Goal: Task Accomplishment & Management: Manage account settings

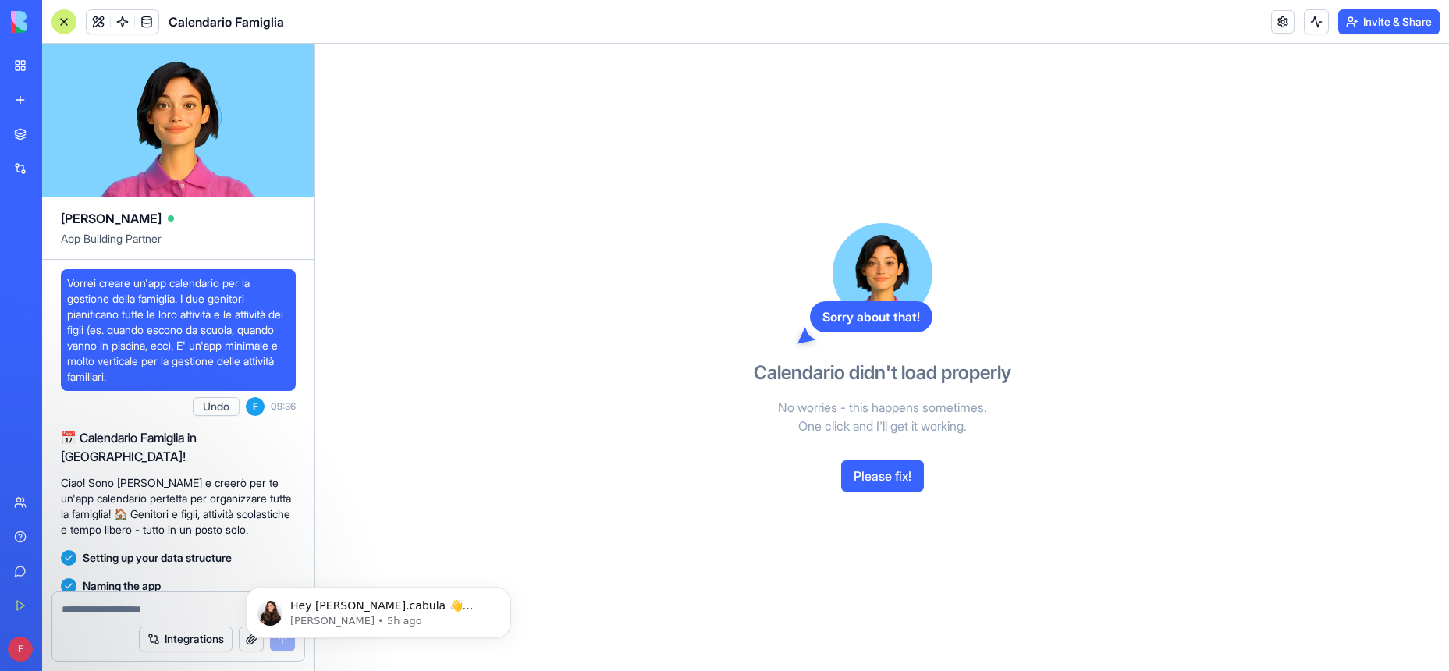
scroll to position [752, 0]
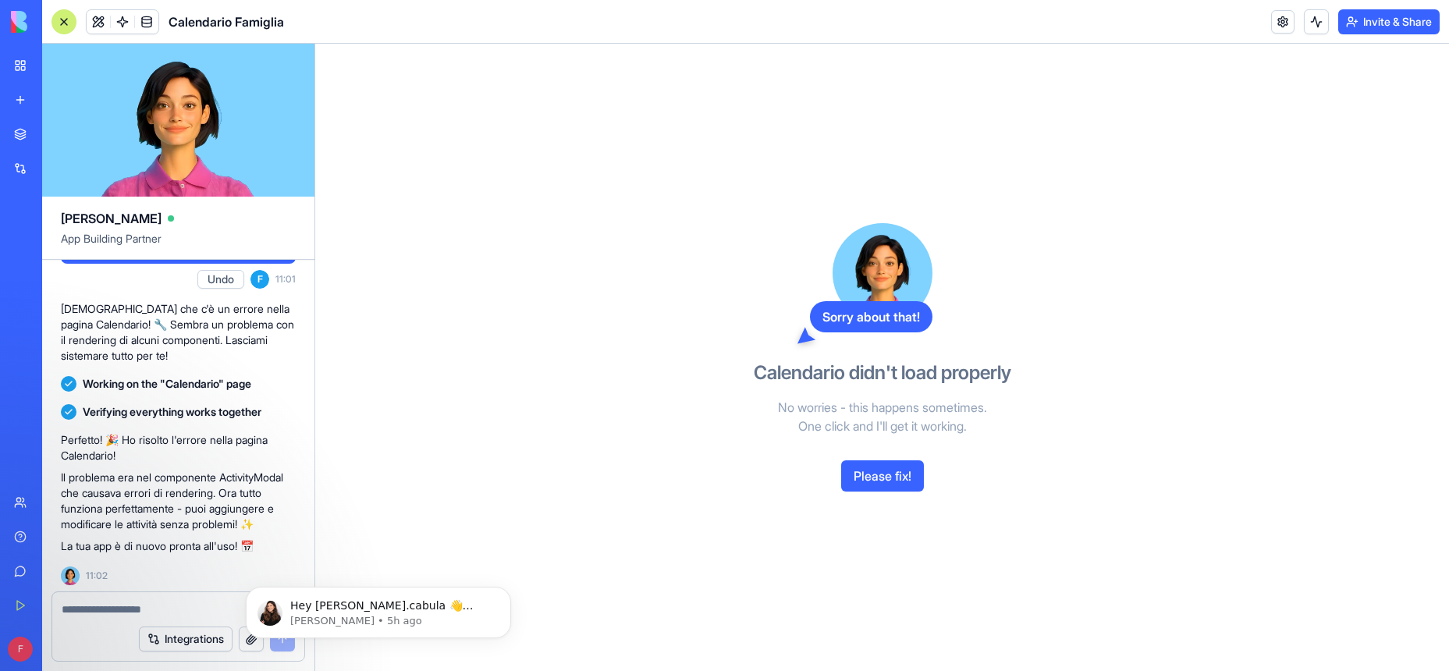
drag, startPoint x: 917, startPoint y: 474, endPoint x: 886, endPoint y: 471, distance: 31.5
click at [887, 471] on button "Please fix!" at bounding box center [882, 475] width 83 height 31
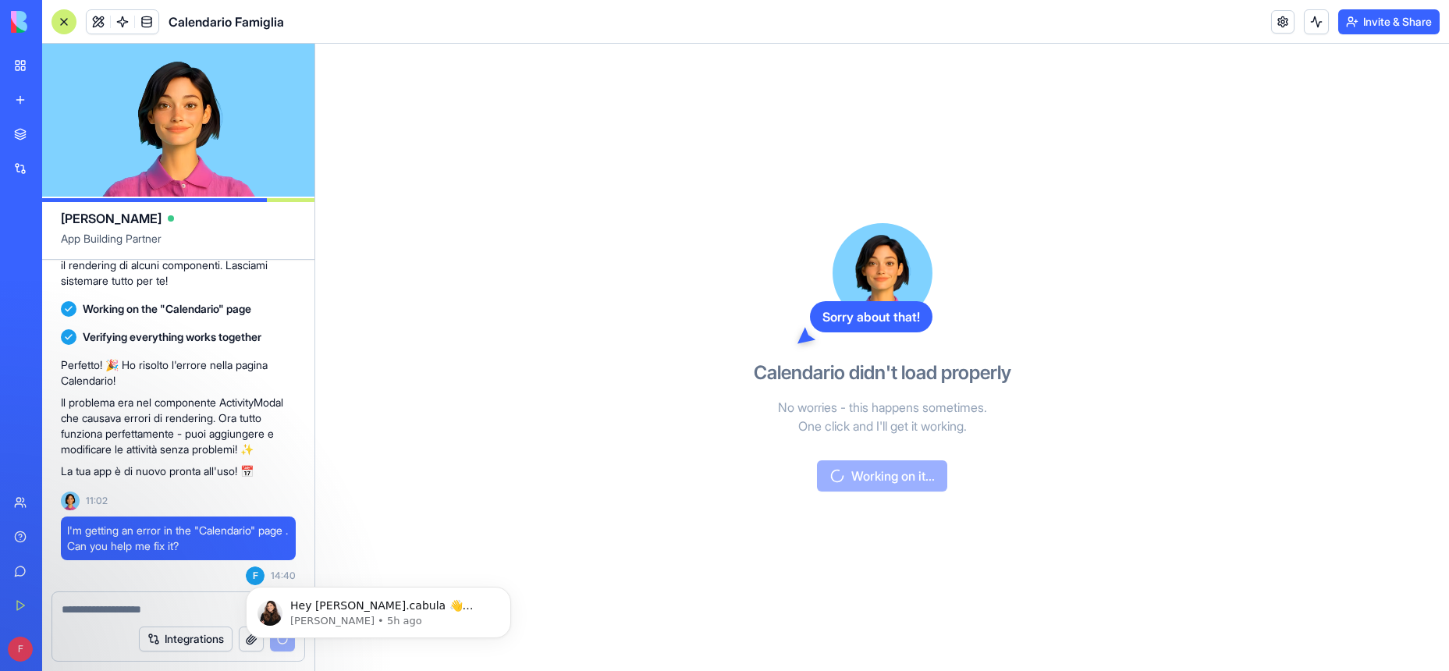
scroll to position [0, 0]
click at [60, 21] on div at bounding box center [64, 21] width 25 height 25
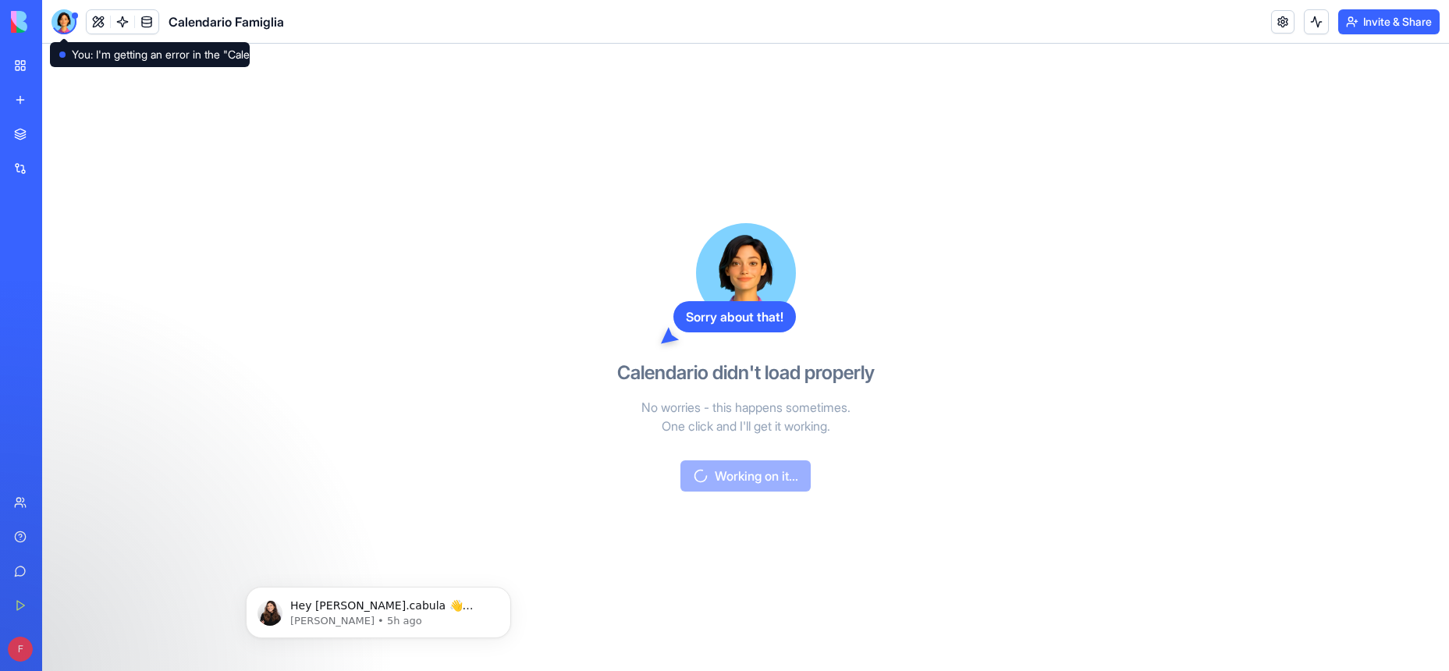
click at [66, 20] on div at bounding box center [64, 21] width 25 height 25
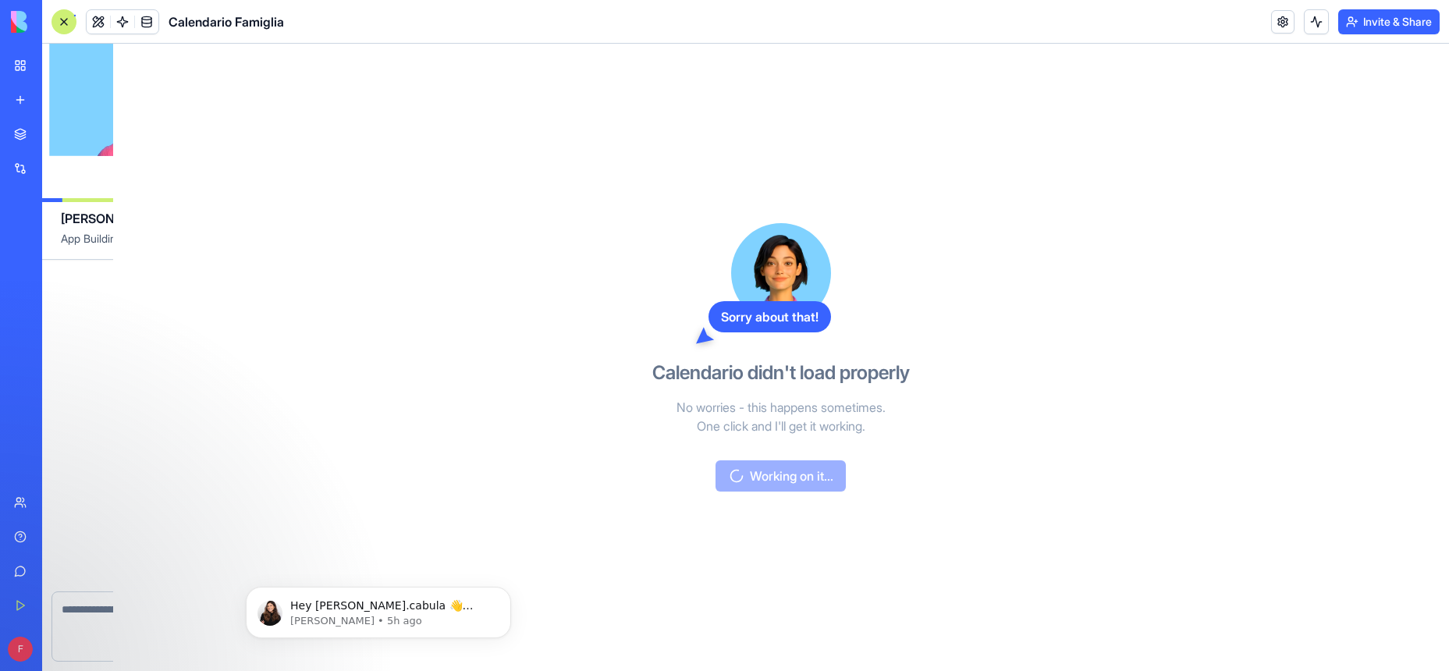
scroll to position [826, 0]
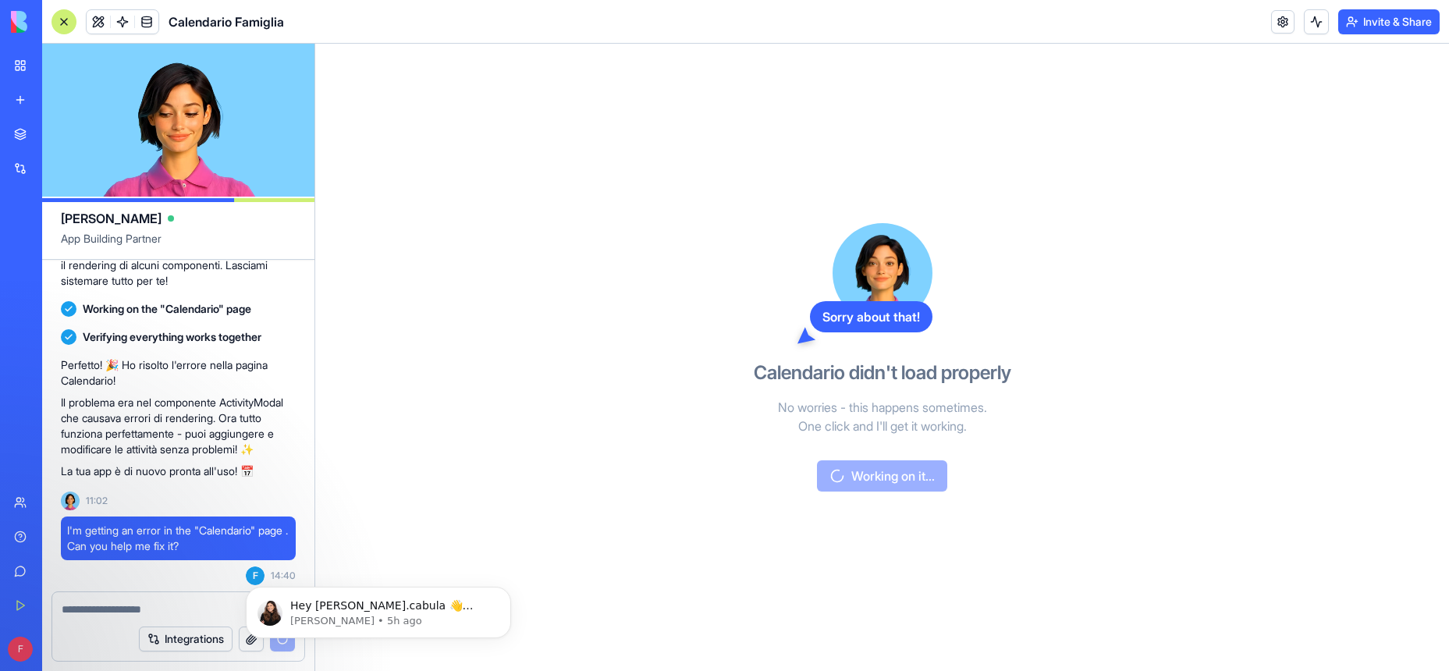
click at [240, 23] on span "Calendario Famiglia" at bounding box center [226, 21] width 115 height 19
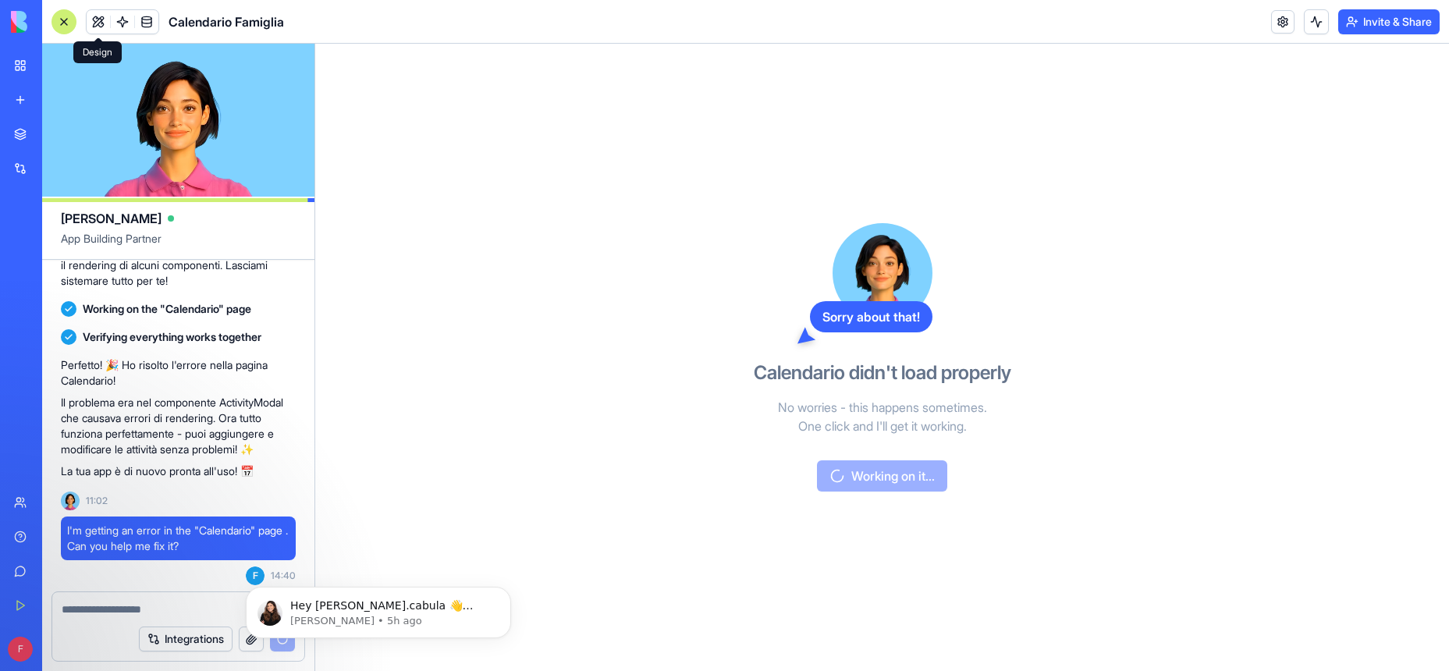
click at [96, 25] on span at bounding box center [98, 22] width 44 height 44
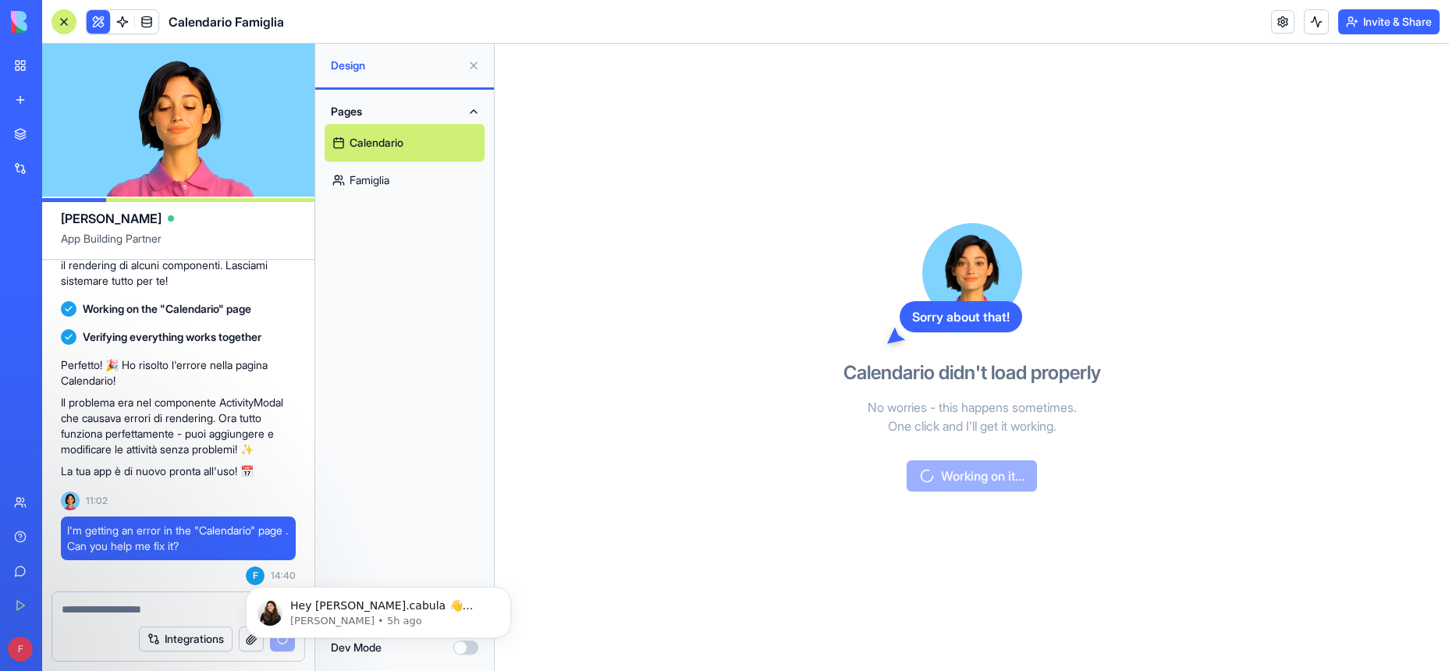
click at [96, 25] on button at bounding box center [98, 21] width 23 height 23
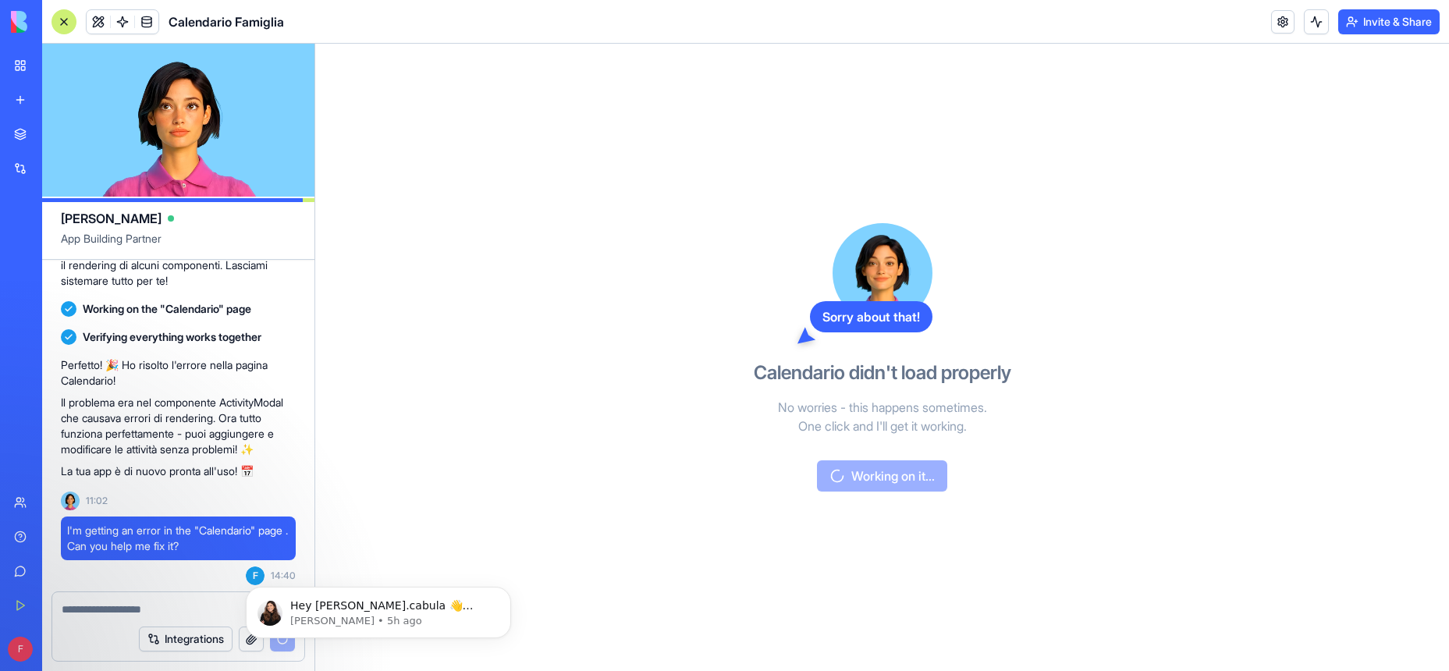
click at [96, 25] on button at bounding box center [98, 21] width 23 height 23
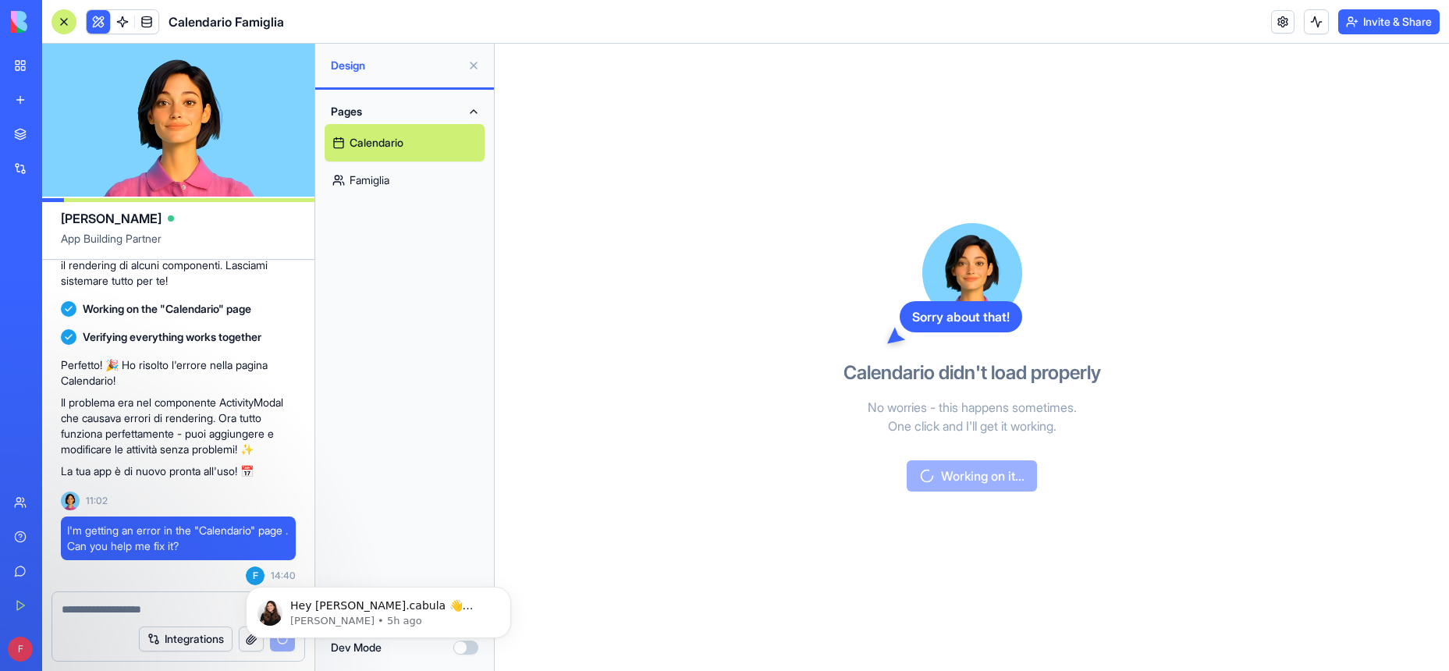
scroll to position [961, 0]
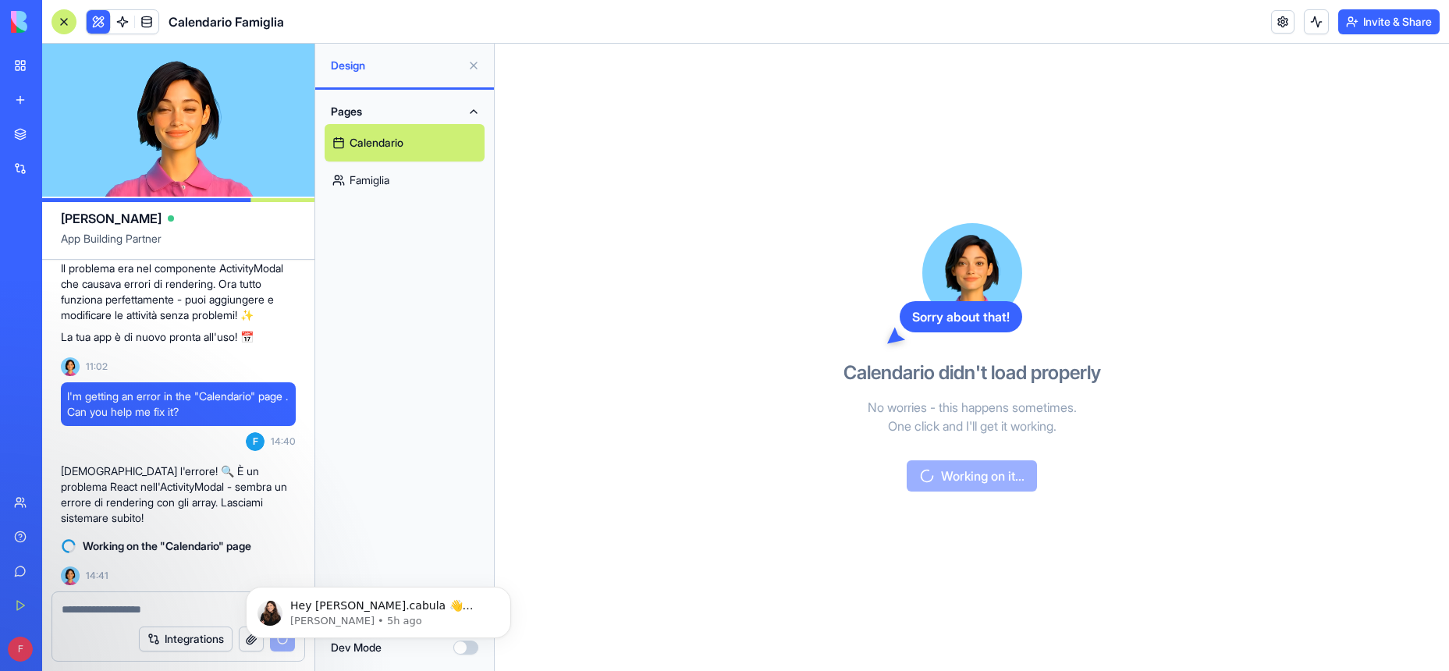
click at [96, 25] on button at bounding box center [98, 21] width 23 height 23
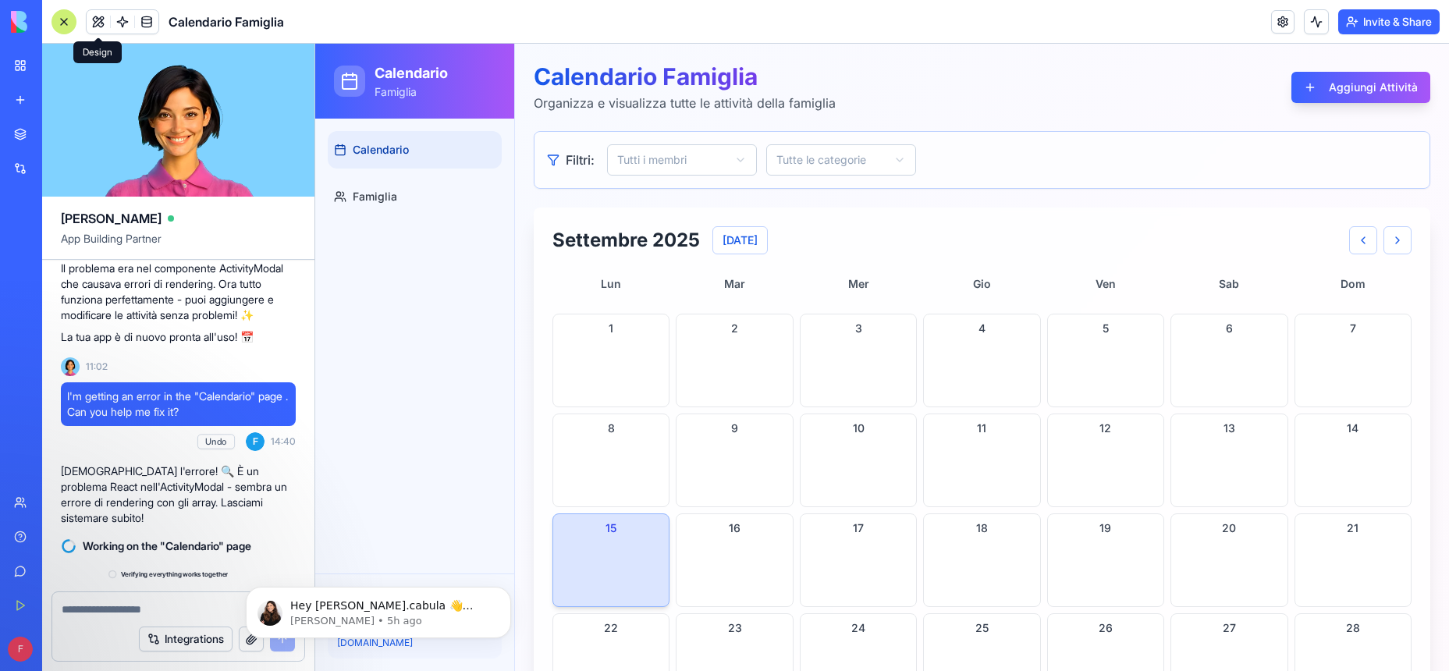
scroll to position [1154, 0]
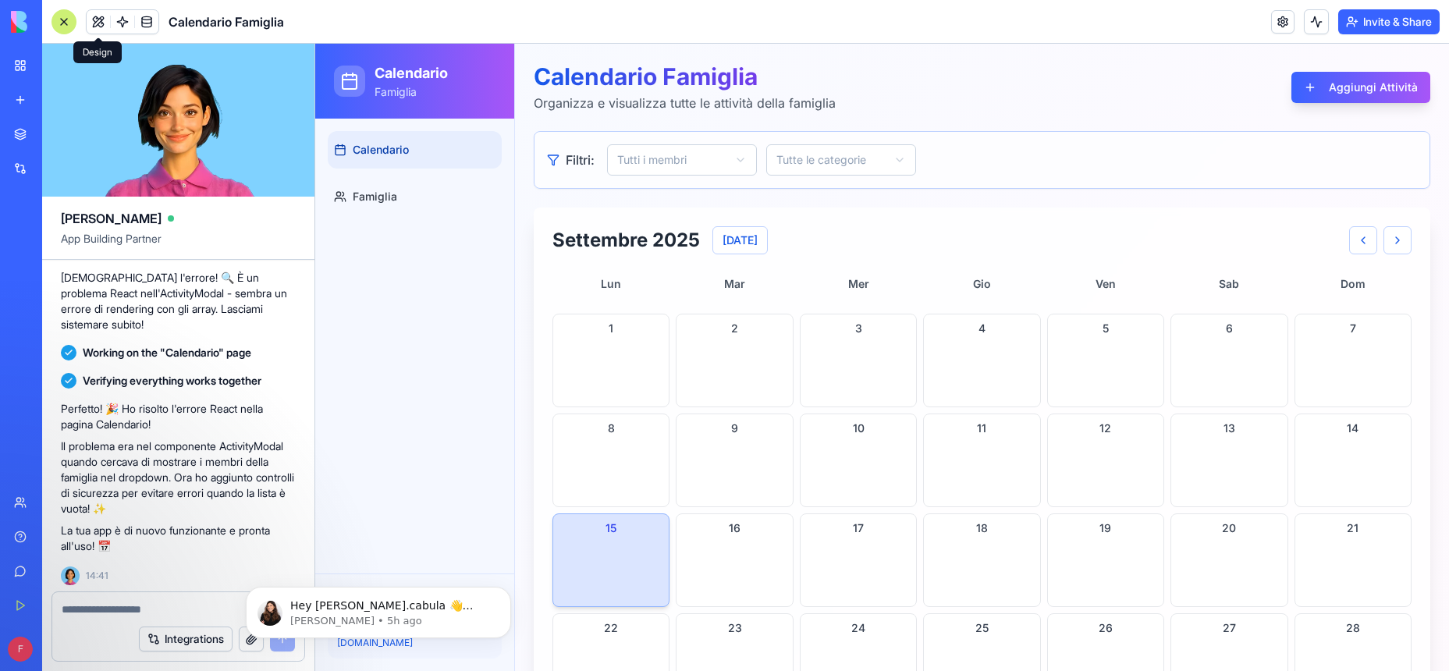
click at [622, 581] on div "15" at bounding box center [611, 560] width 117 height 94
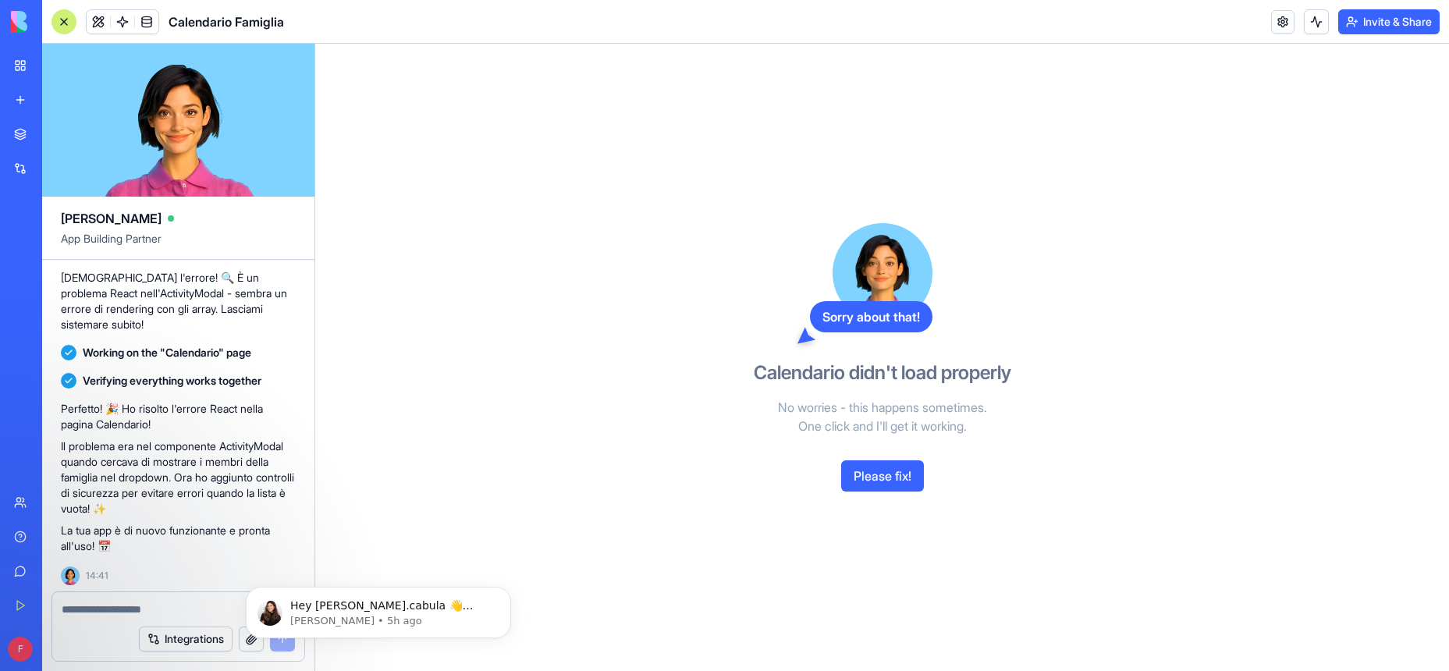
click at [1391, 13] on button "Invite & Share" at bounding box center [1388, 21] width 101 height 25
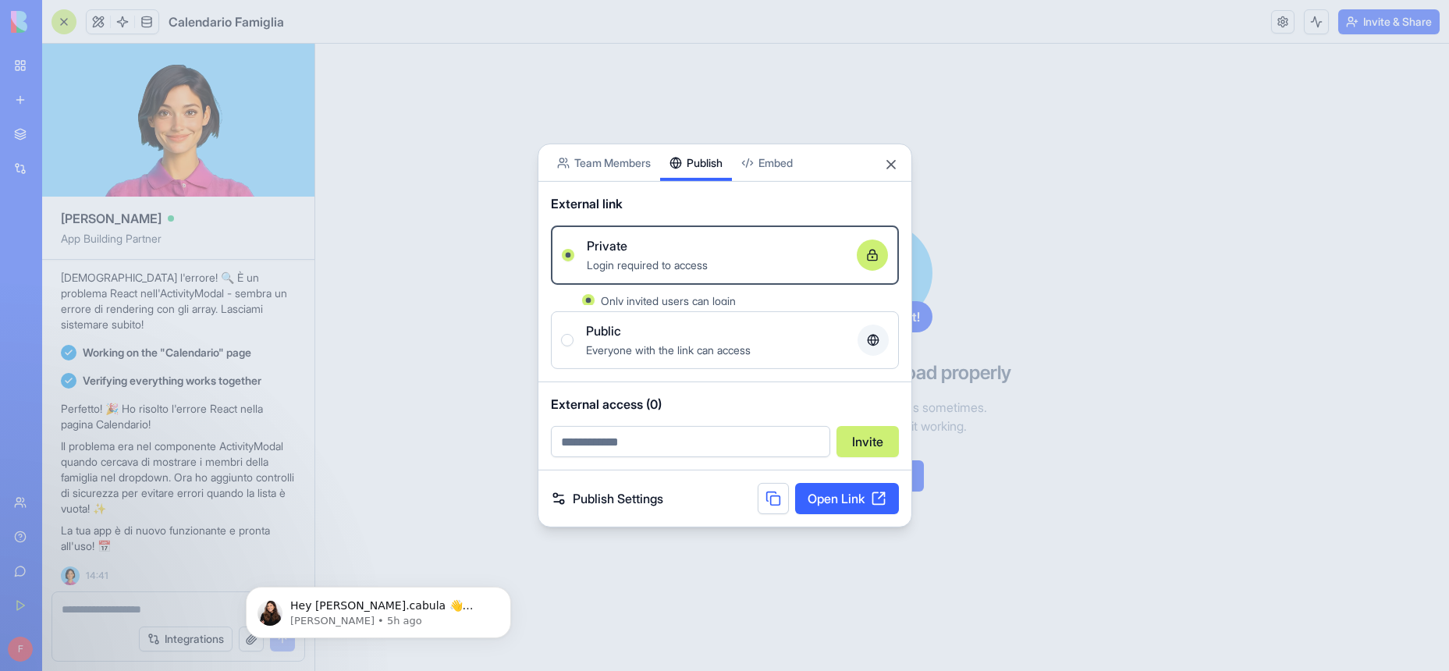
click at [712, 193] on div "Share App Team Members Publish Embed External link Private Login required to ac…" at bounding box center [725, 336] width 375 height 384
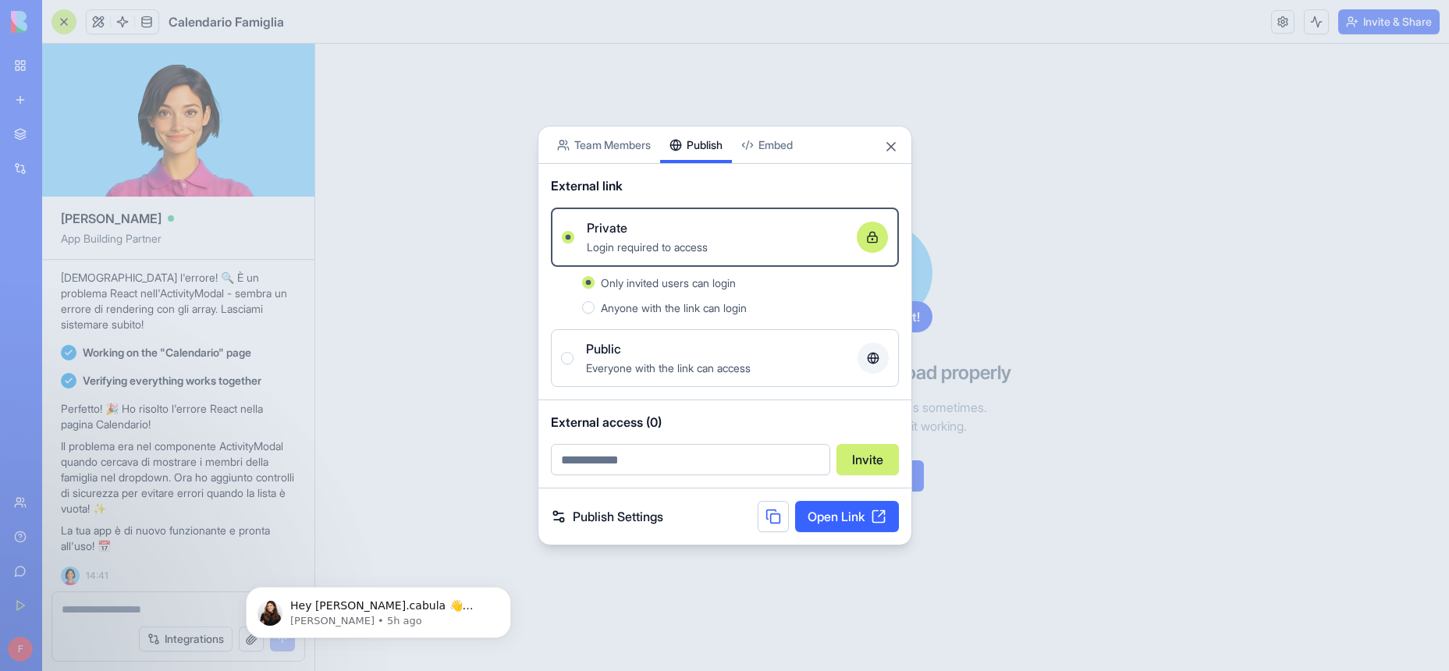
click at [781, 133] on body "BETA My Workspace New app Marketplace Integrations Recent Untitled App AI Logo …" at bounding box center [724, 335] width 1449 height 671
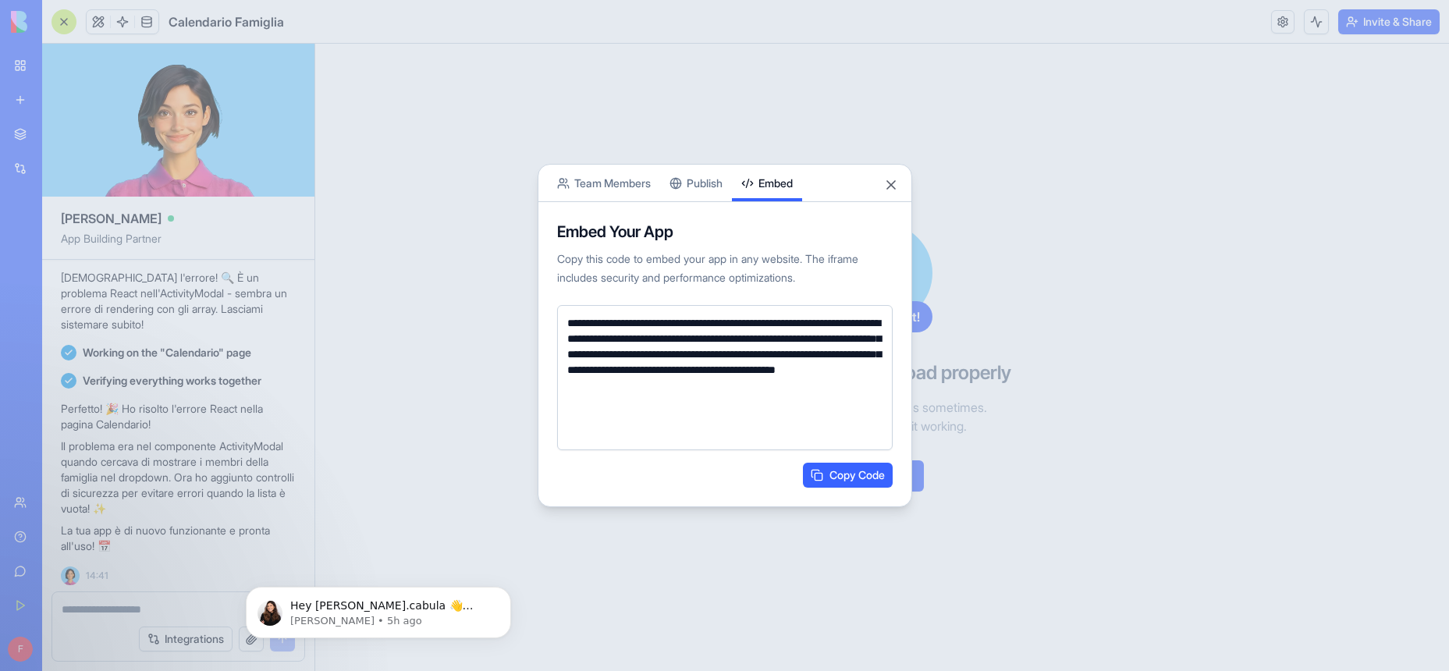
click at [613, 183] on button "Team Members" at bounding box center [604, 183] width 112 height 37
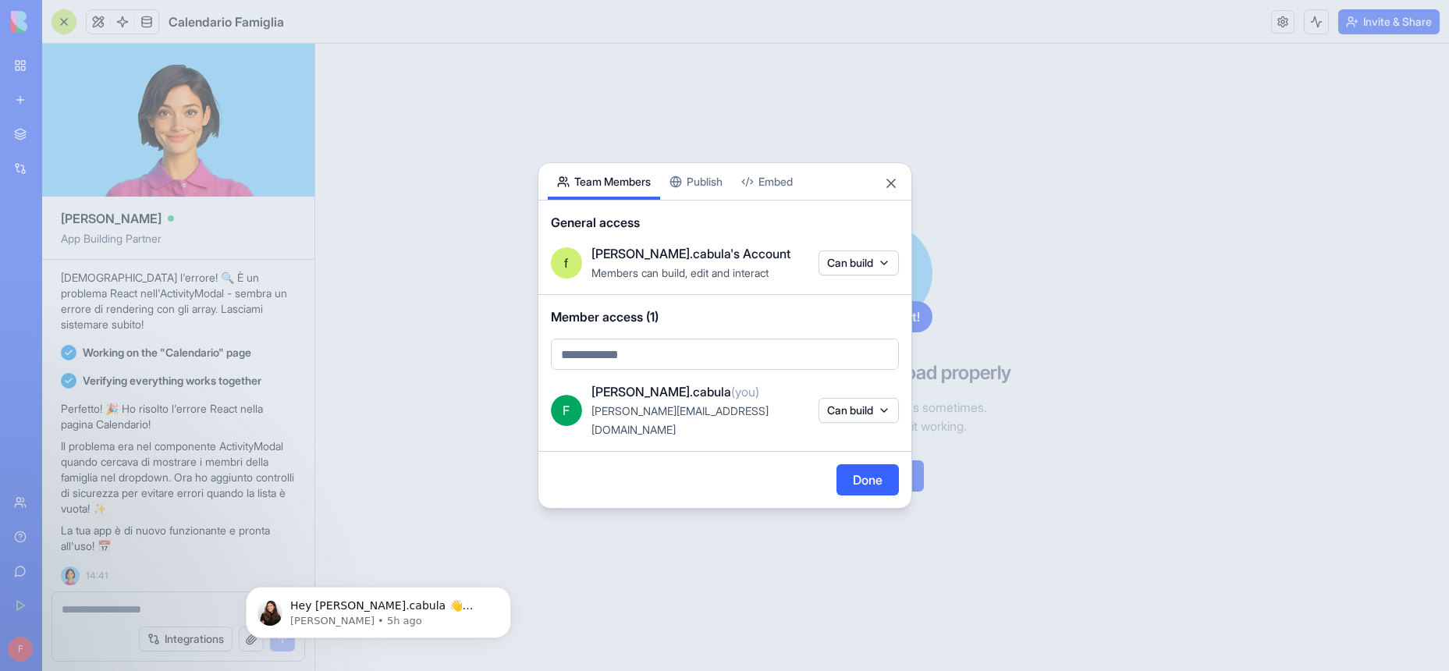
click at [657, 368] on body "BETA My Workspace New app Marketplace Integrations Recent Untitled App AI Logo …" at bounding box center [724, 335] width 1449 height 671
type input "**********"
click at [682, 405] on div "[EMAIL_ADDRESS][PERSON_NAME][DOMAIN_NAME] Users limit reached. upgrade to add m…" at bounding box center [745, 405] width 293 height 34
click at [753, 365] on body "BETA My Workspace New app Marketplace Integrations Recent Untitled App AI Logo …" at bounding box center [724, 335] width 1449 height 671
click at [736, 468] on div at bounding box center [724, 335] width 1449 height 671
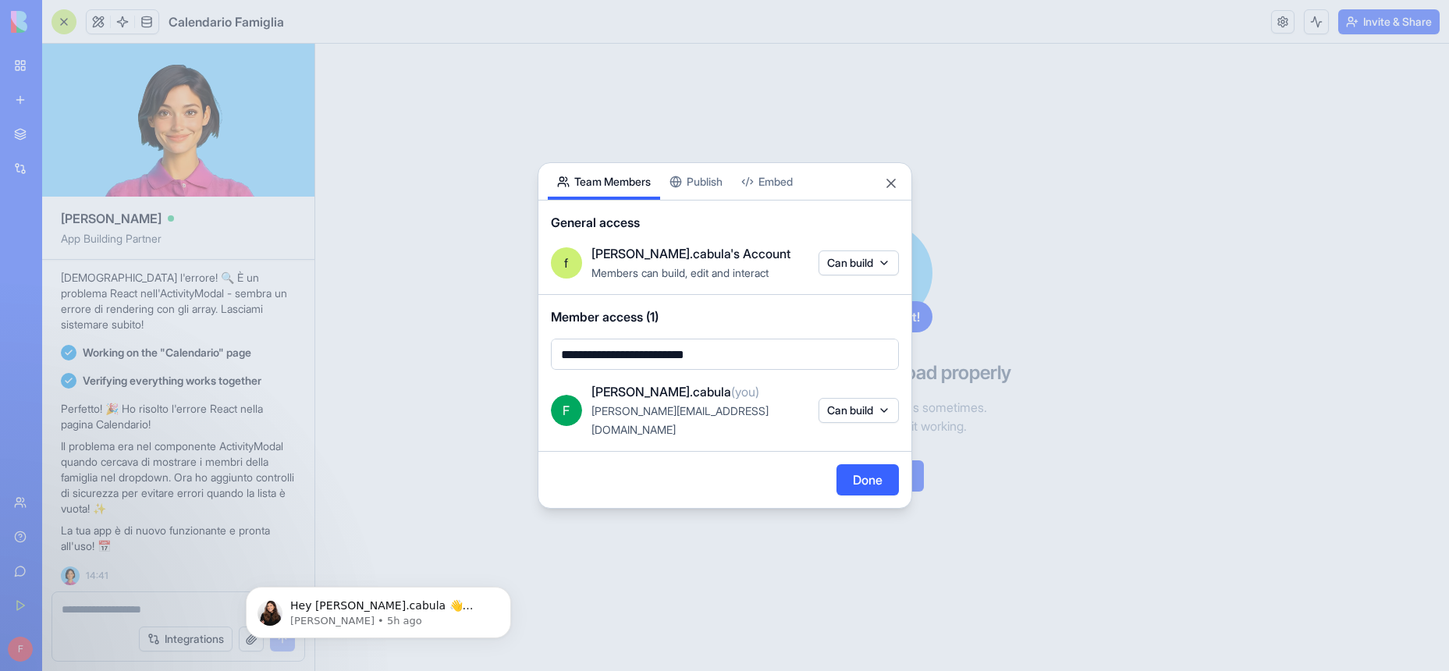
click at [854, 275] on body "BETA My Workspace New app Marketplace Integrations Recent Untitled App AI Logo …" at bounding box center [724, 335] width 1449 height 671
click at [770, 261] on div at bounding box center [724, 335] width 1449 height 671
click at [890, 188] on button "Close" at bounding box center [891, 184] width 16 height 16
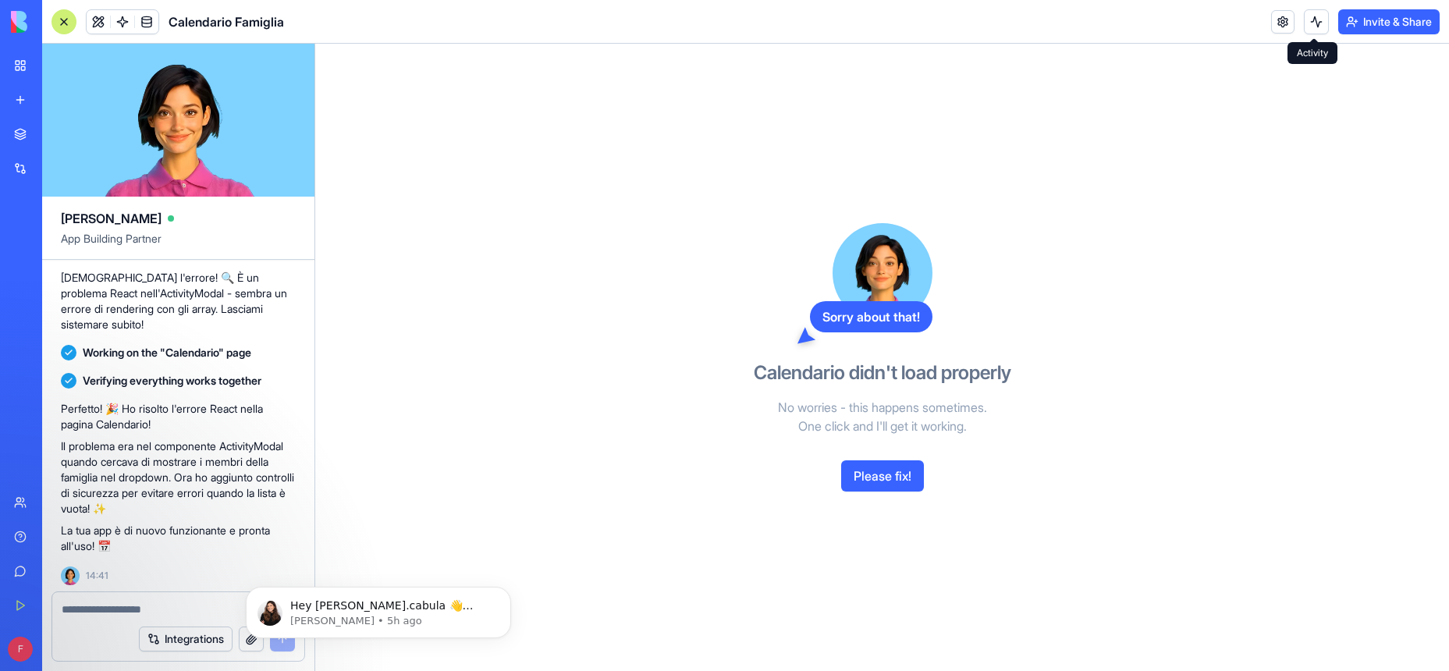
click at [1314, 14] on button at bounding box center [1316, 21] width 25 height 25
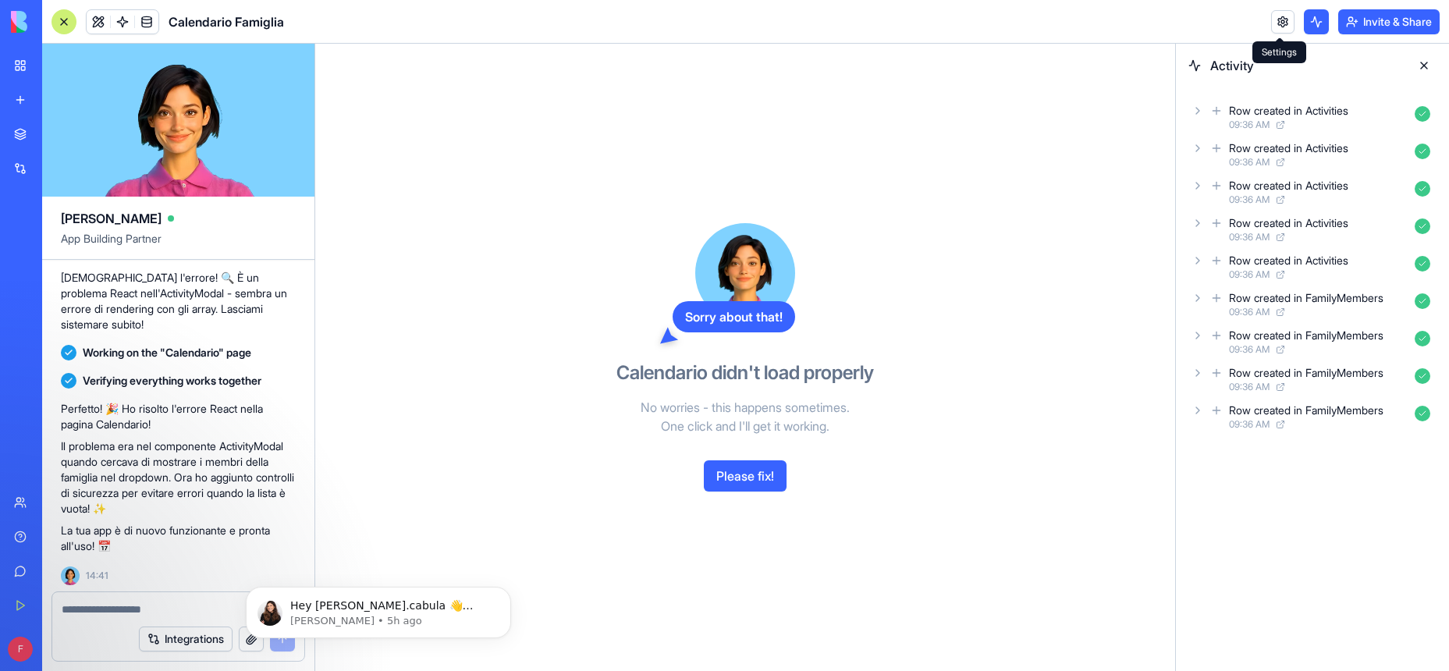
click at [1271, 23] on link at bounding box center [1282, 21] width 23 height 23
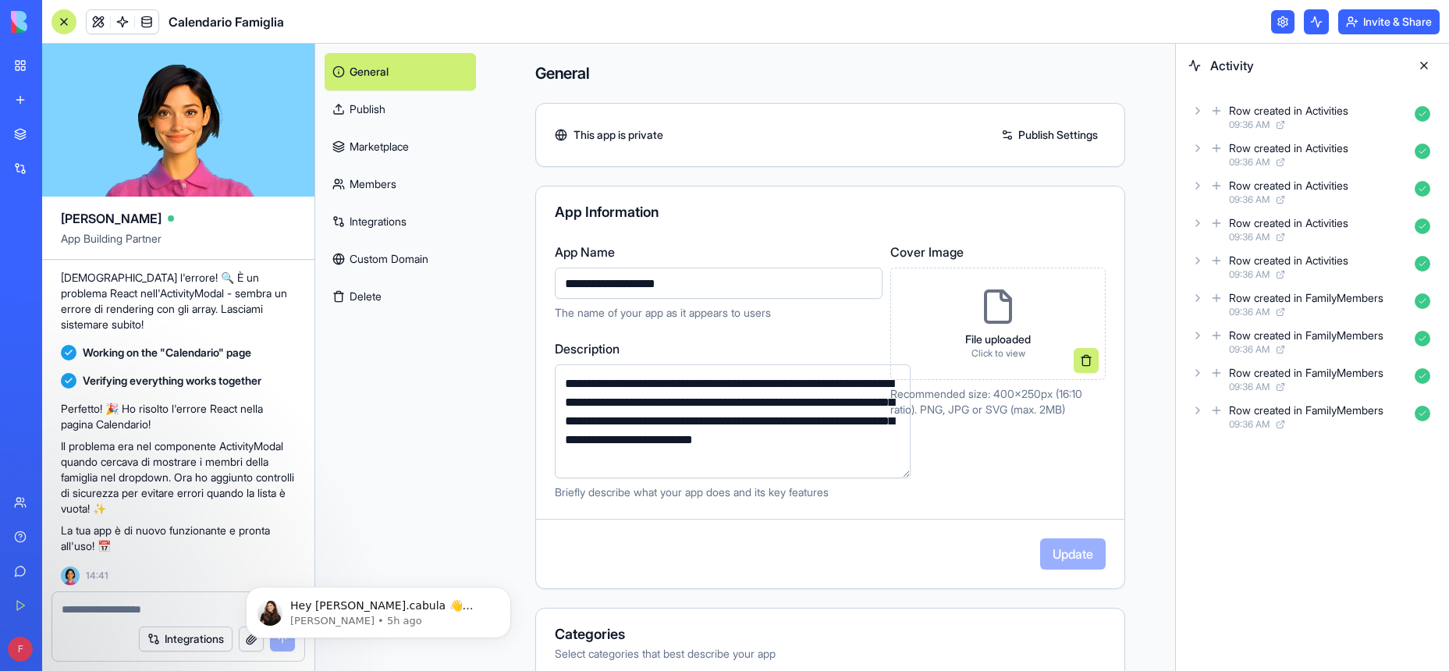
click at [378, 135] on link "Marketplace" at bounding box center [400, 146] width 151 height 37
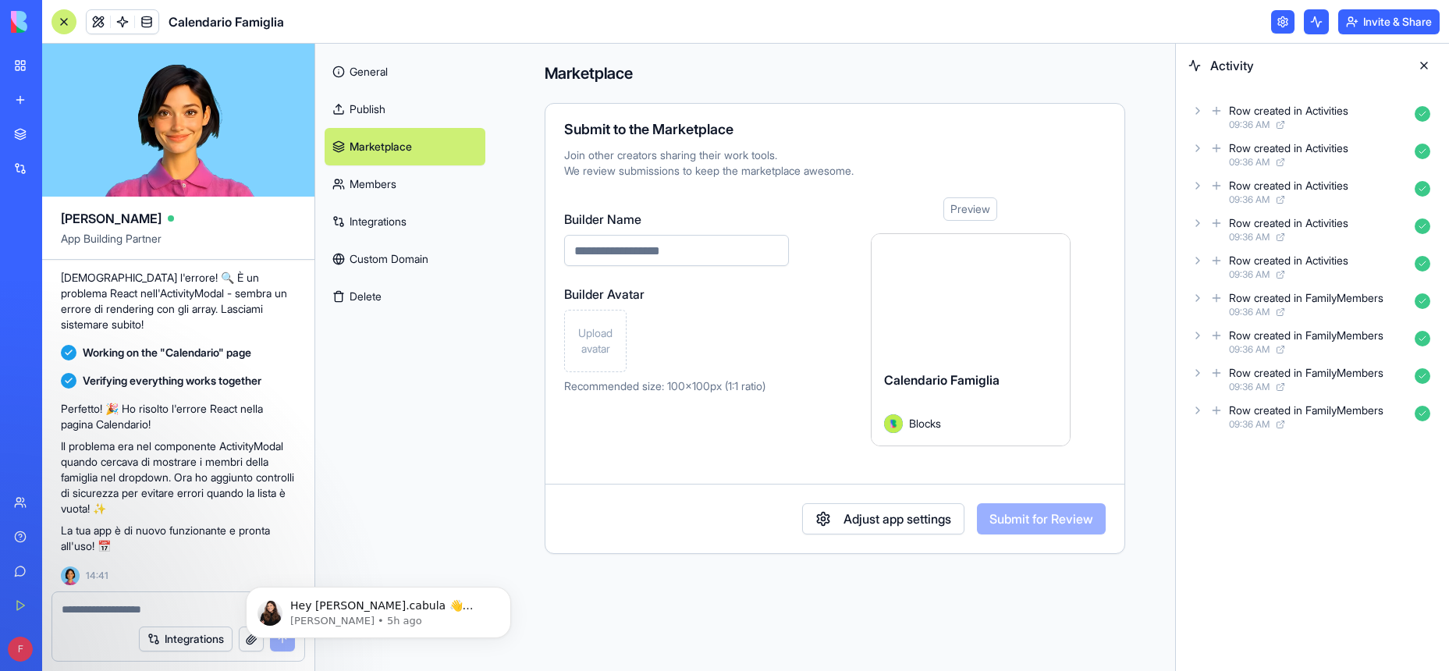
click at [379, 185] on link "Members" at bounding box center [405, 183] width 161 height 37
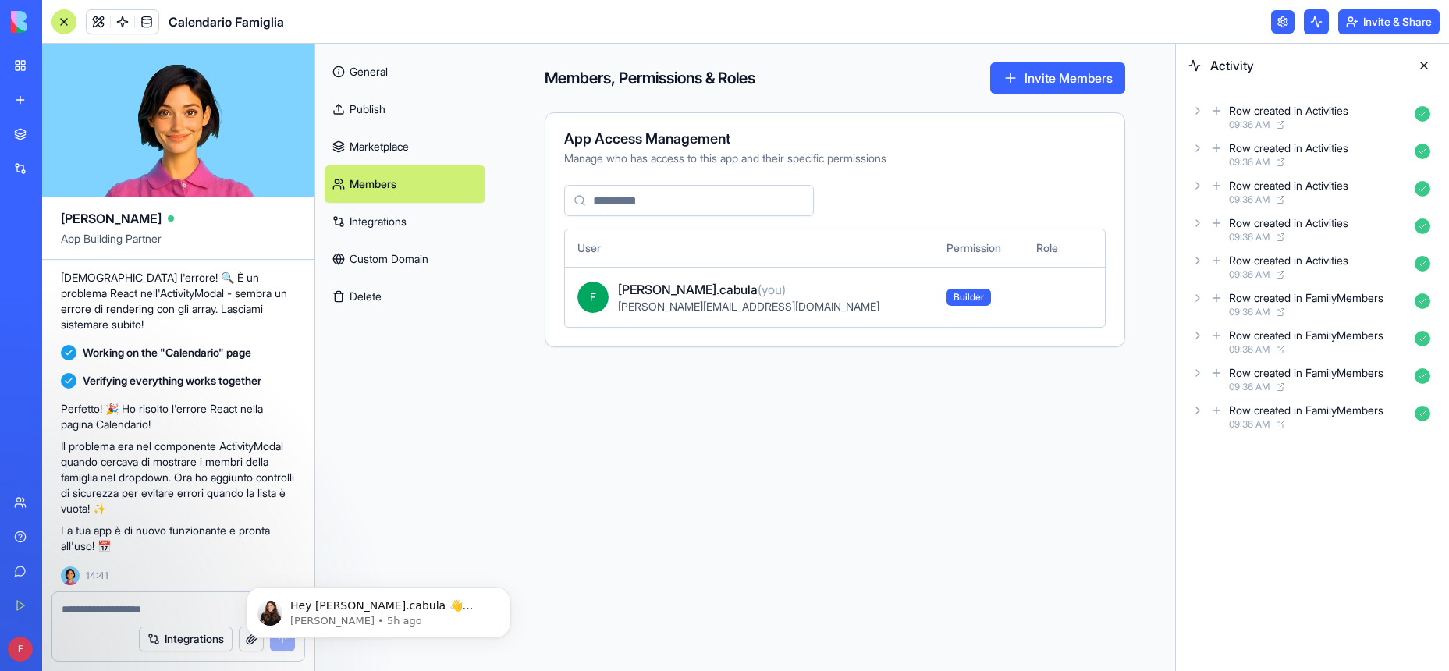
click at [1018, 84] on button "Invite Members" at bounding box center [1057, 77] width 135 height 31
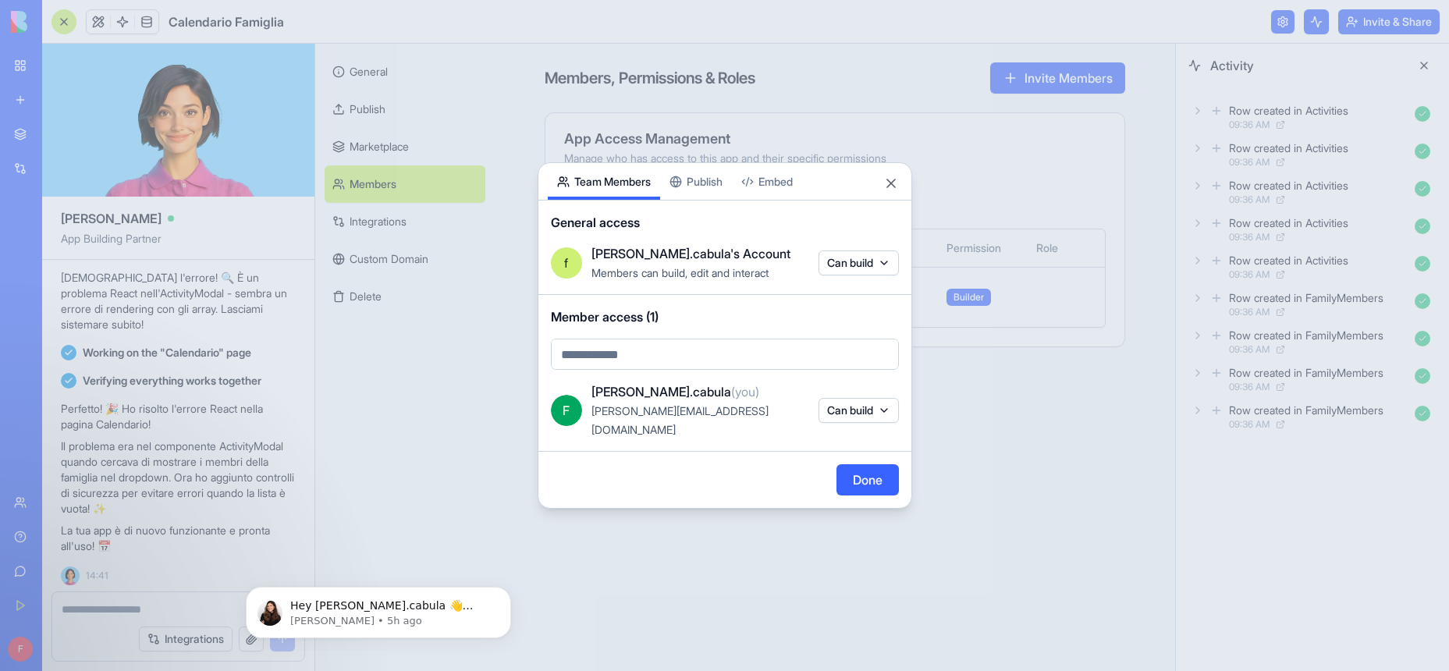
click at [708, 367] on body "BETA My Workspace New app Marketplace Integrations Recent Untitled App AI Logo …" at bounding box center [724, 335] width 1449 height 671
click at [889, 190] on body "BETA My Workspace New app Marketplace Integrations Recent Untitled App AI Logo …" at bounding box center [724, 335] width 1449 height 671
click at [894, 191] on button "Close" at bounding box center [891, 184] width 16 height 16
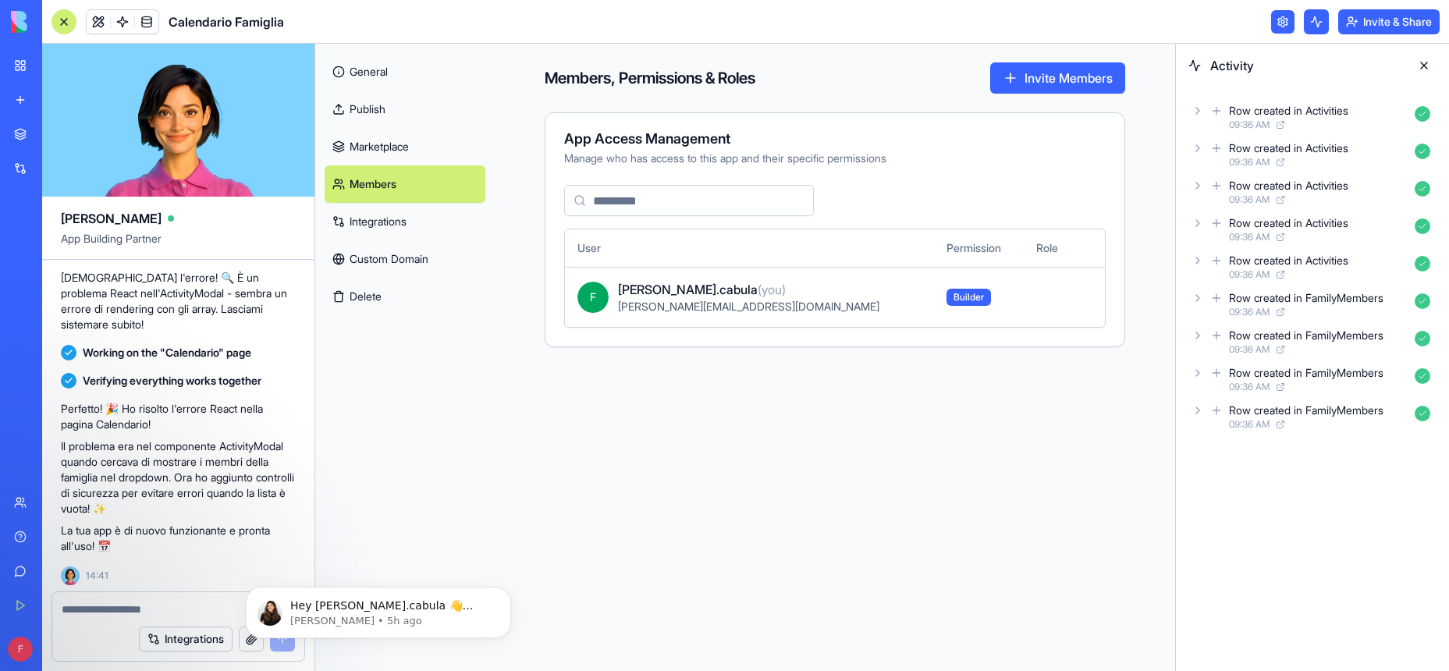
click at [389, 227] on link "Integrations" at bounding box center [405, 221] width 161 height 37
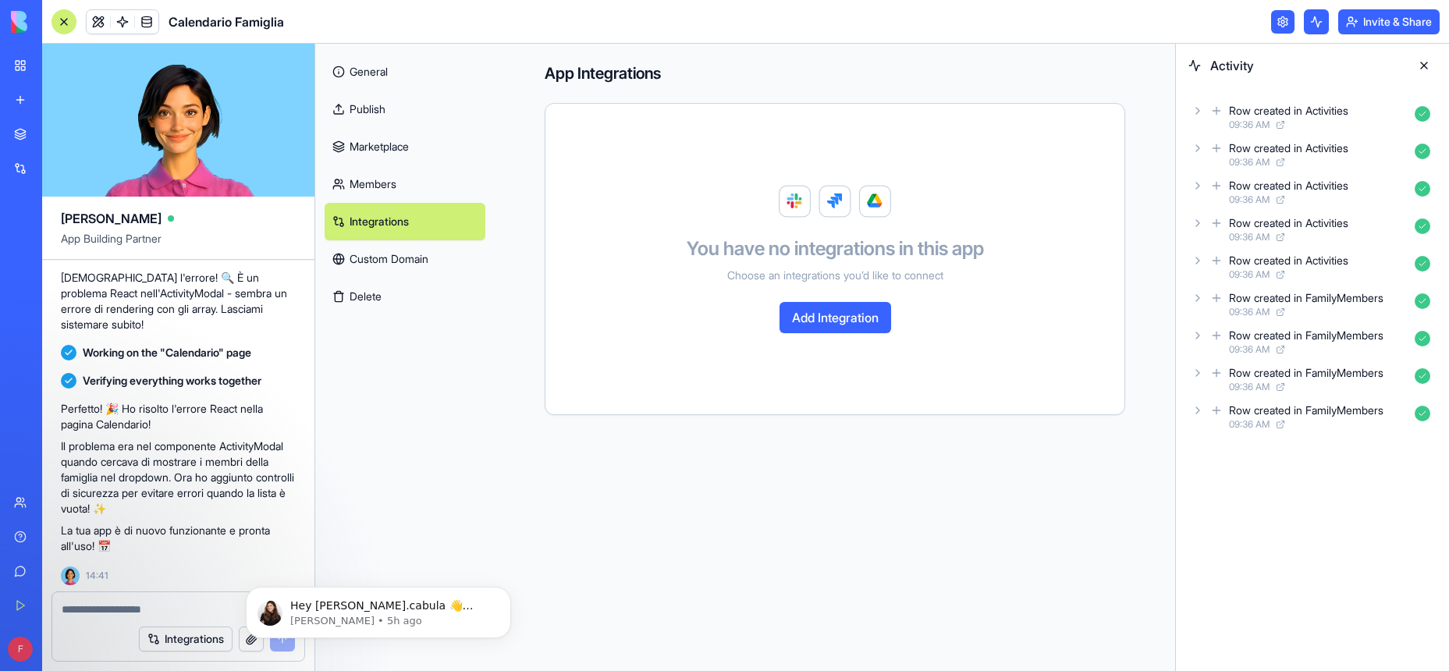
click at [413, 261] on link "Custom Domain" at bounding box center [405, 258] width 161 height 37
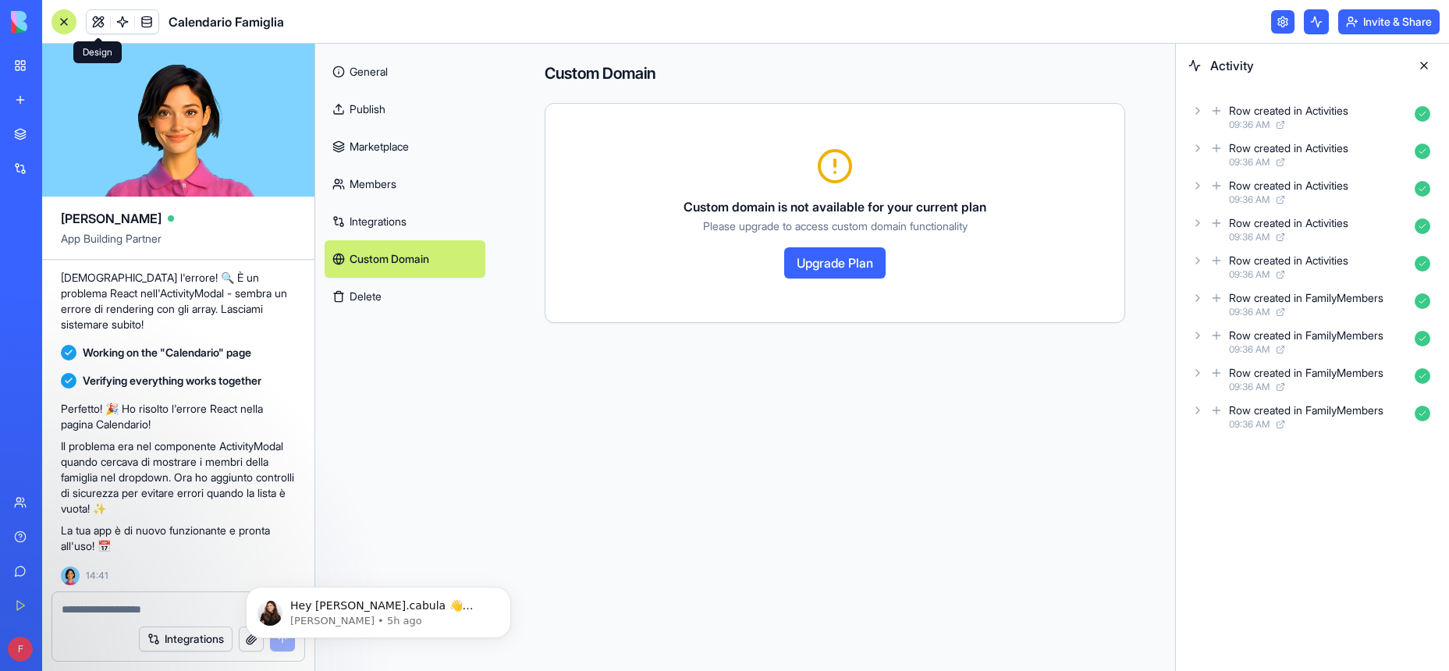
click at [98, 20] on link at bounding box center [98, 21] width 23 height 23
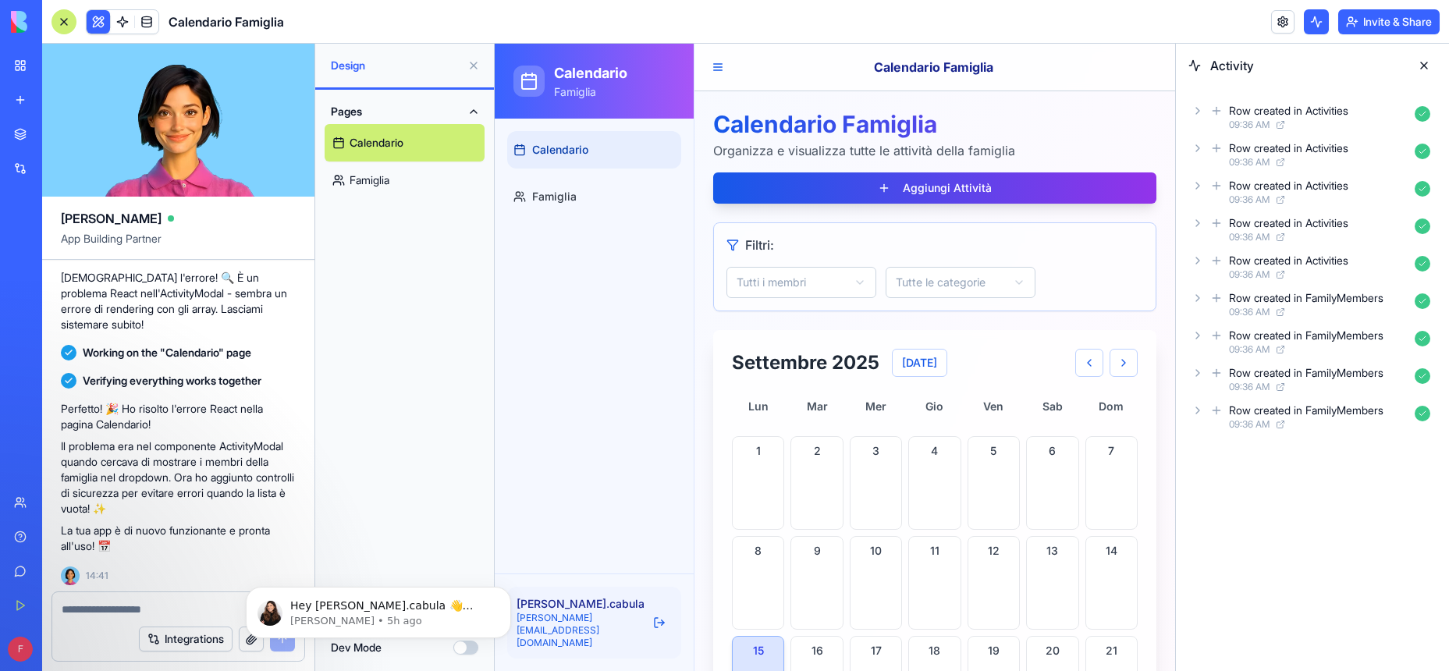
click at [958, 185] on button "Aggiungi Attività" at bounding box center [934, 187] width 443 height 31
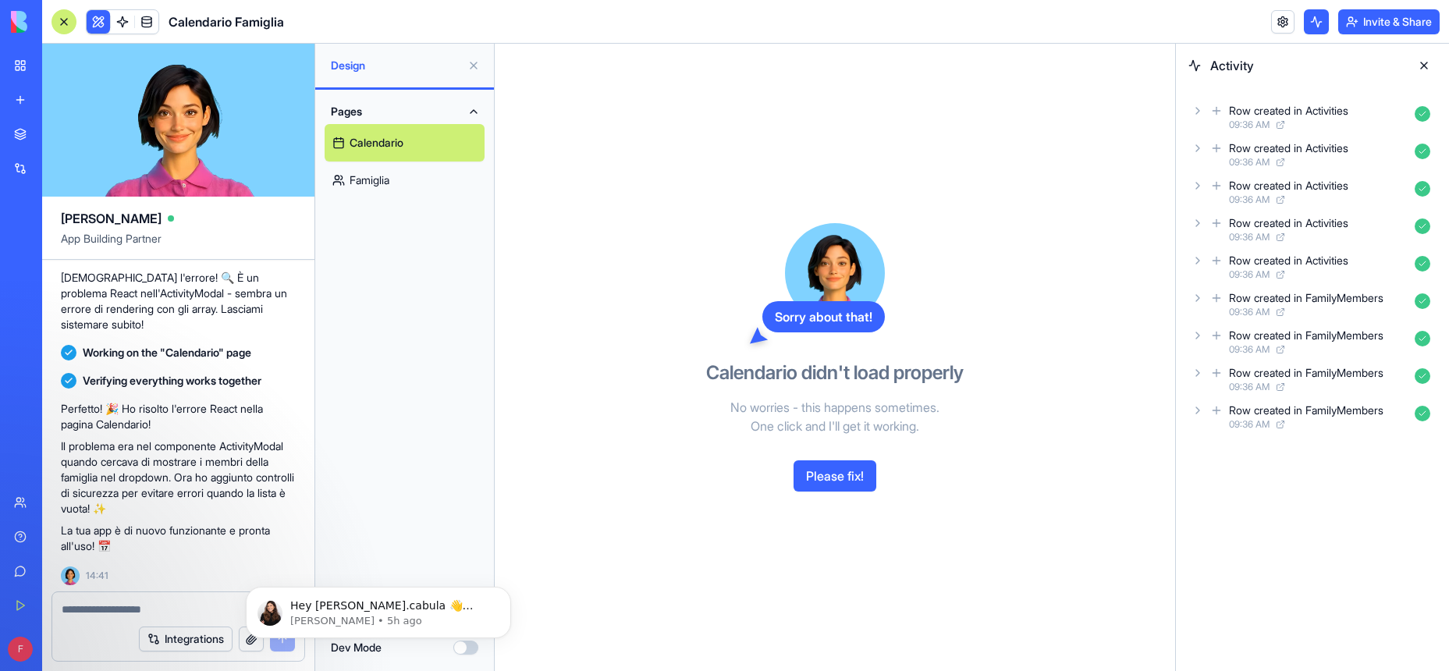
click at [849, 464] on button "Please fix!" at bounding box center [835, 475] width 83 height 31
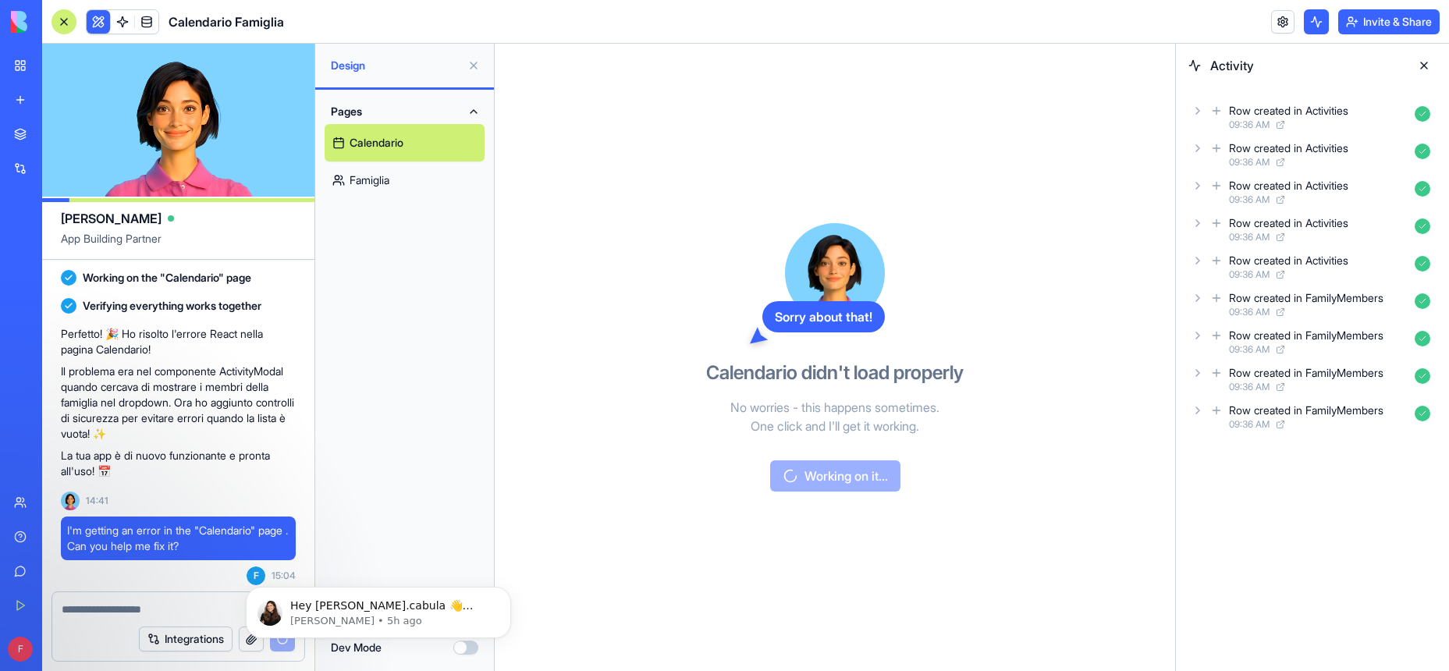
click at [1422, 63] on button at bounding box center [1424, 65] width 25 height 25
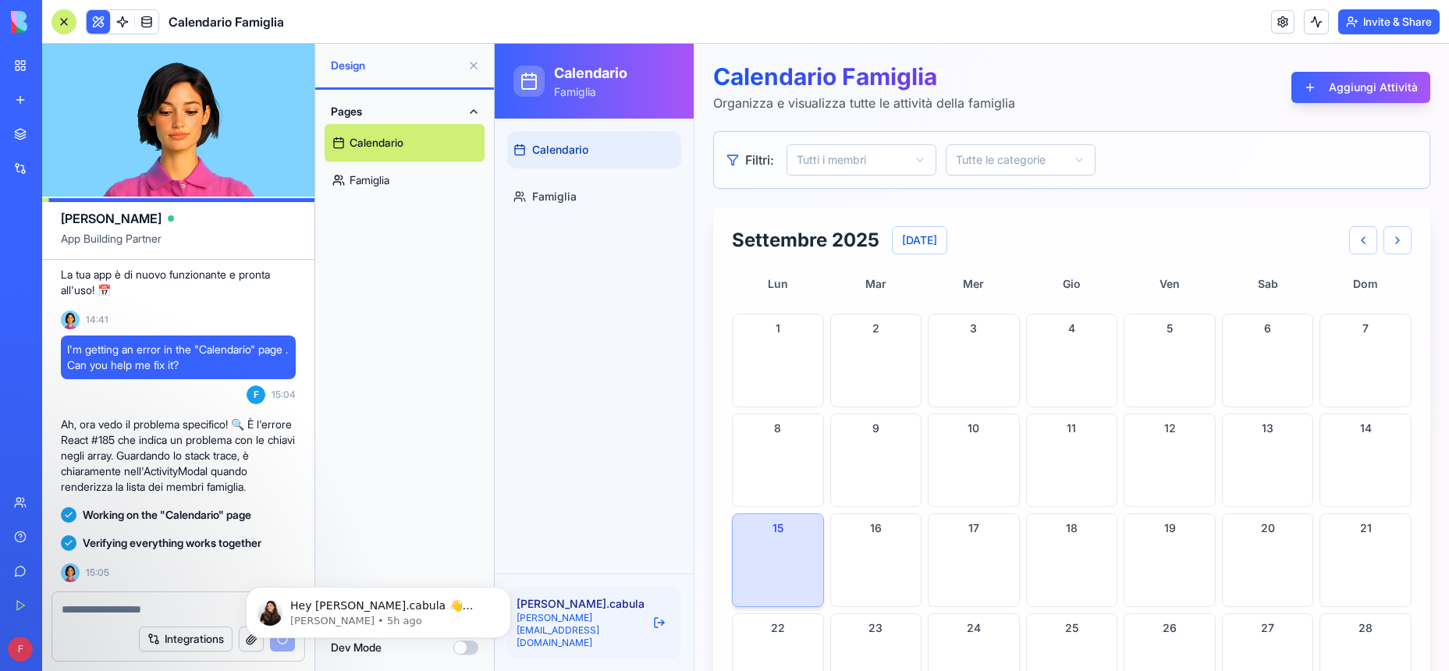
scroll to position [1572, 0]
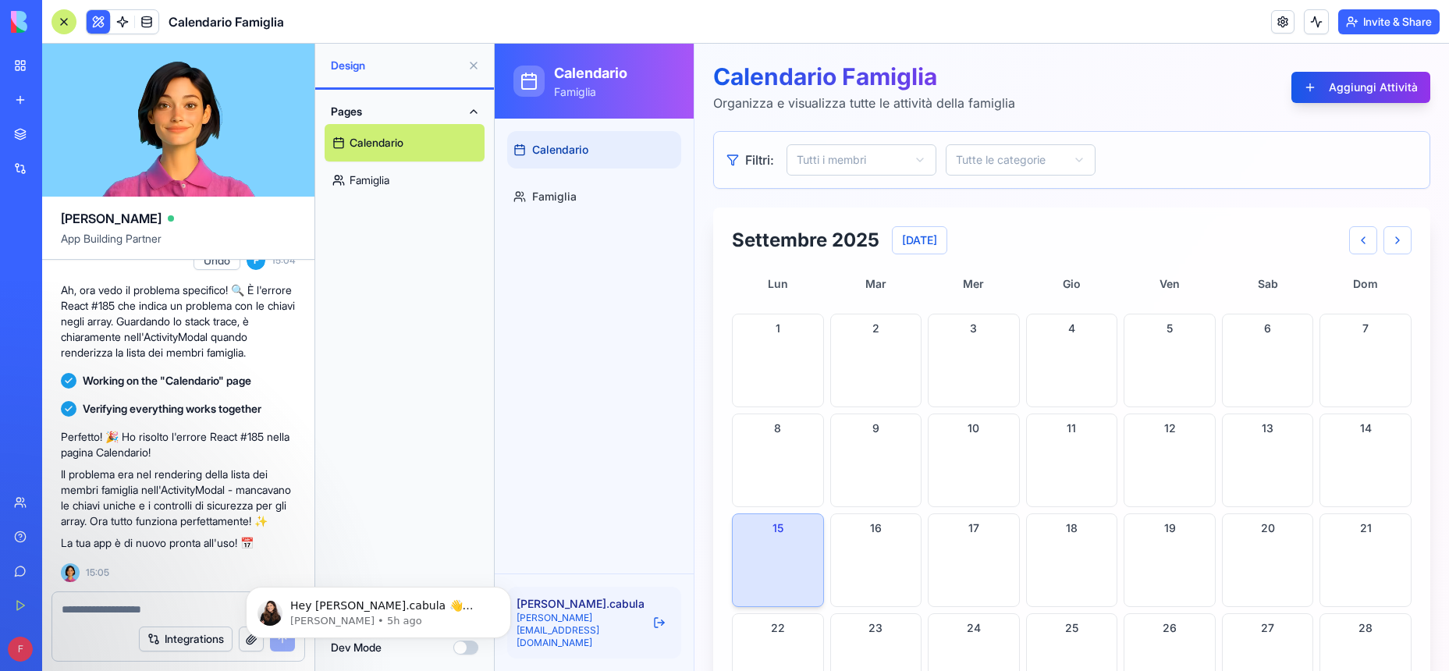
click at [1327, 94] on button "Aggiungi Attività" at bounding box center [1361, 87] width 139 height 31
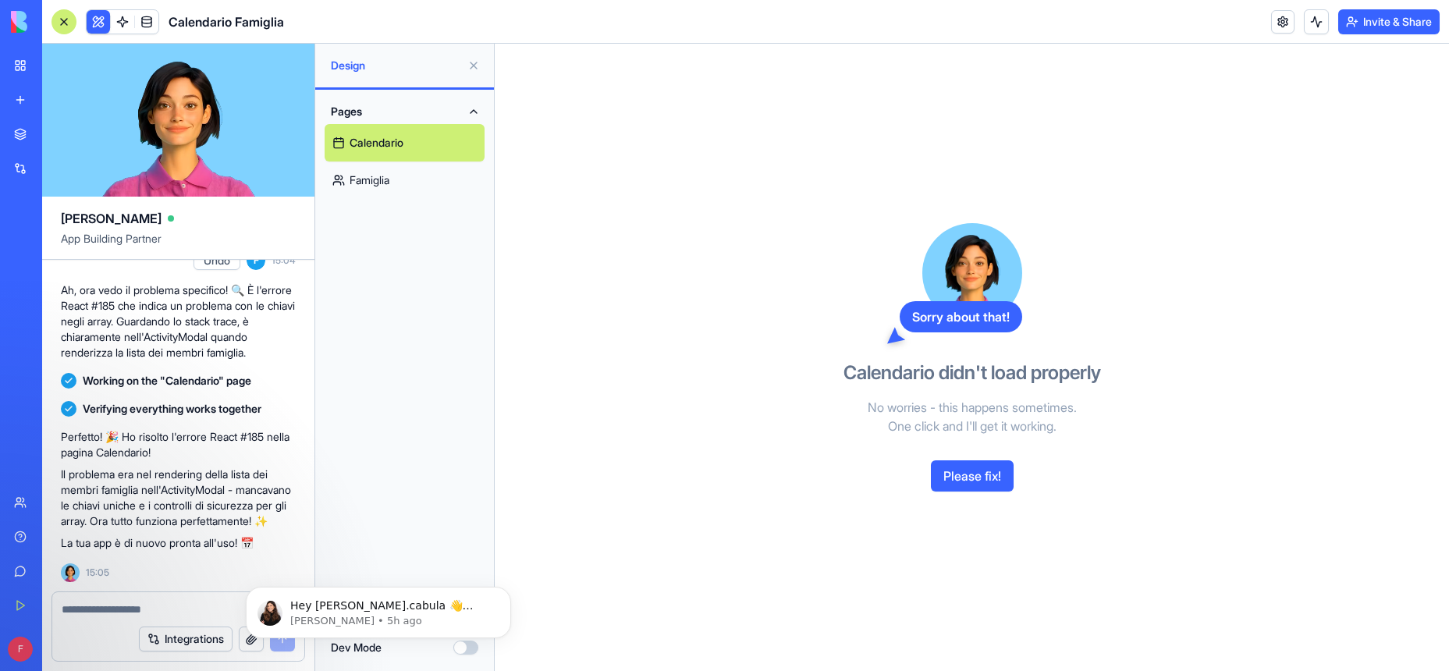
click at [951, 480] on button "Please fix!" at bounding box center [972, 475] width 83 height 31
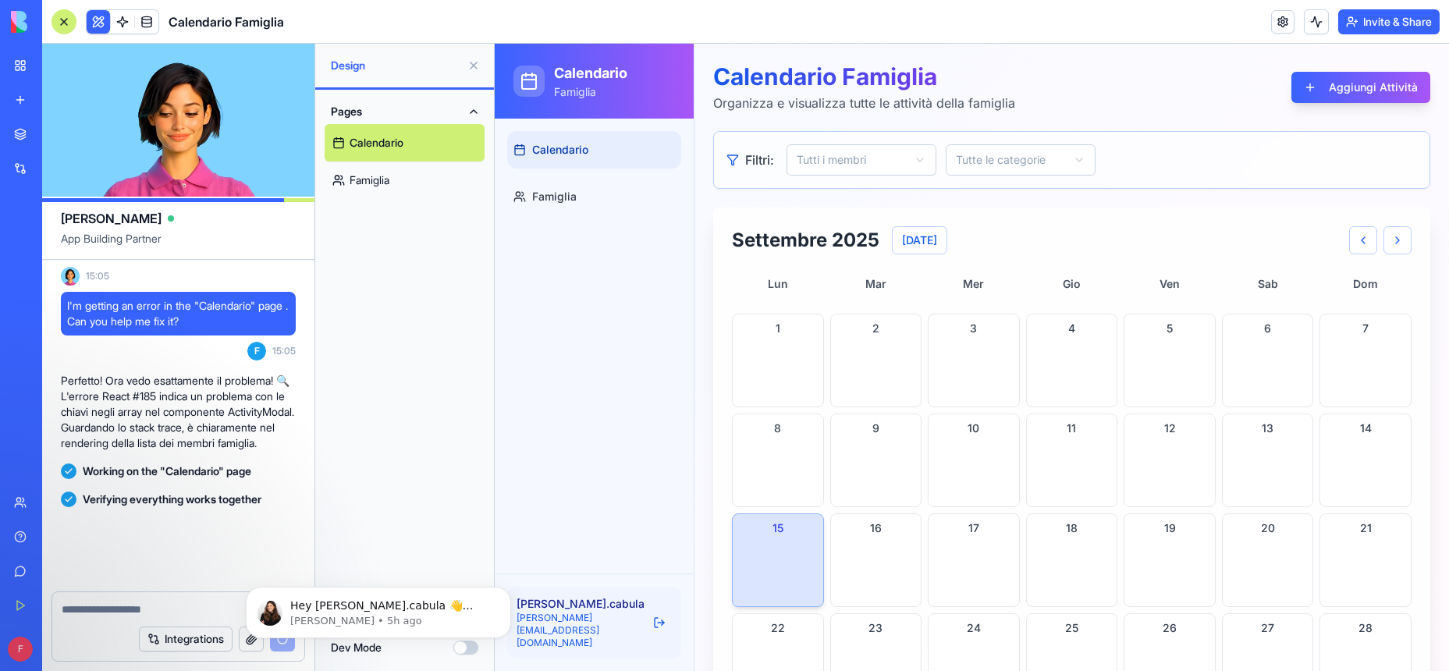
scroll to position [2038, 0]
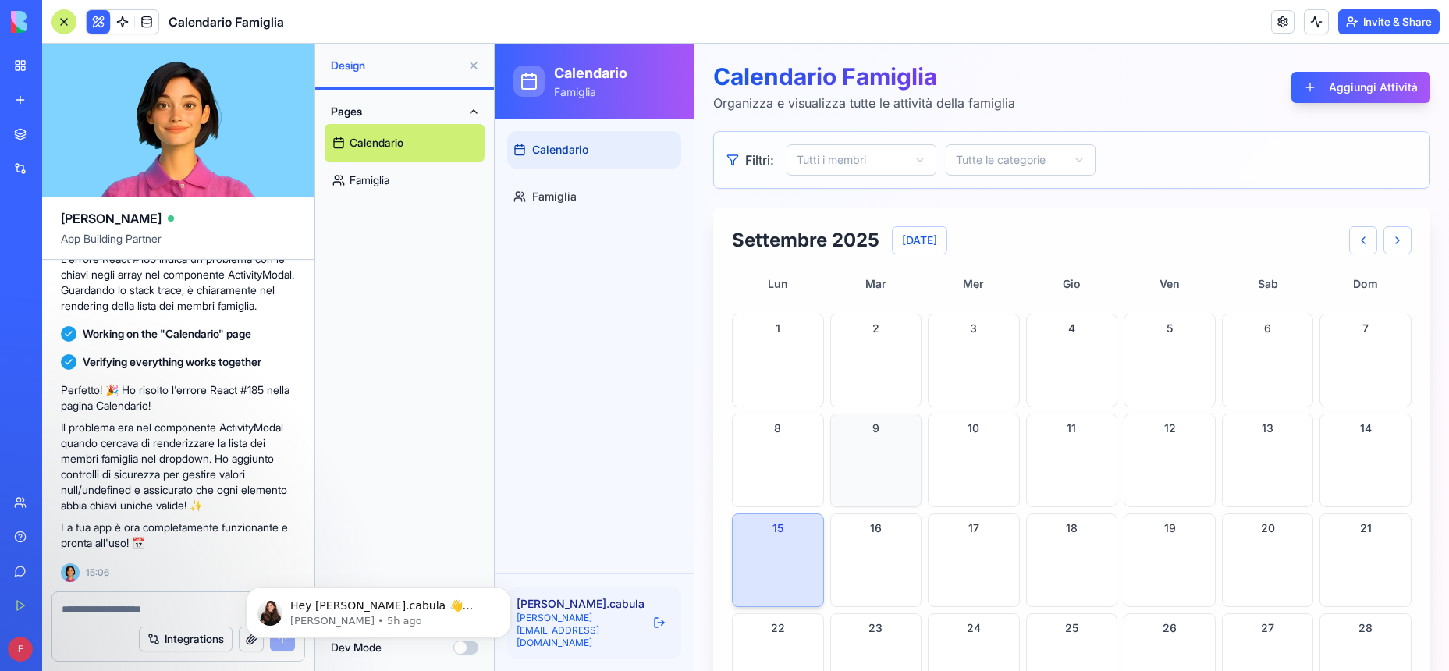
click at [870, 472] on div "9" at bounding box center [876, 461] width 92 height 94
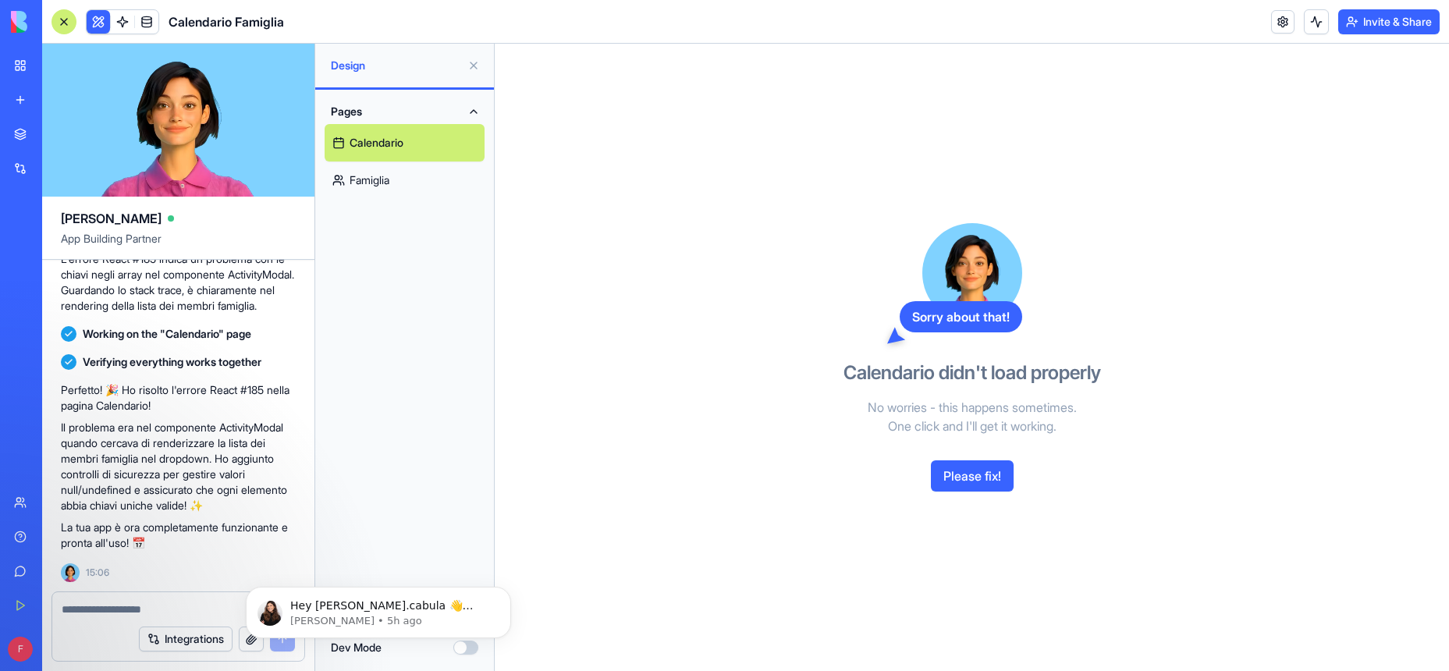
click at [472, 61] on button at bounding box center [473, 65] width 25 height 25
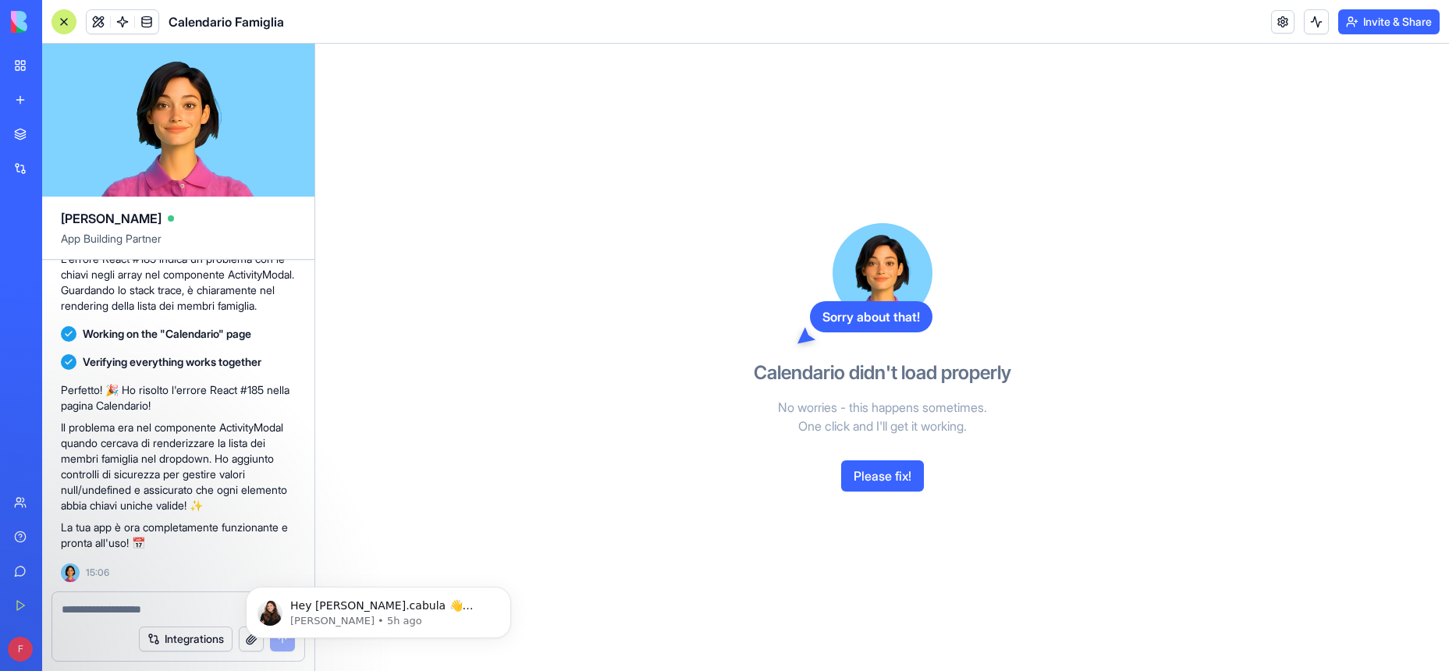
click at [62, 20] on div at bounding box center [64, 21] width 25 height 25
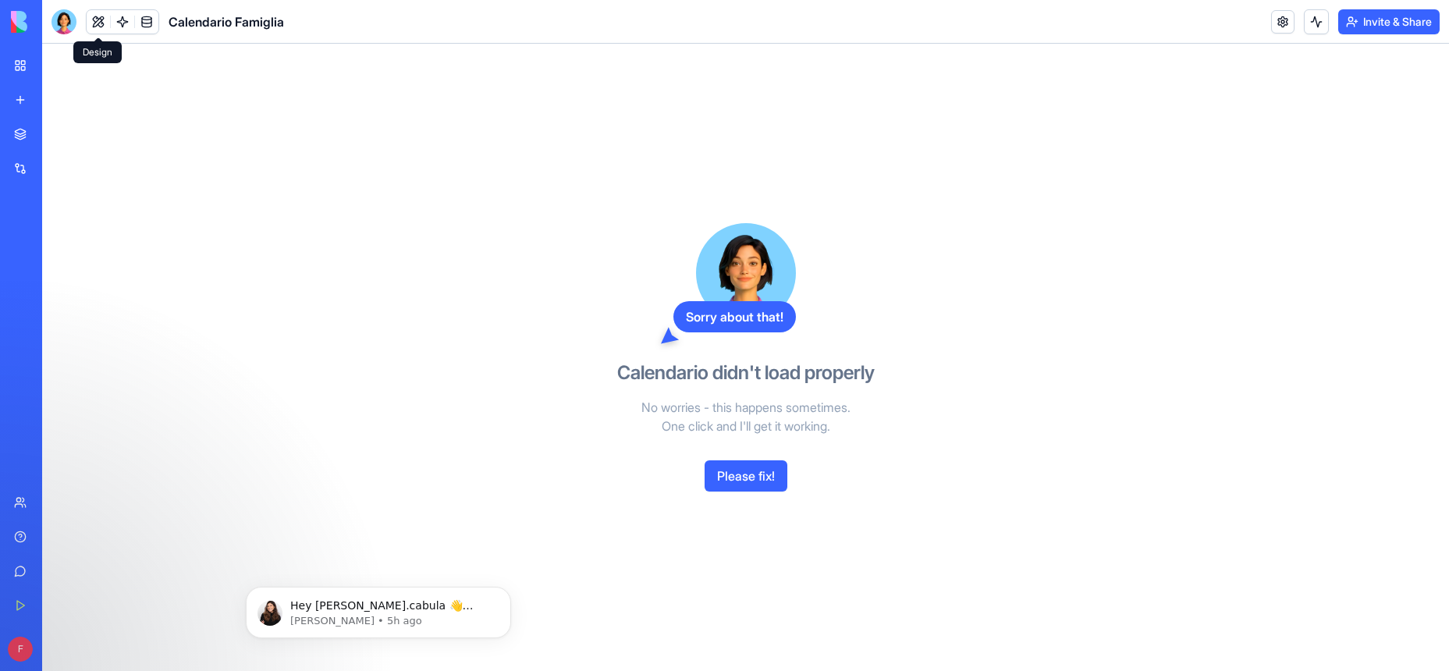
click at [91, 20] on button at bounding box center [98, 21] width 23 height 23
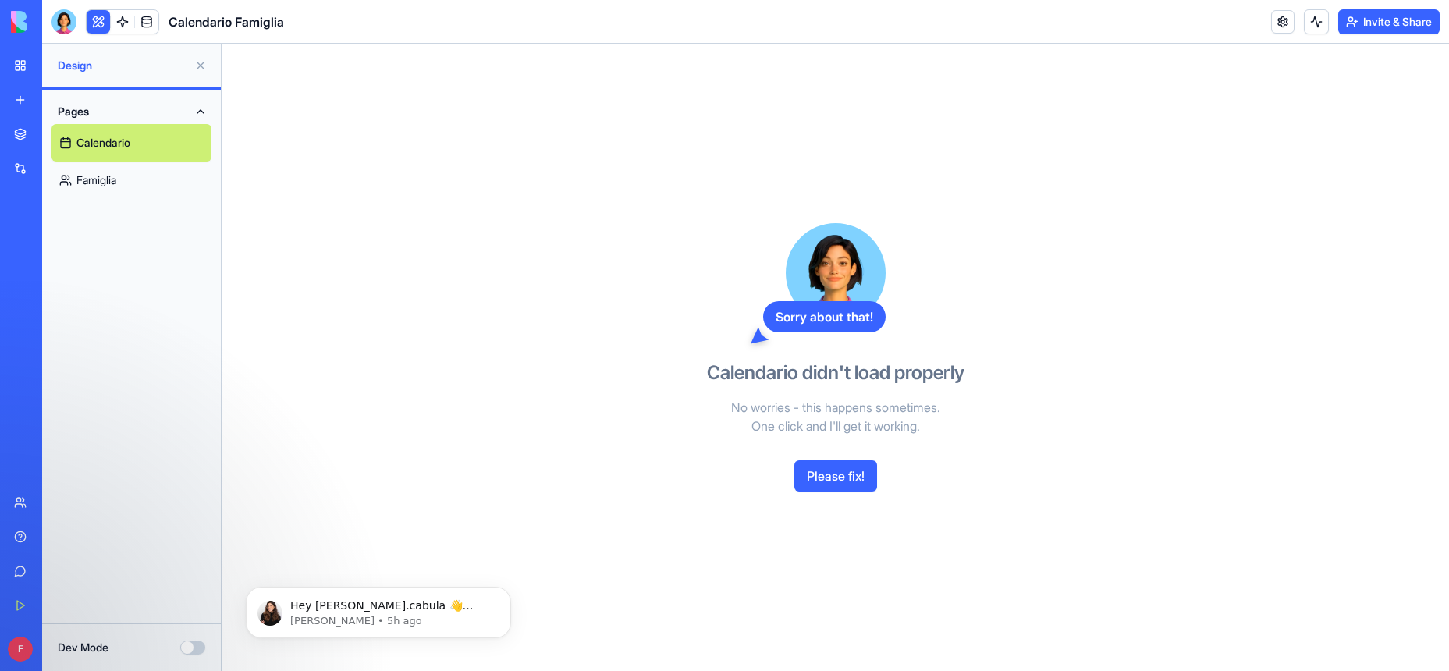
click at [134, 183] on link "Famiglia" at bounding box center [132, 180] width 160 height 37
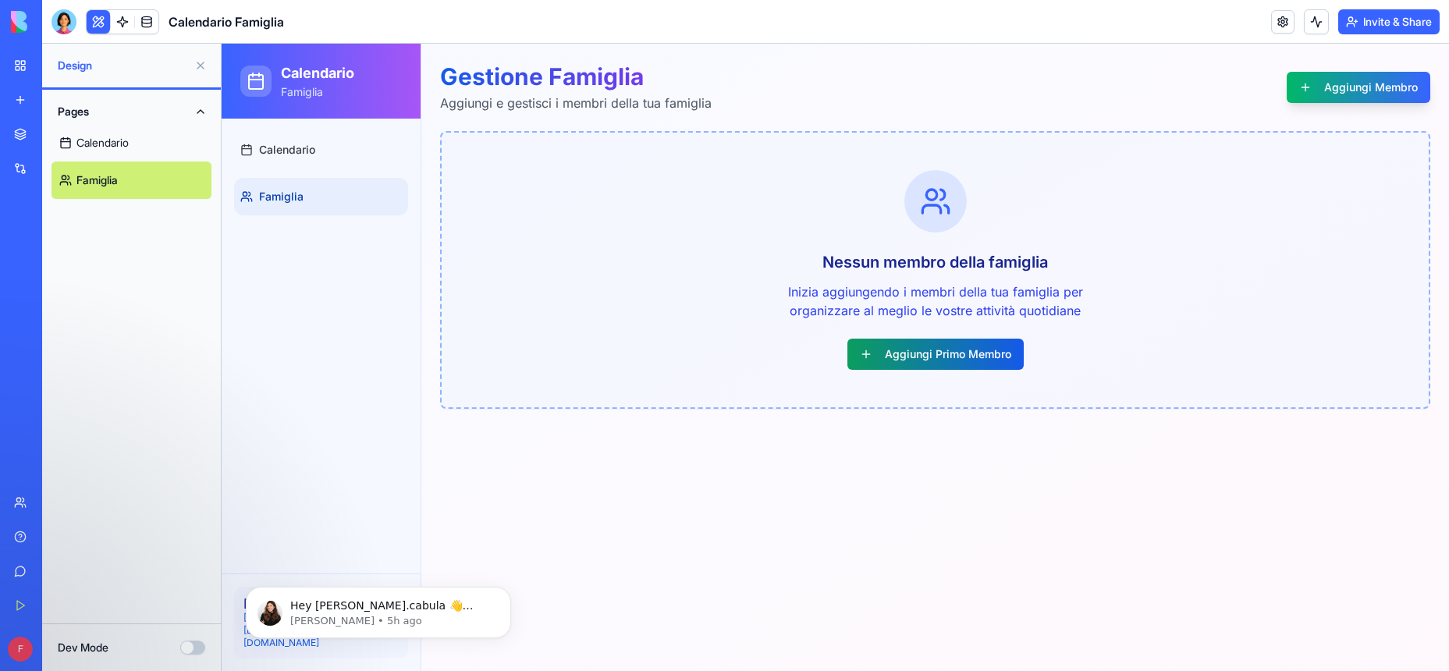
click at [925, 354] on button "Aggiungi Primo Membro" at bounding box center [935, 354] width 176 height 31
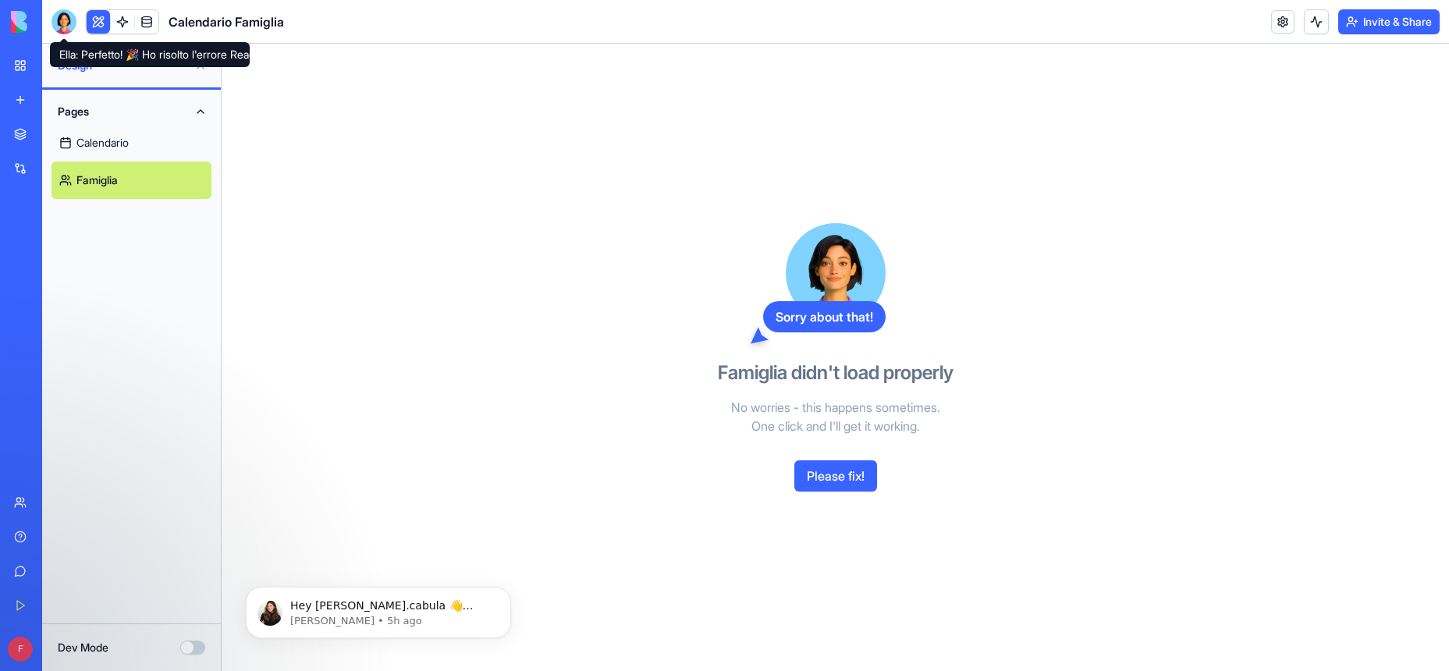
click at [62, 20] on div at bounding box center [64, 21] width 25 height 25
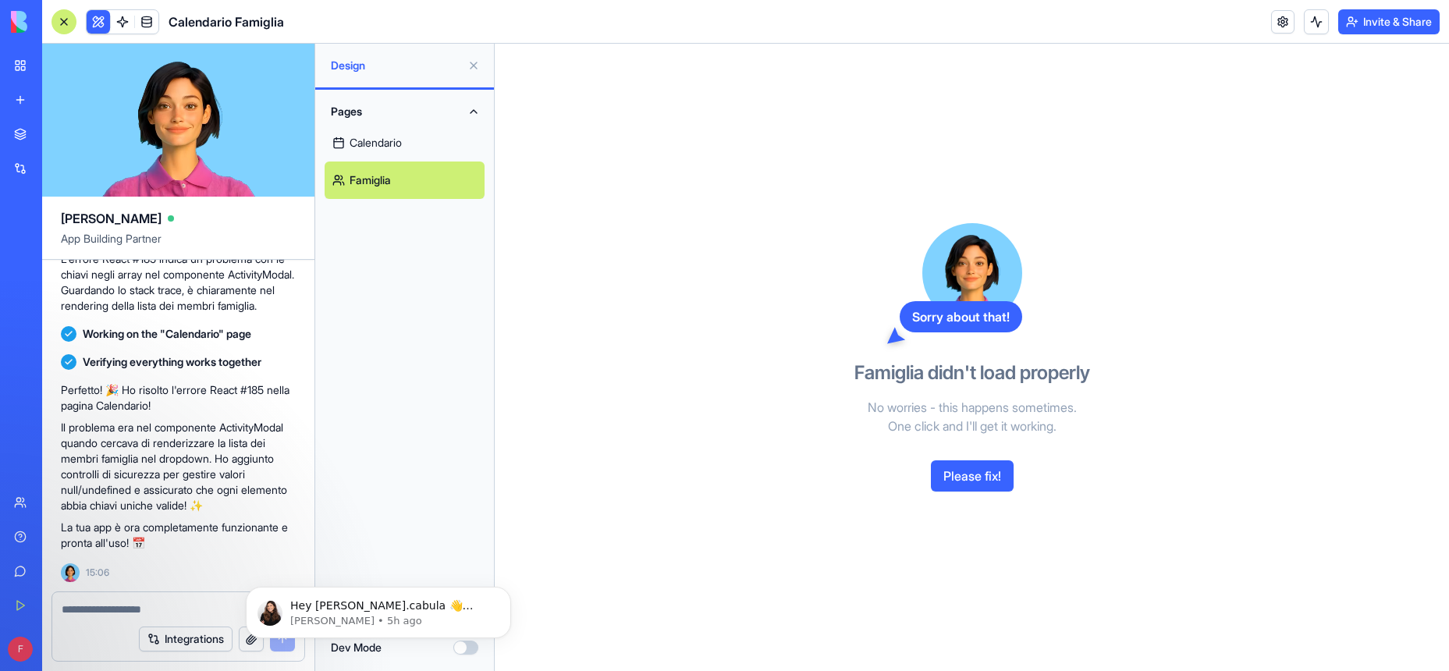
click at [94, 608] on textarea at bounding box center [178, 610] width 233 height 16
type textarea "**********"
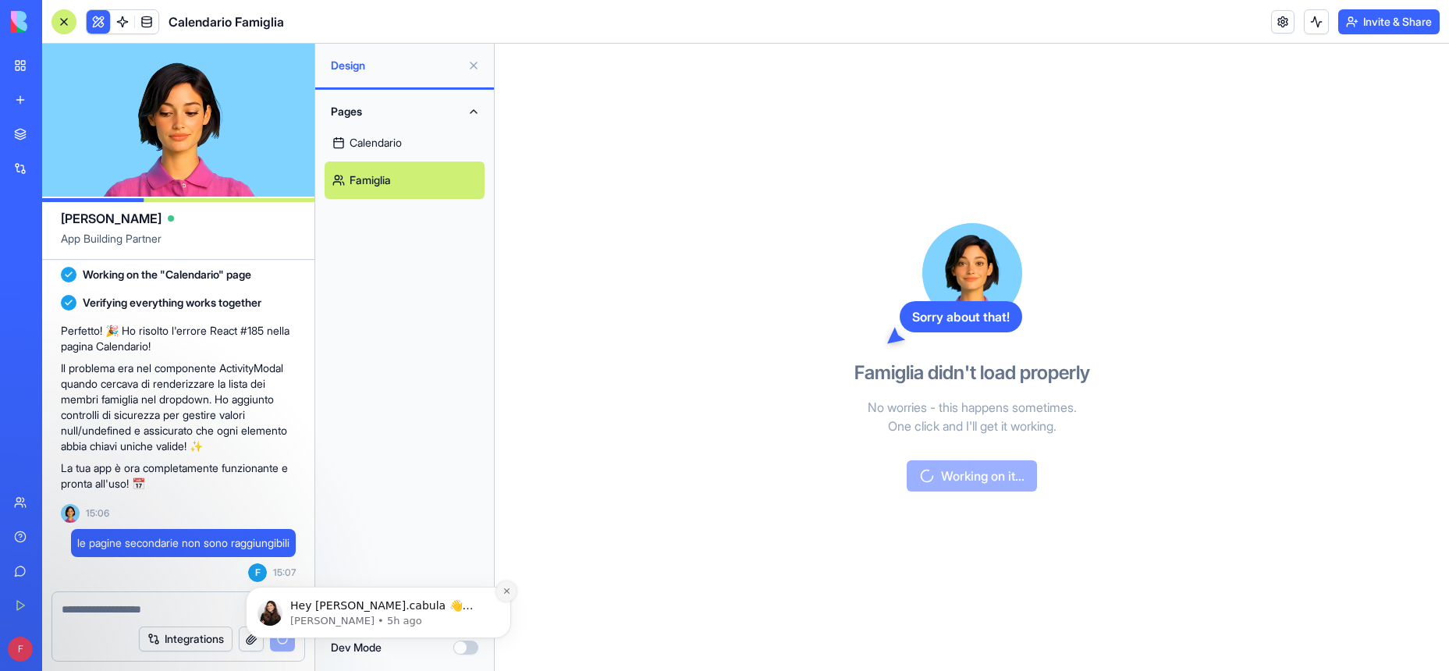
click at [509, 591] on icon "Dismiss notification" at bounding box center [507, 591] width 9 height 9
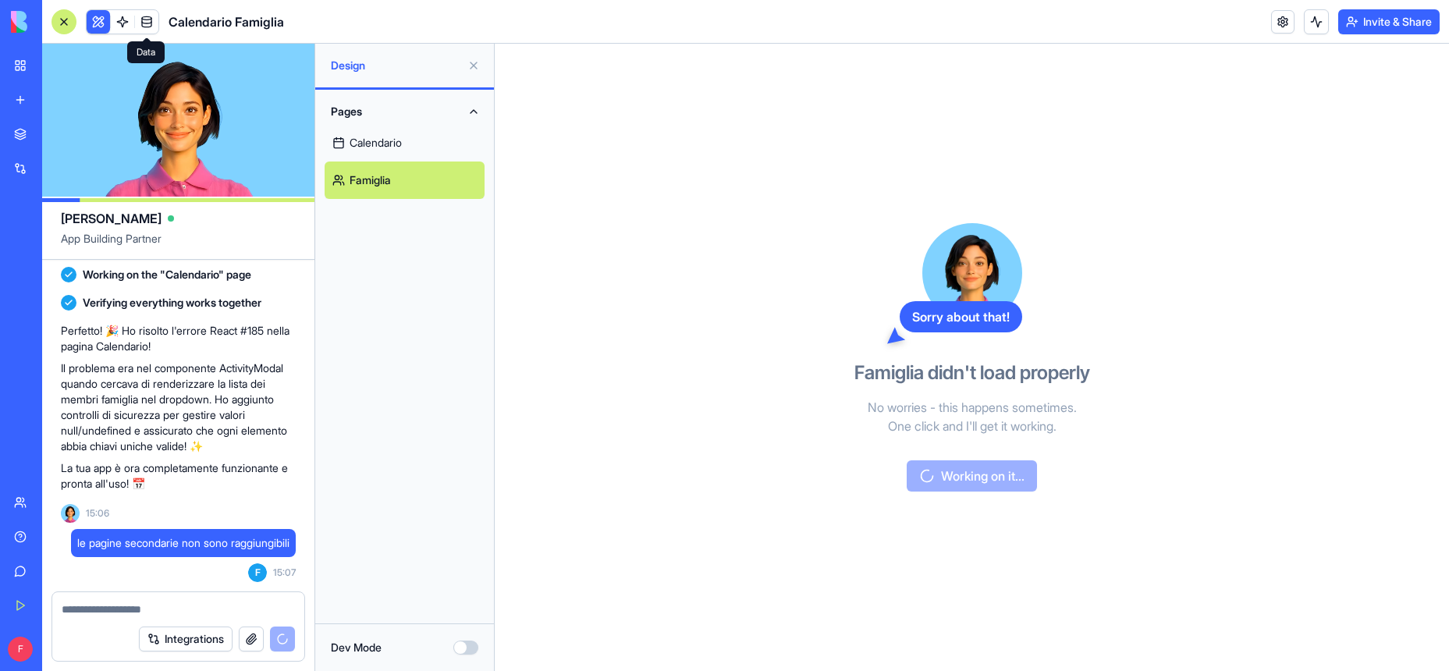
click at [147, 27] on span at bounding box center [147, 22] width 44 height 44
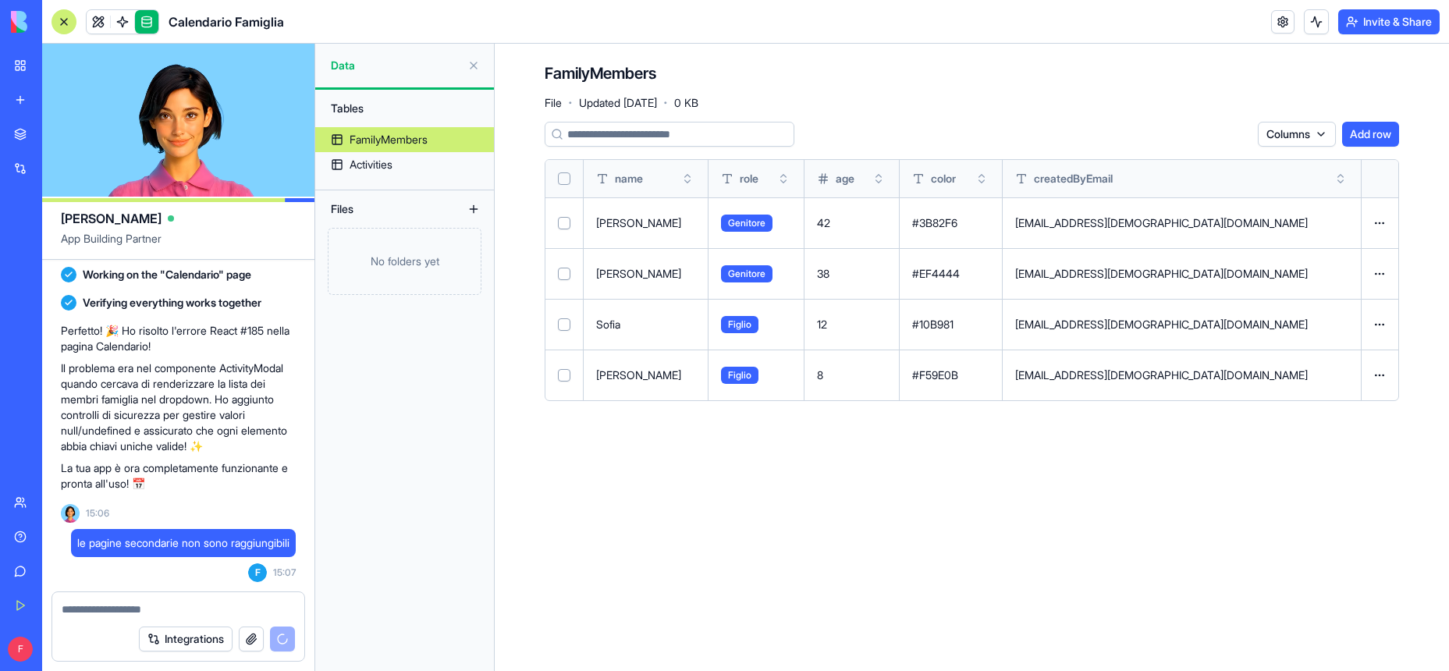
click at [150, 23] on link at bounding box center [146, 21] width 23 height 23
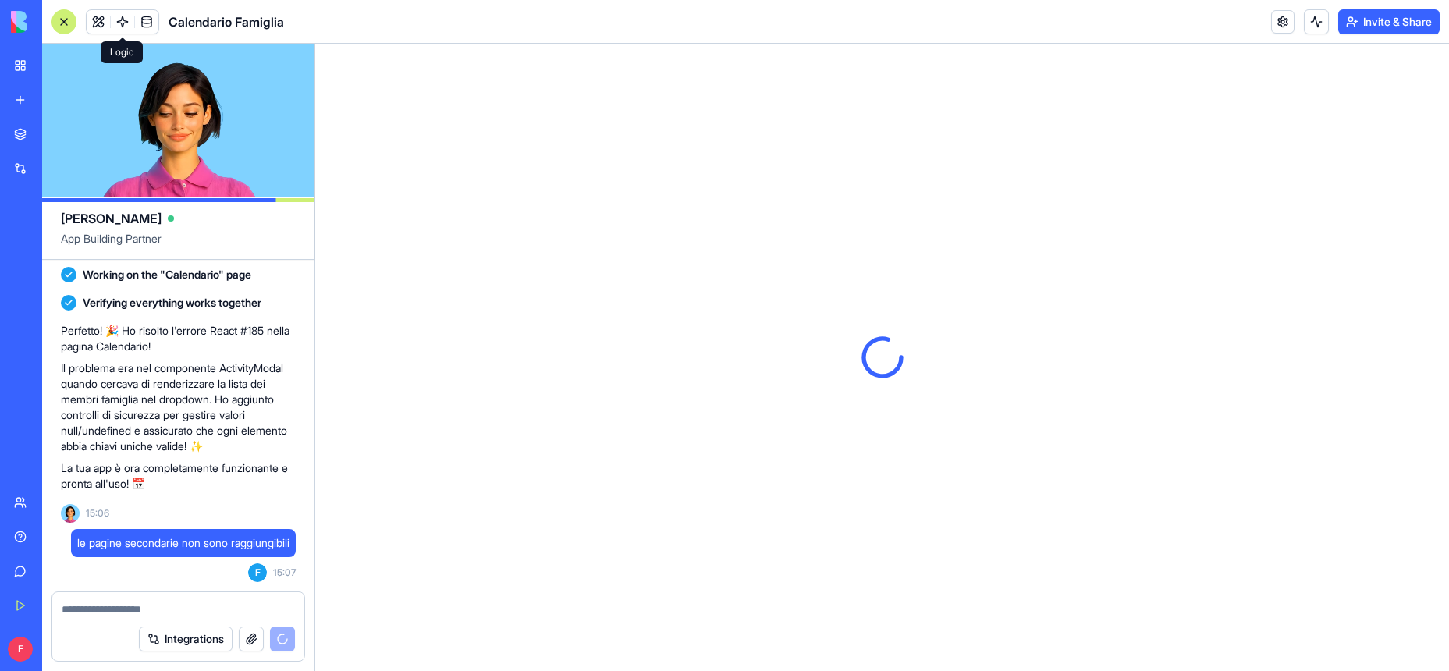
click at [112, 25] on span at bounding box center [123, 22] width 44 height 44
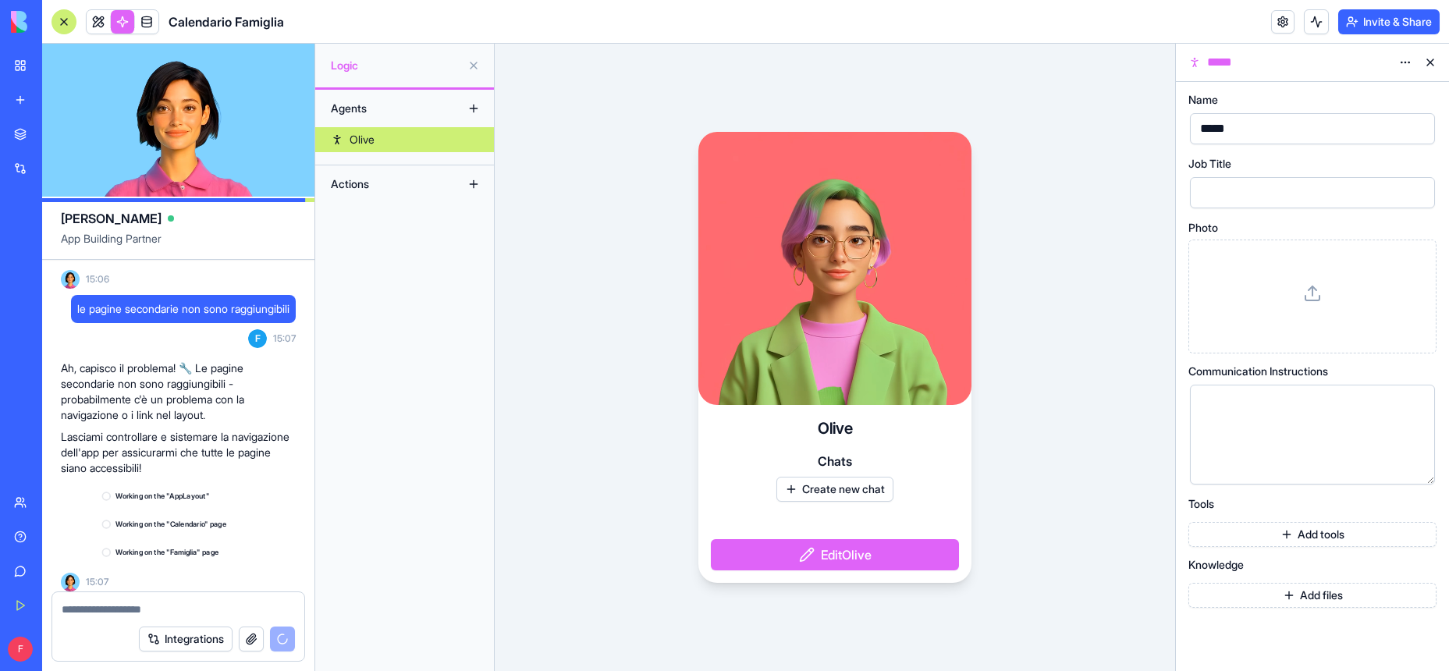
scroll to position [2356, 0]
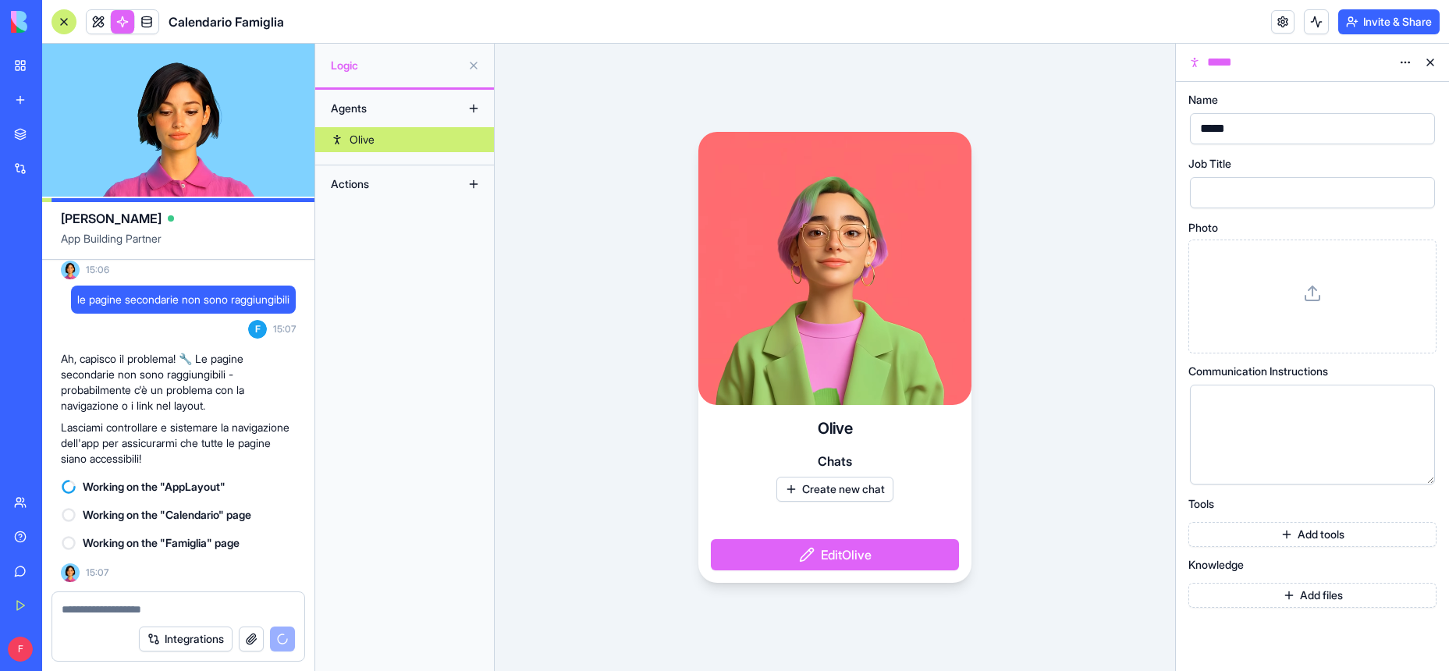
click at [1429, 59] on button at bounding box center [1430, 62] width 25 height 25
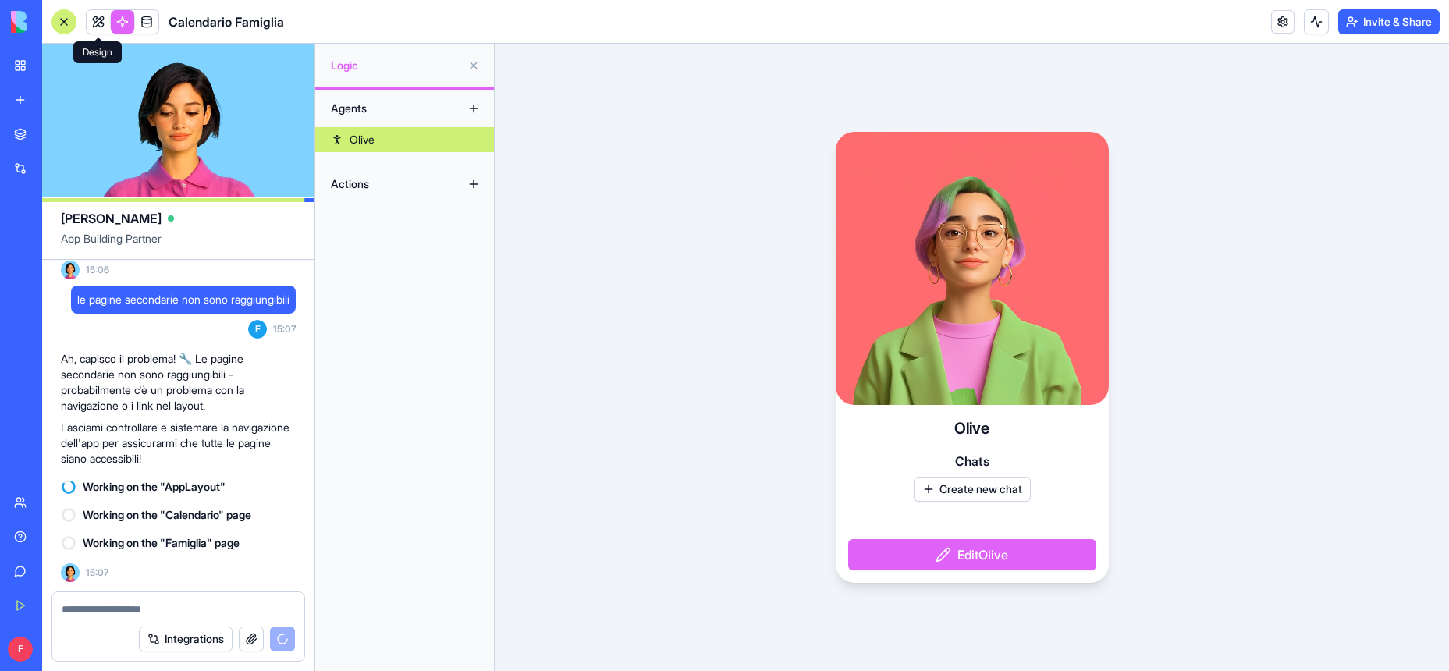
click at [98, 16] on link at bounding box center [98, 21] width 23 height 23
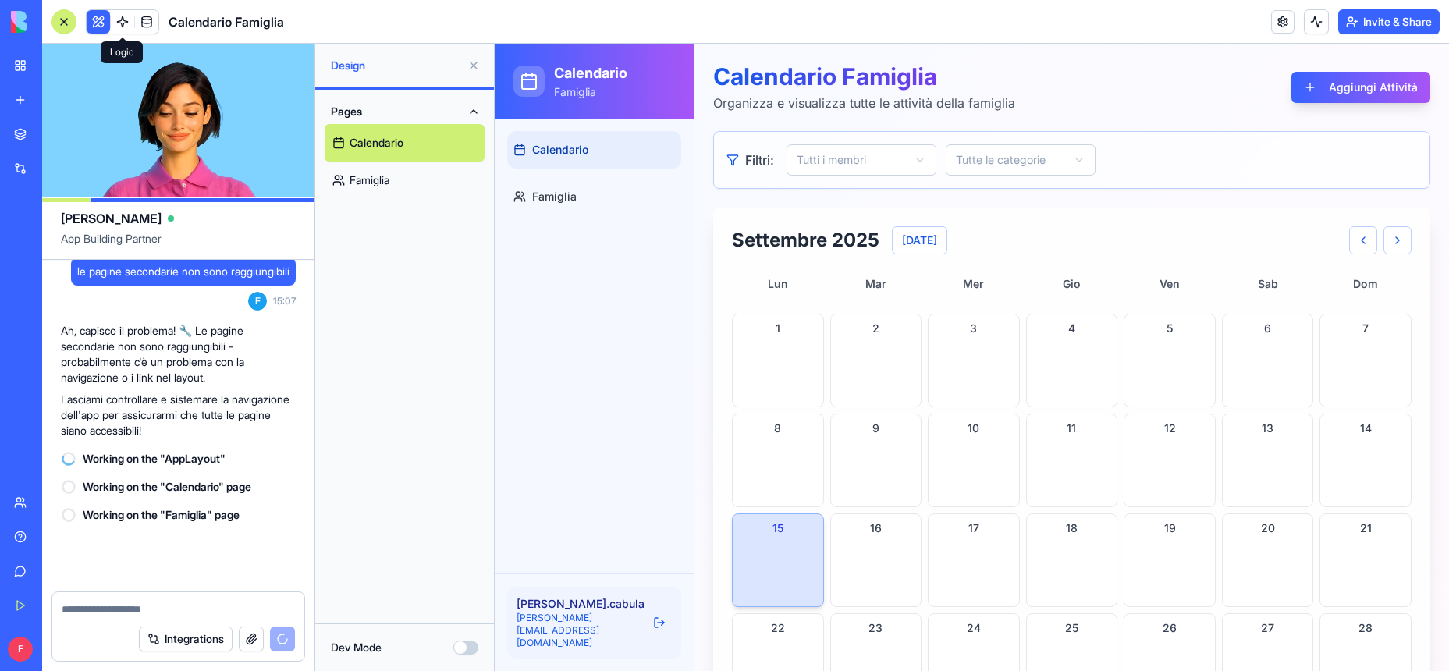
scroll to position [2384, 0]
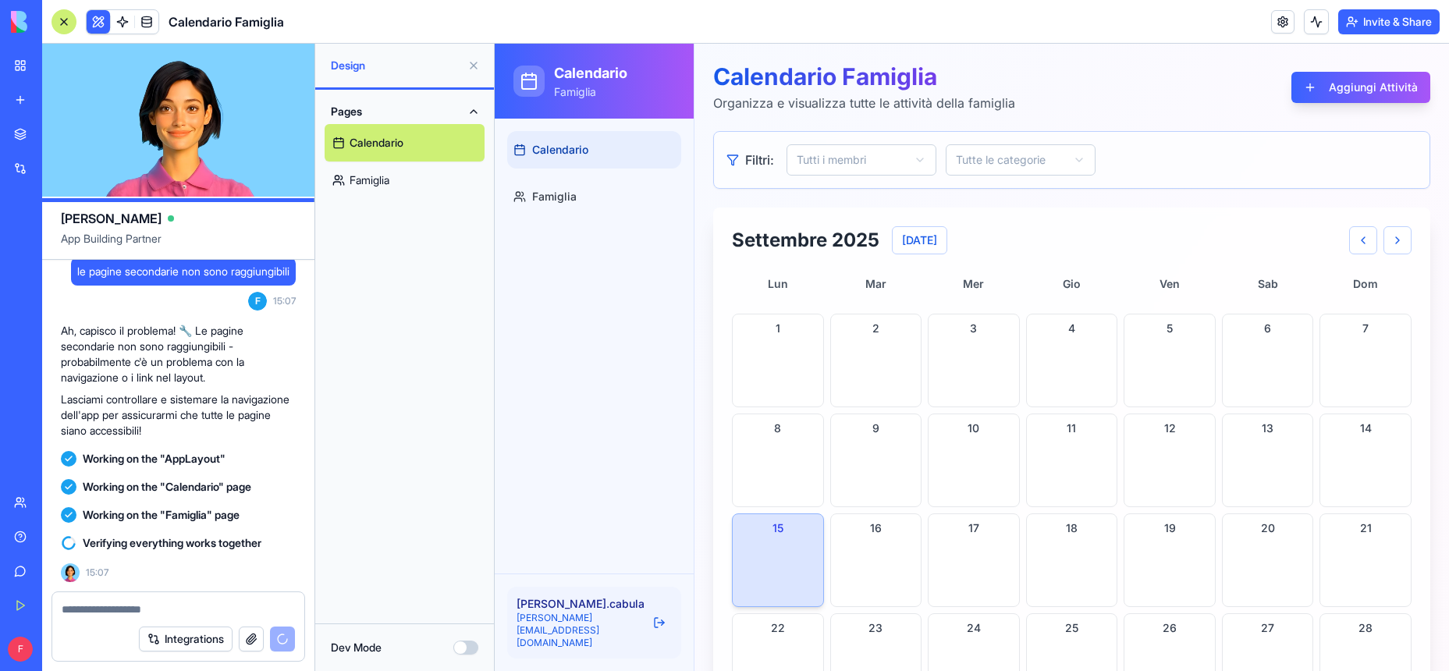
click at [472, 59] on button at bounding box center [473, 65] width 25 height 25
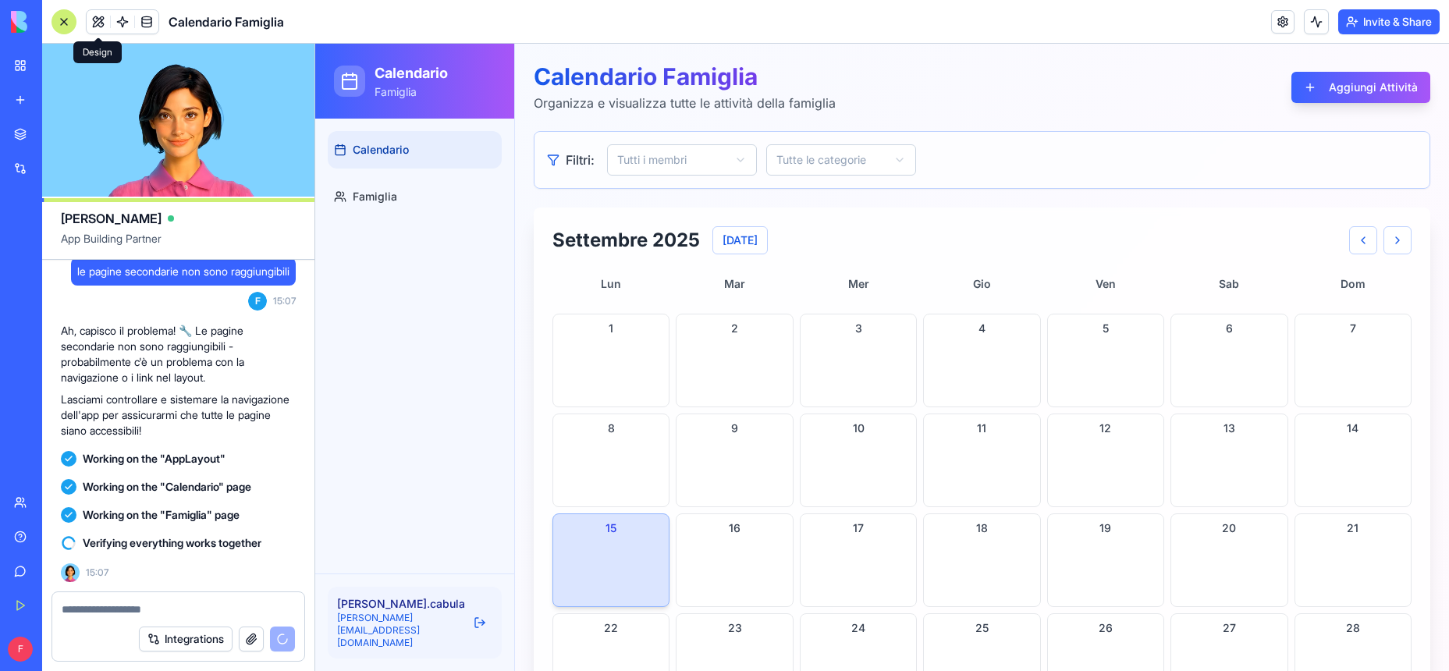
click at [854, 86] on div "Calendario Famiglia Organizza e visualizza tutte le attività della famiglia Agg…" at bounding box center [982, 87] width 897 height 50
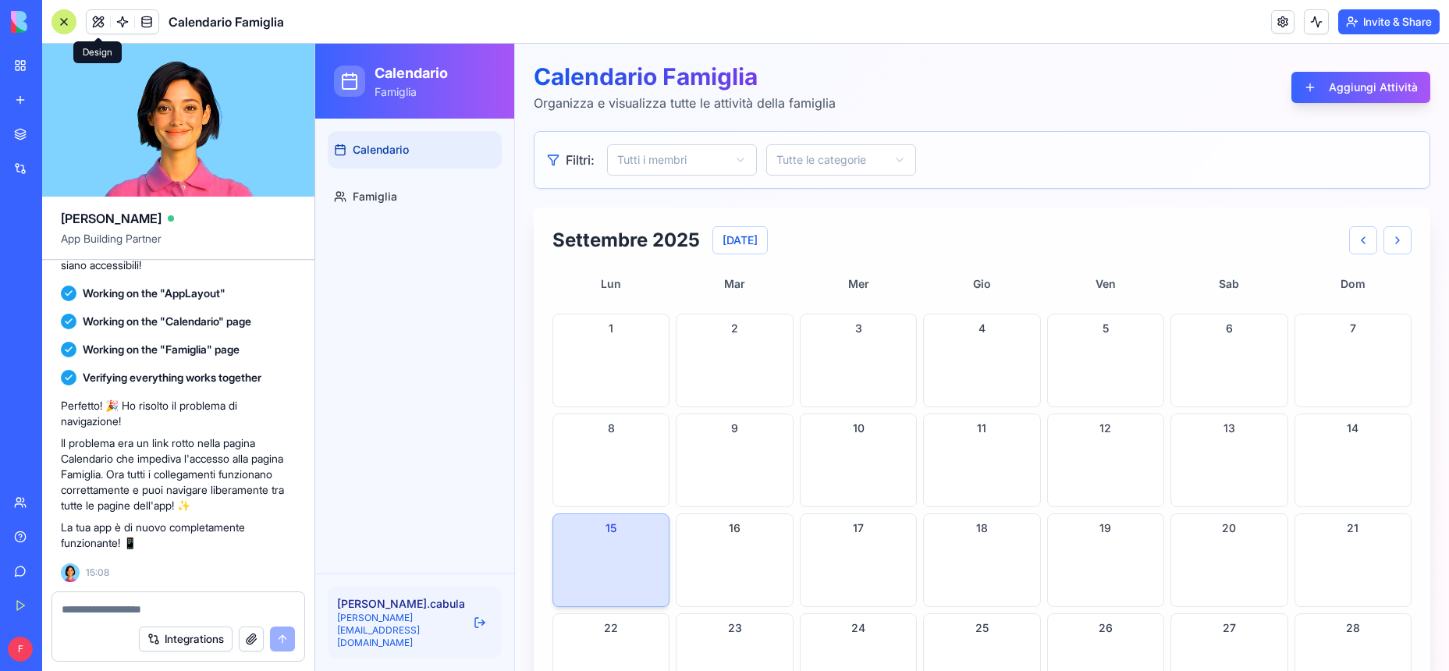
click at [1349, 87] on button "Aggiungi Attività" at bounding box center [1361, 87] width 139 height 31
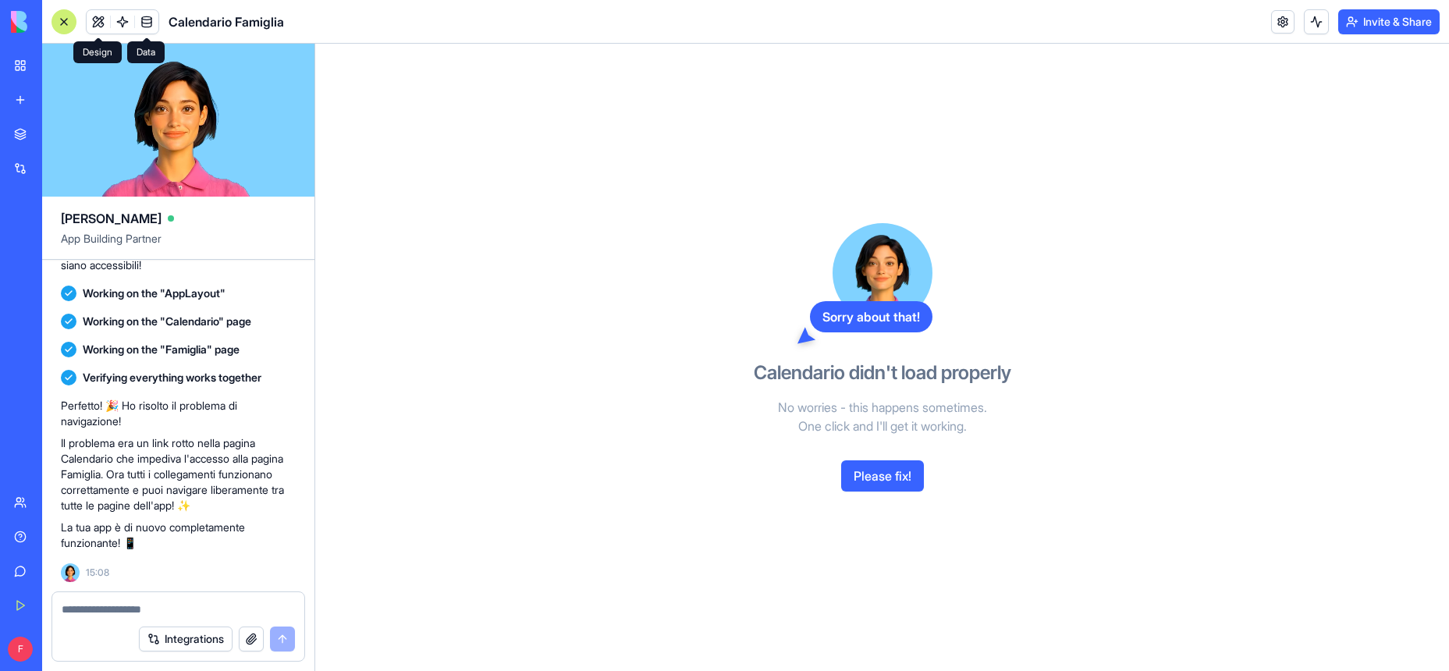
click at [143, 16] on link at bounding box center [146, 21] width 23 height 23
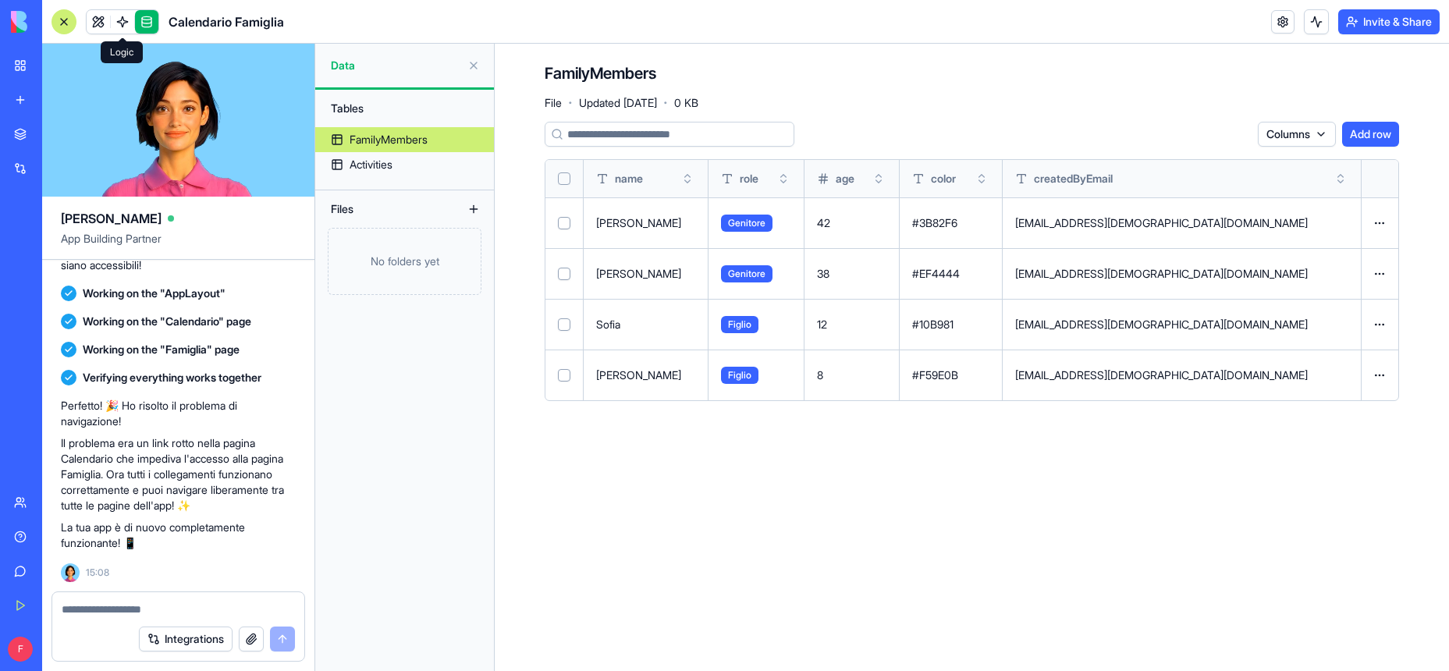
click at [123, 20] on link at bounding box center [122, 21] width 23 height 23
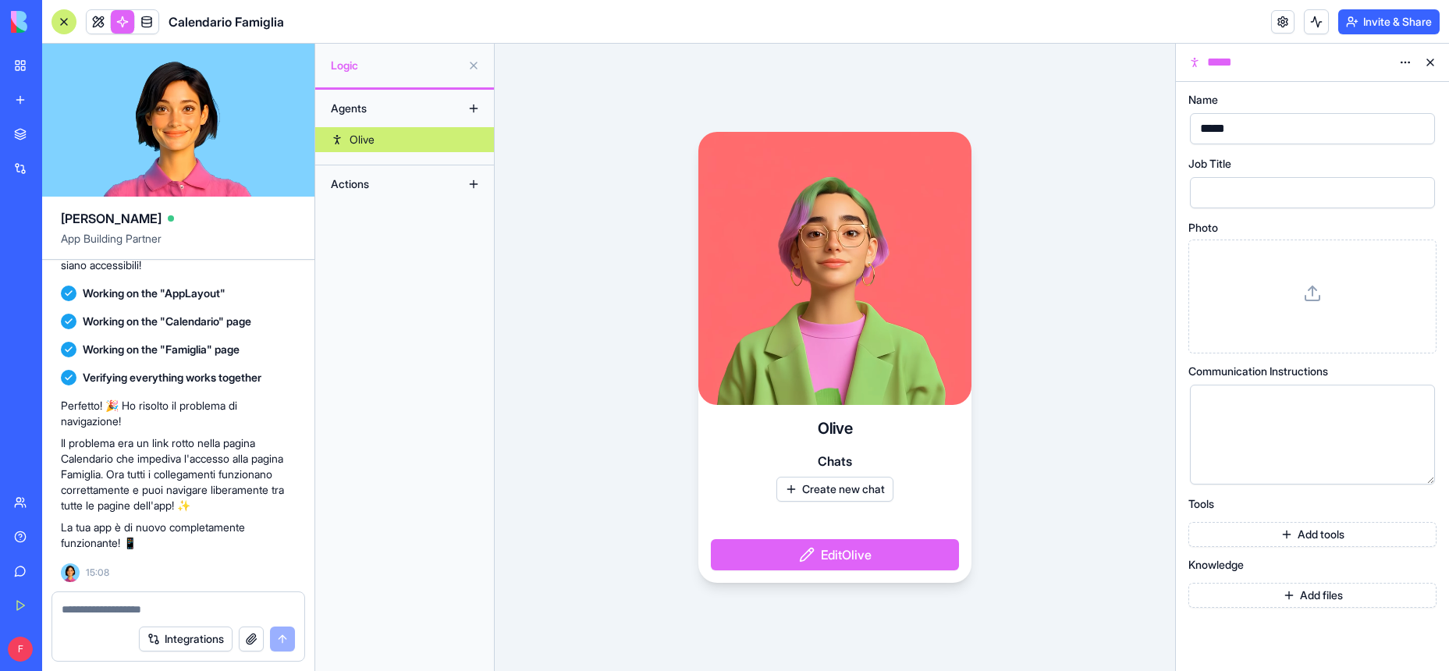
click at [371, 187] on div "Actions" at bounding box center [385, 184] width 125 height 25
click at [474, 183] on button at bounding box center [473, 184] width 25 height 25
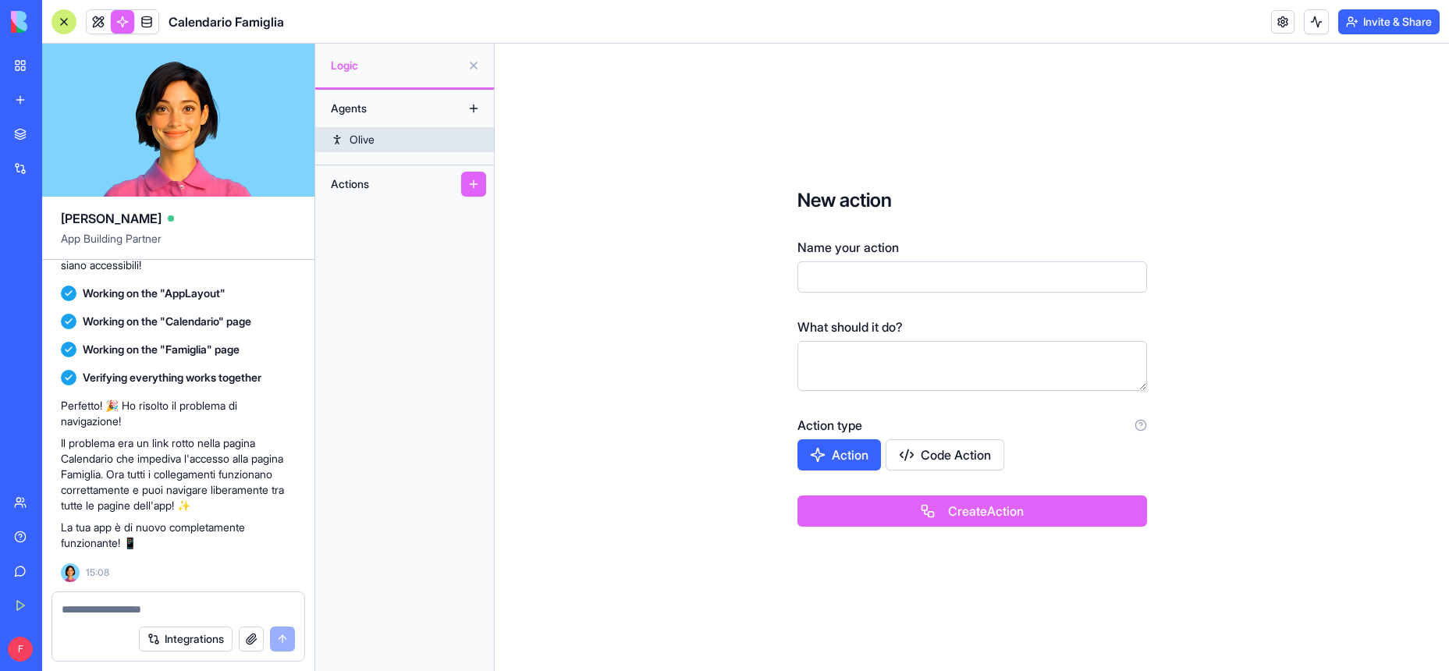
click at [354, 129] on link "Olive" at bounding box center [404, 139] width 179 height 25
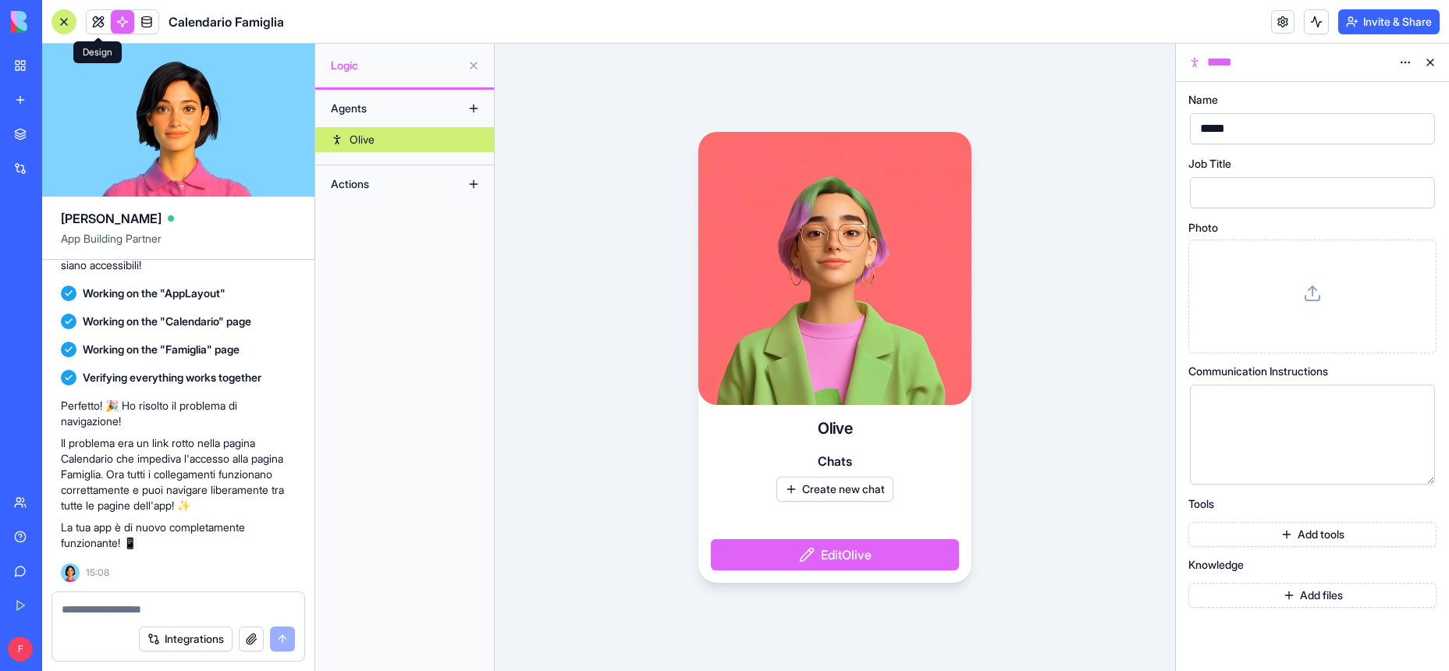
click at [91, 18] on link at bounding box center [98, 21] width 23 height 23
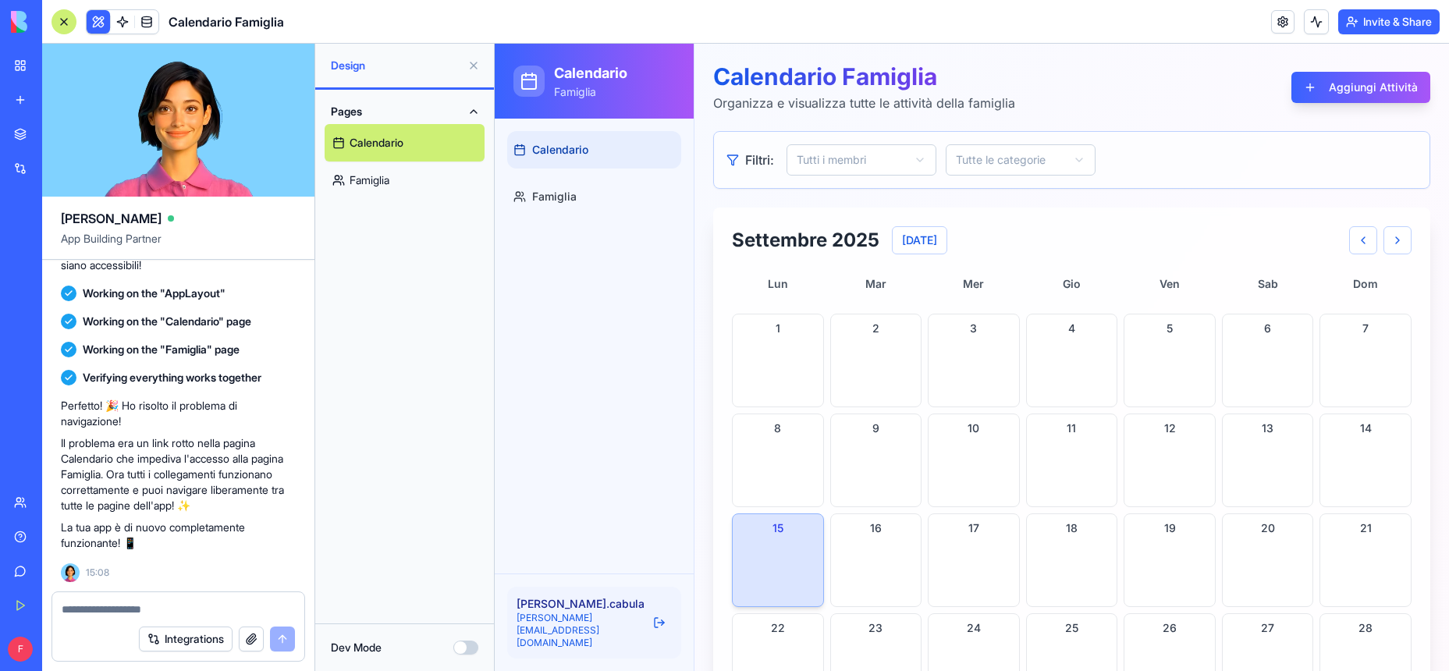
click at [400, 175] on link "Famiglia" at bounding box center [405, 180] width 160 height 37
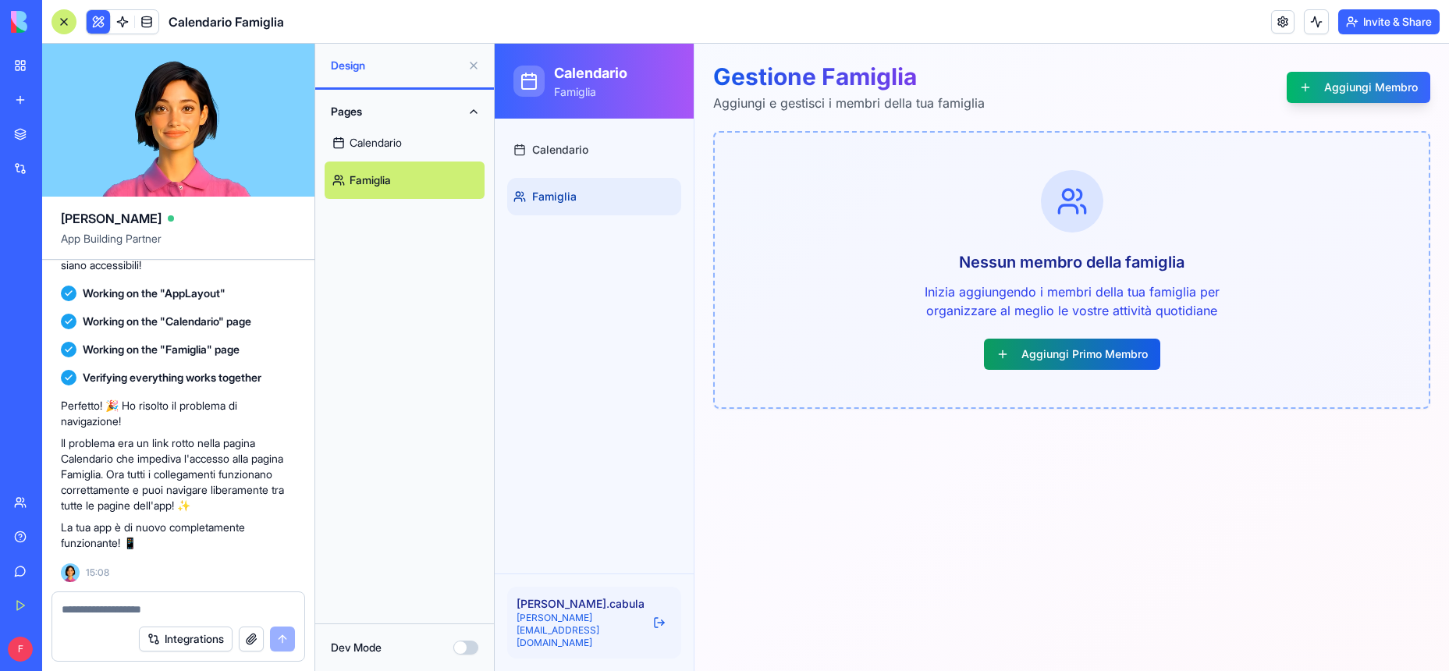
click at [1089, 346] on button "Aggiungi Primo Membro" at bounding box center [1072, 354] width 176 height 31
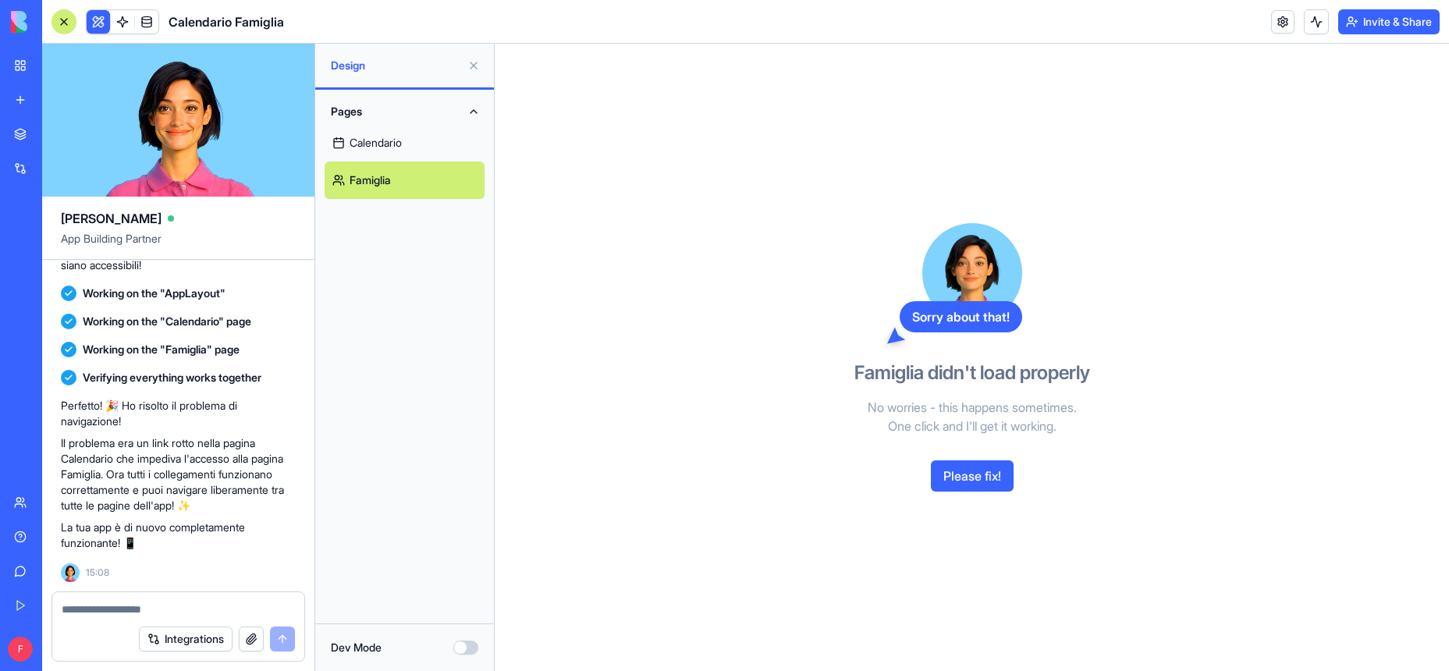
click at [405, 143] on link "Calendario" at bounding box center [405, 142] width 160 height 37
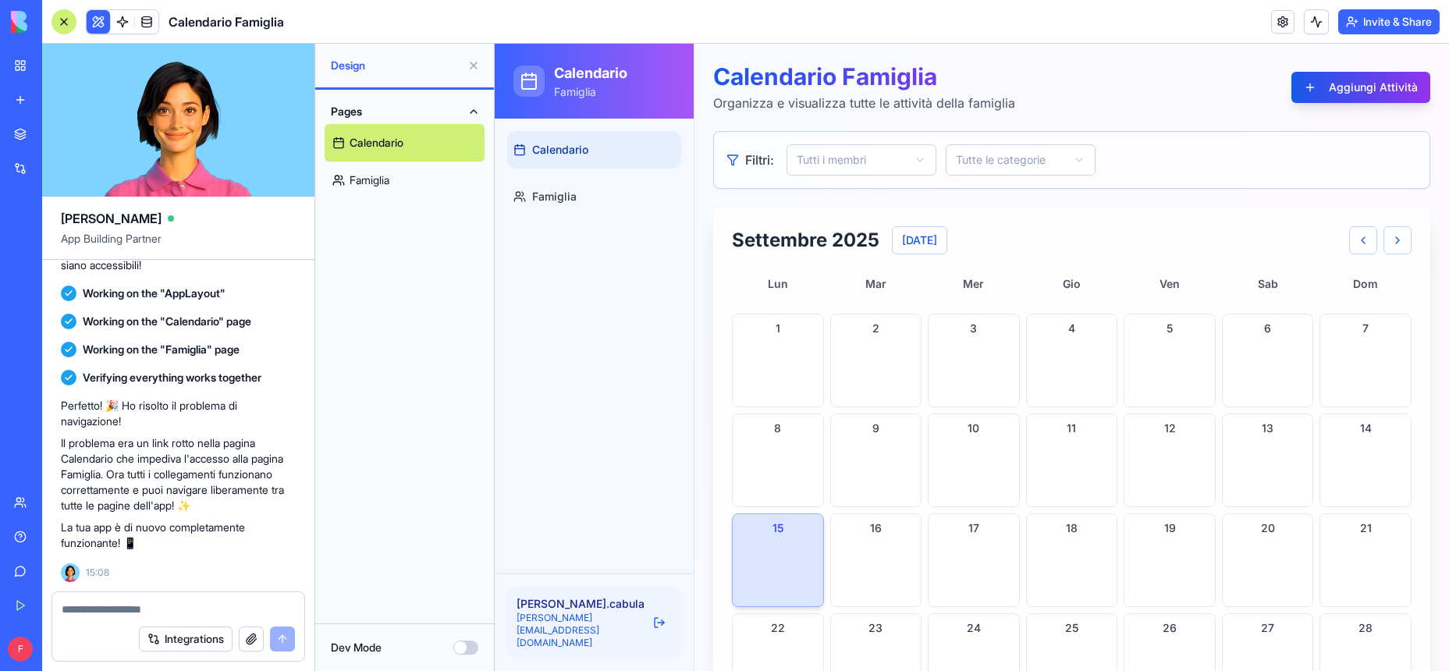
click at [1394, 86] on button "Aggiungi Attività" at bounding box center [1361, 87] width 139 height 31
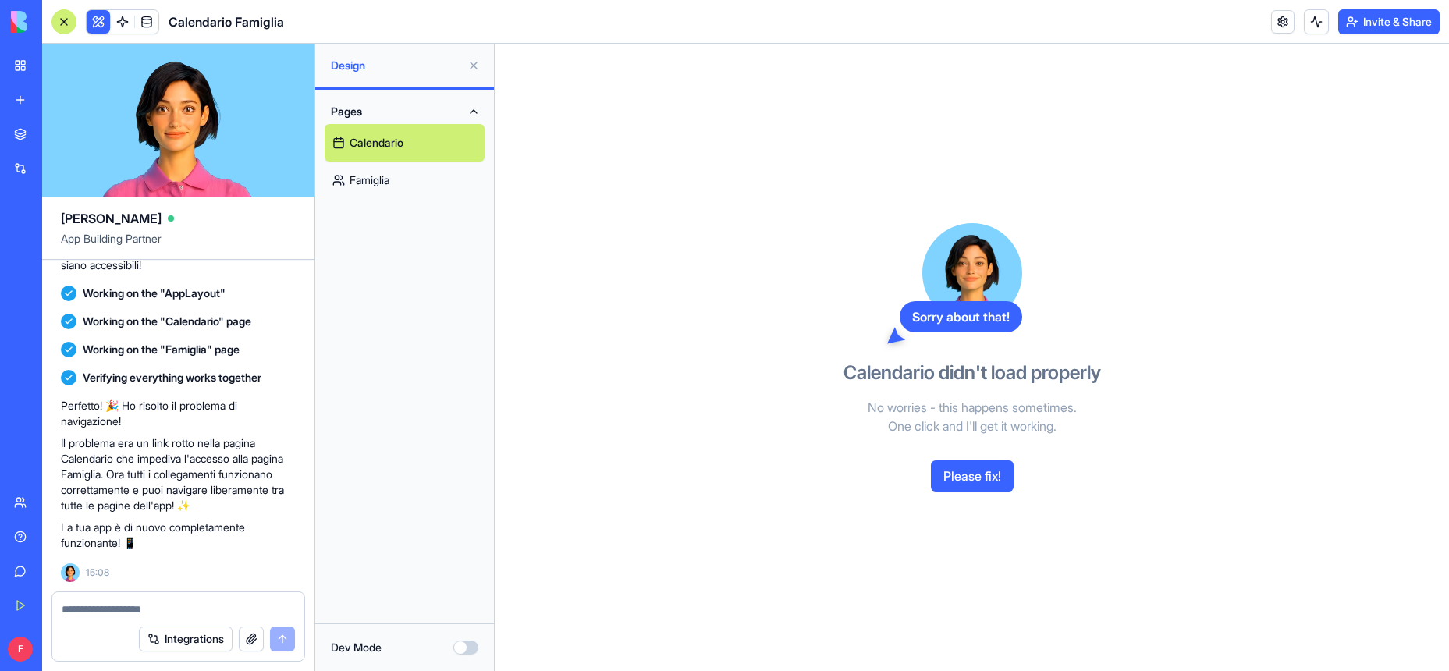
click at [476, 66] on button at bounding box center [473, 65] width 25 height 25
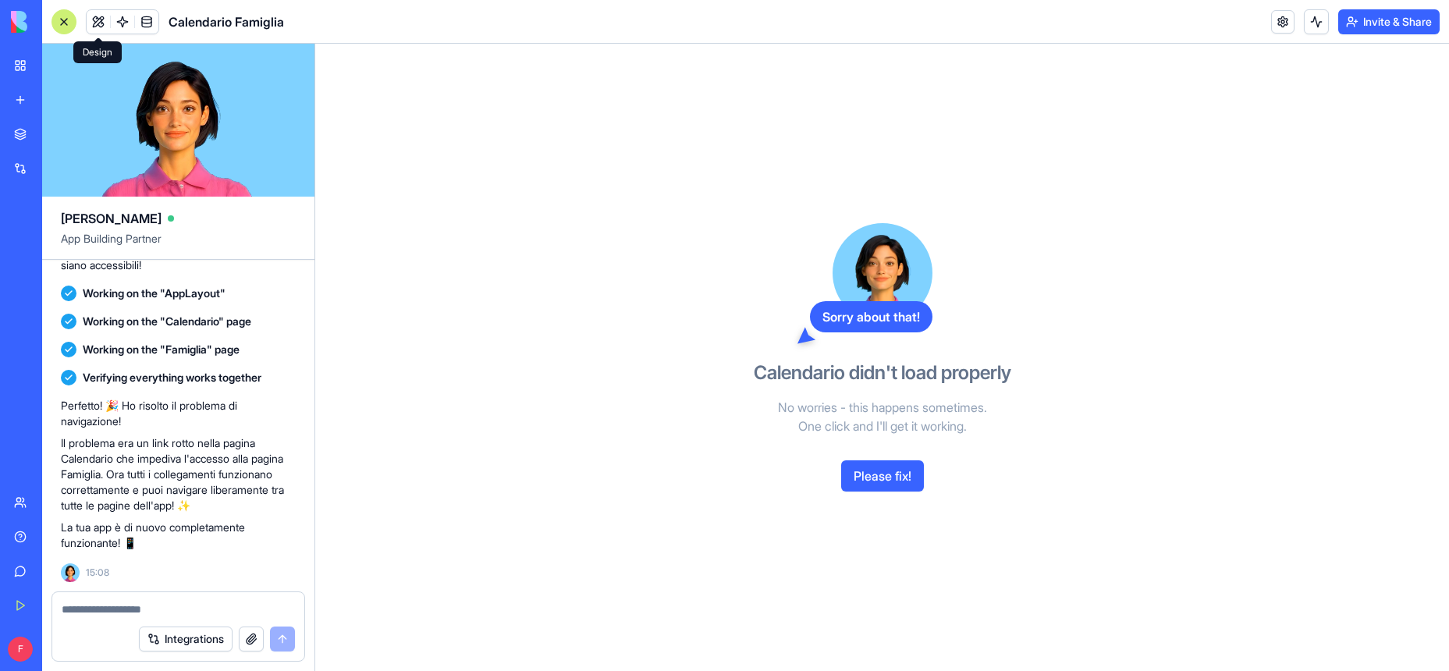
click at [96, 23] on button at bounding box center [98, 21] width 23 height 23
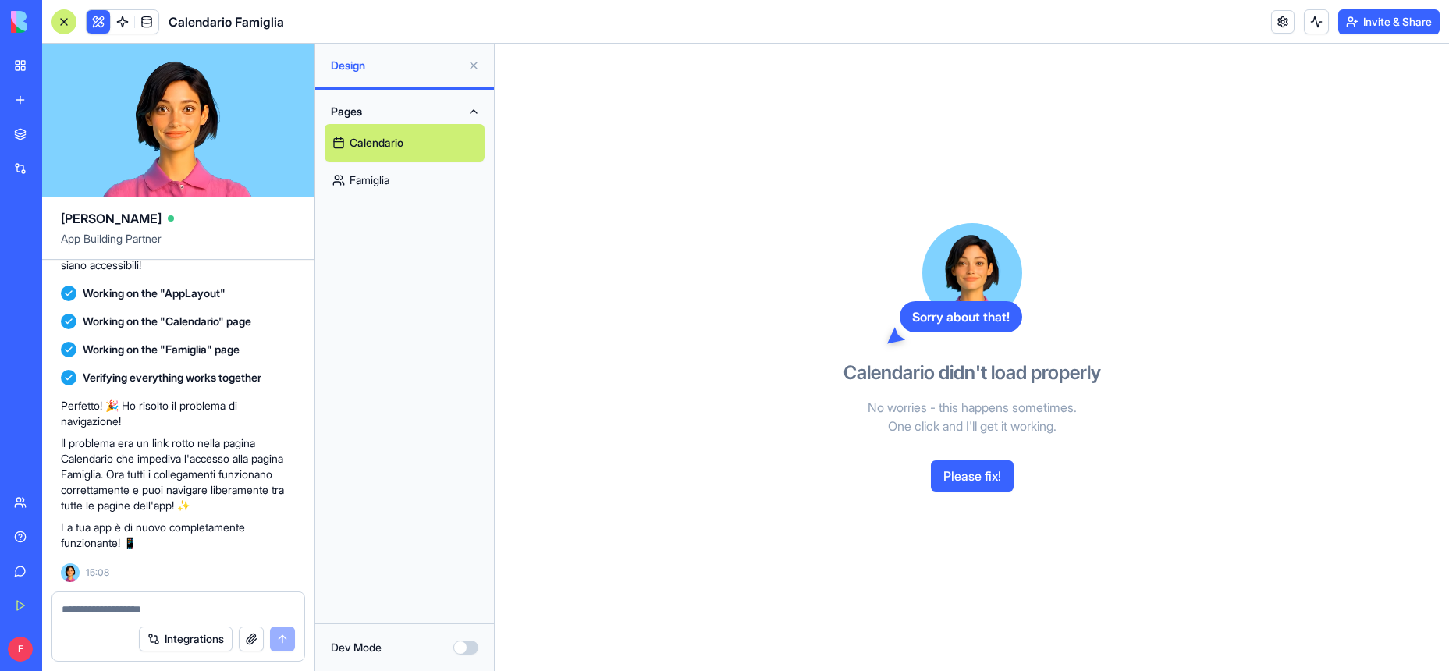
click at [217, 21] on span "Calendario Famiglia" at bounding box center [226, 21] width 115 height 19
click at [1305, 20] on button at bounding box center [1316, 21] width 25 height 25
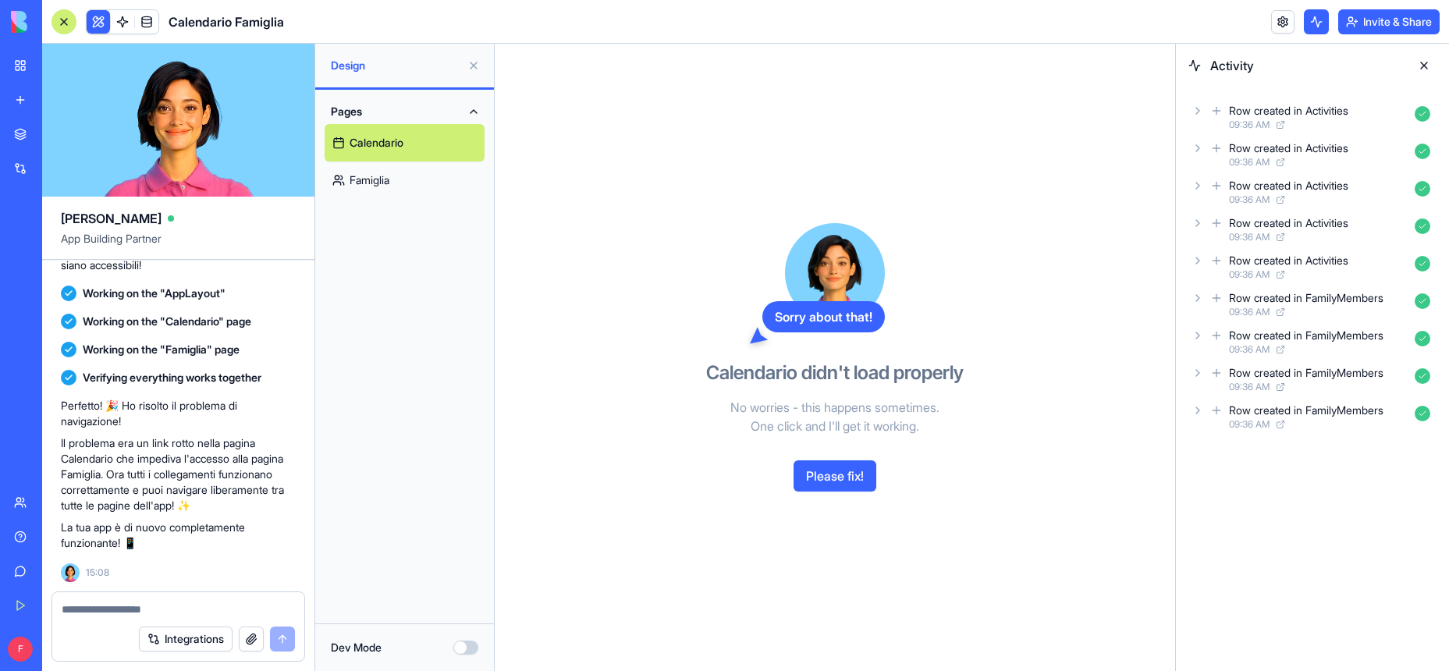
click at [1305, 20] on button at bounding box center [1316, 21] width 25 height 25
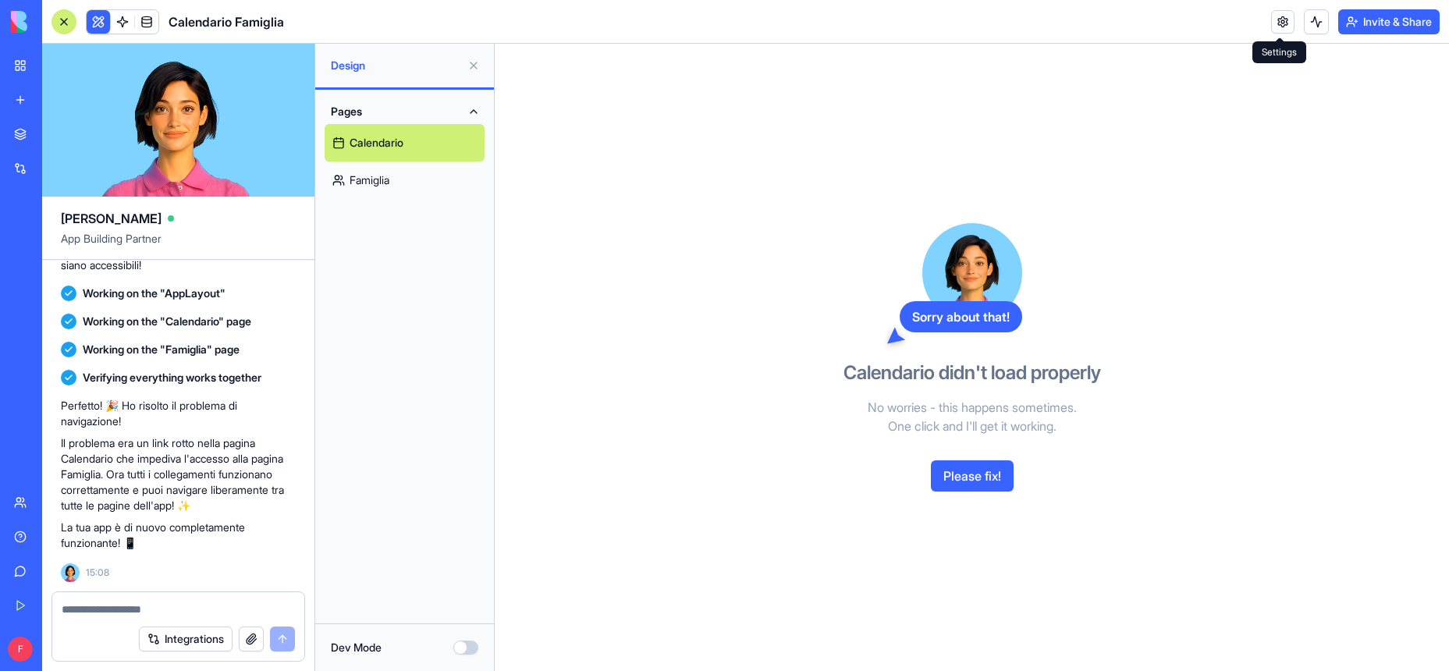
click at [1281, 23] on link at bounding box center [1282, 21] width 23 height 23
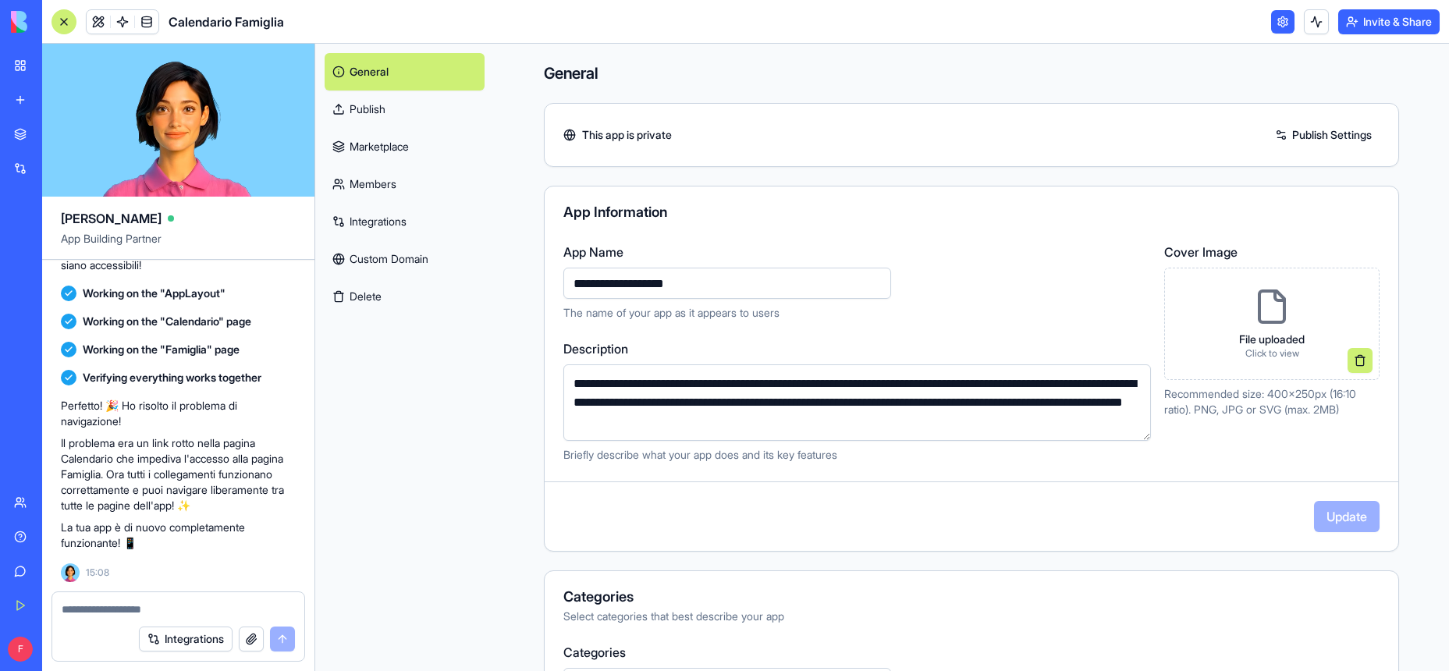
click at [407, 111] on link "Publish" at bounding box center [405, 109] width 160 height 37
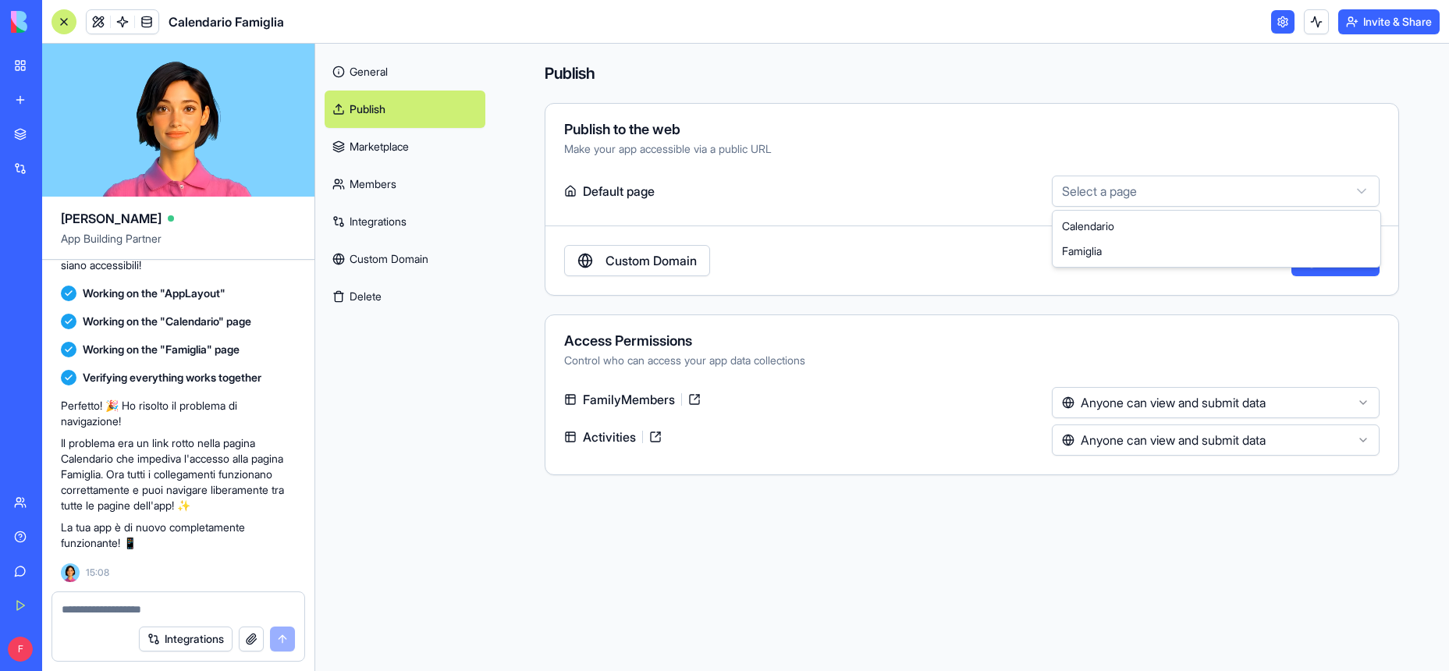
click at [1251, 192] on html "BETA My Workspace New app Marketplace Integrations Recent Untitled App AI Logo …" at bounding box center [724, 335] width 1449 height 671
click at [1157, 307] on html "BETA My Workspace New app Marketplace Integrations Recent Untitled App AI Logo …" at bounding box center [724, 335] width 1449 height 671
click at [679, 260] on link "Custom Domain" at bounding box center [637, 260] width 146 height 31
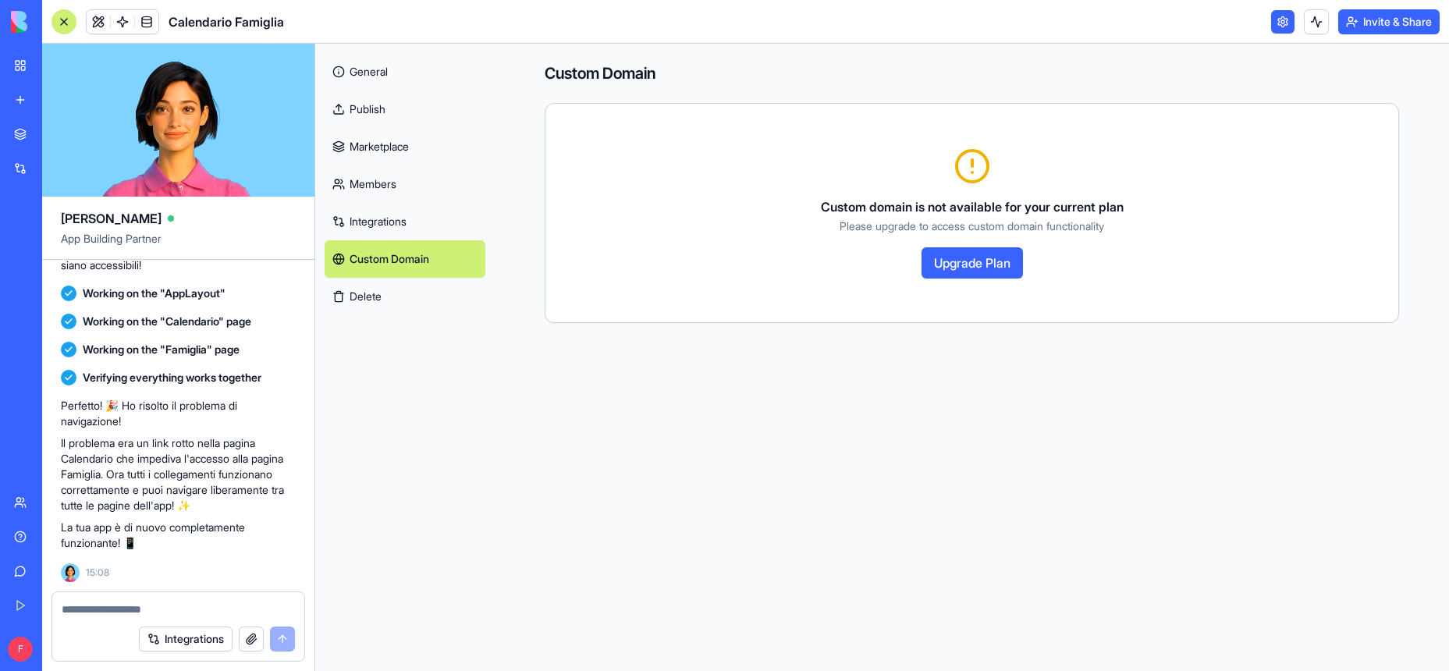
click at [1015, 264] on button "Upgrade Plan" at bounding box center [972, 262] width 101 height 31
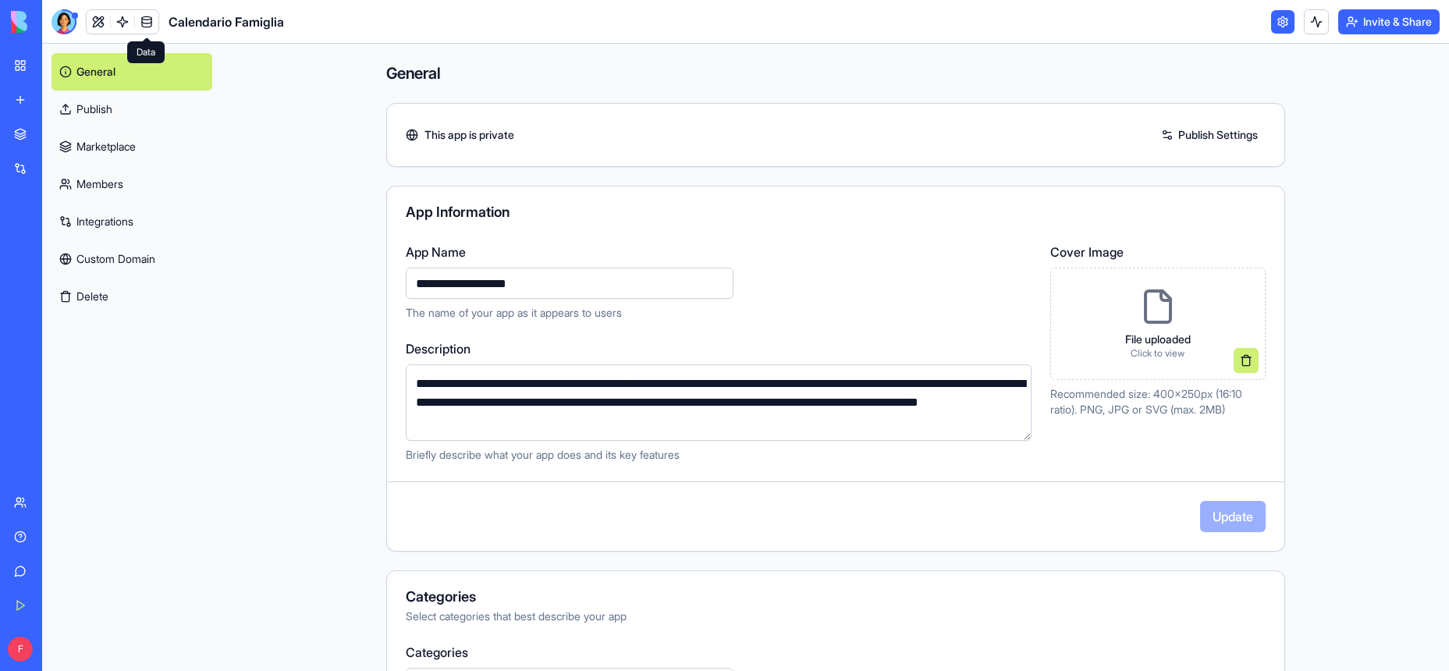
click at [210, 23] on span "Calendario Famiglia" at bounding box center [226, 21] width 115 height 19
click at [102, 27] on link at bounding box center [98, 21] width 23 height 23
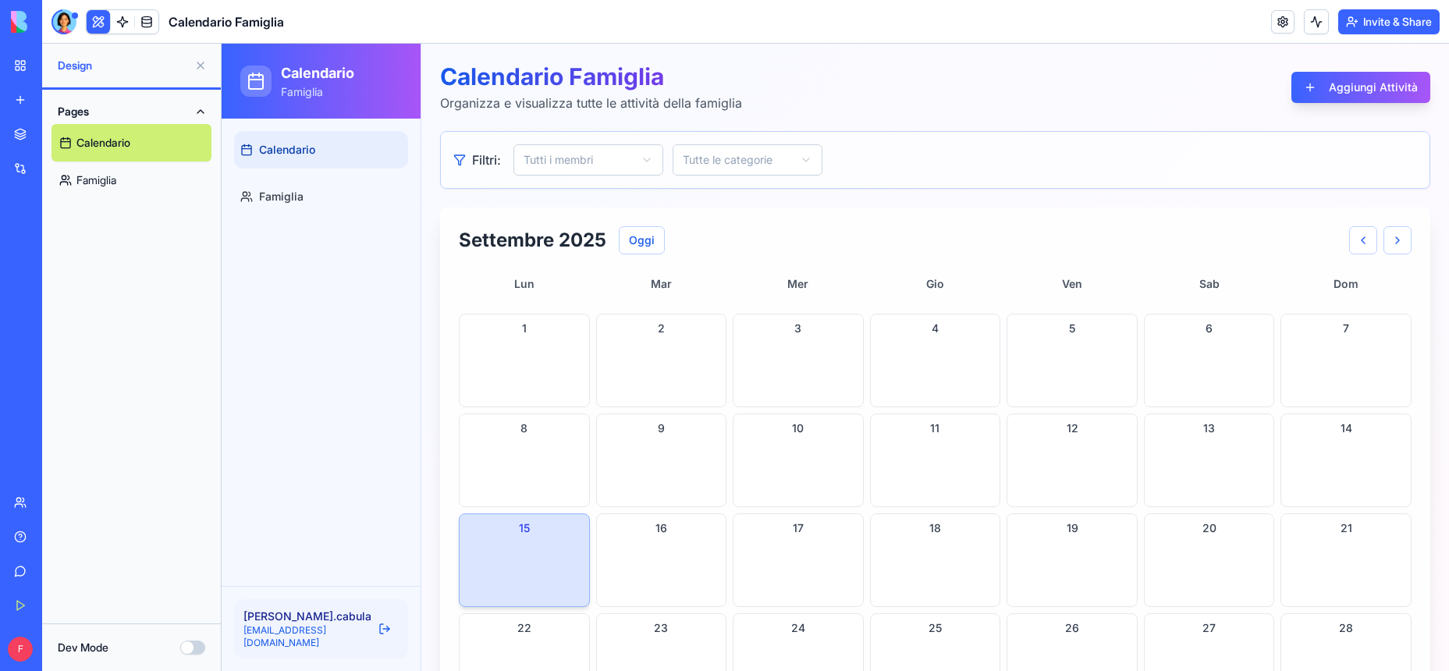
click at [109, 178] on link "Famiglia" at bounding box center [132, 180] width 160 height 37
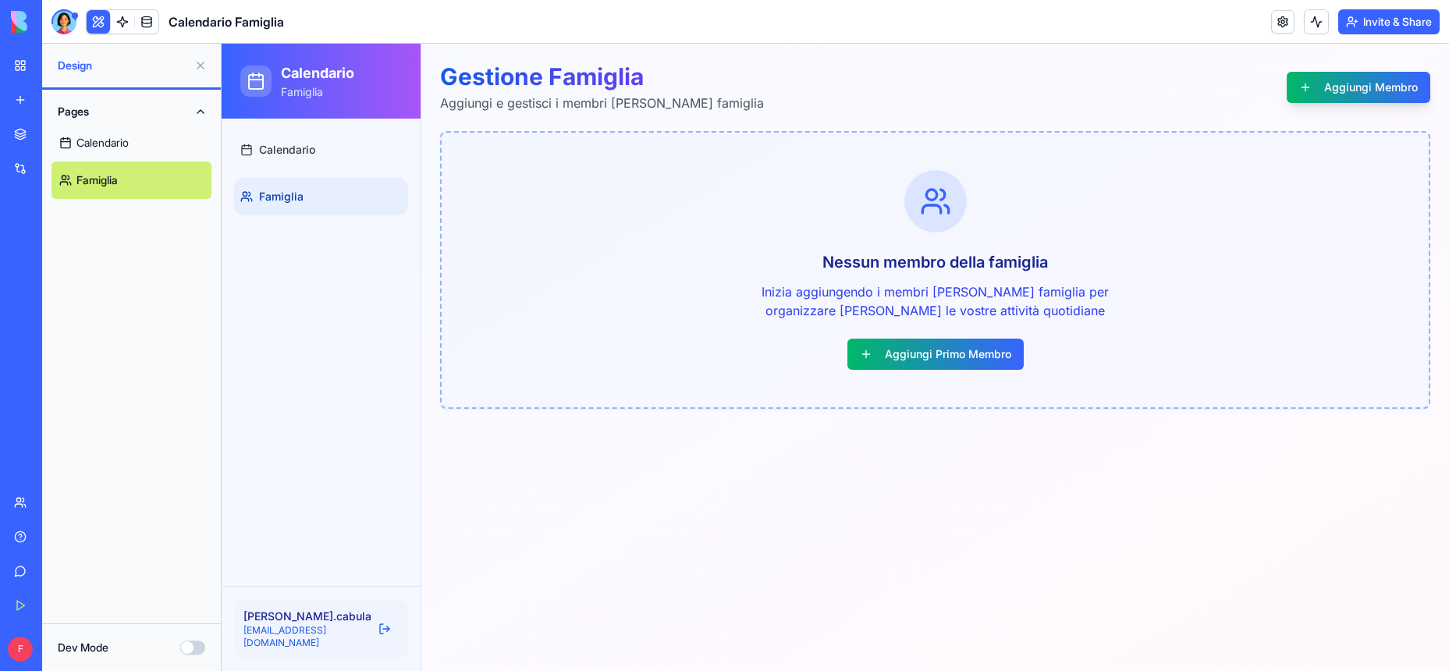
click at [119, 144] on link "Calendario" at bounding box center [132, 142] width 160 height 37
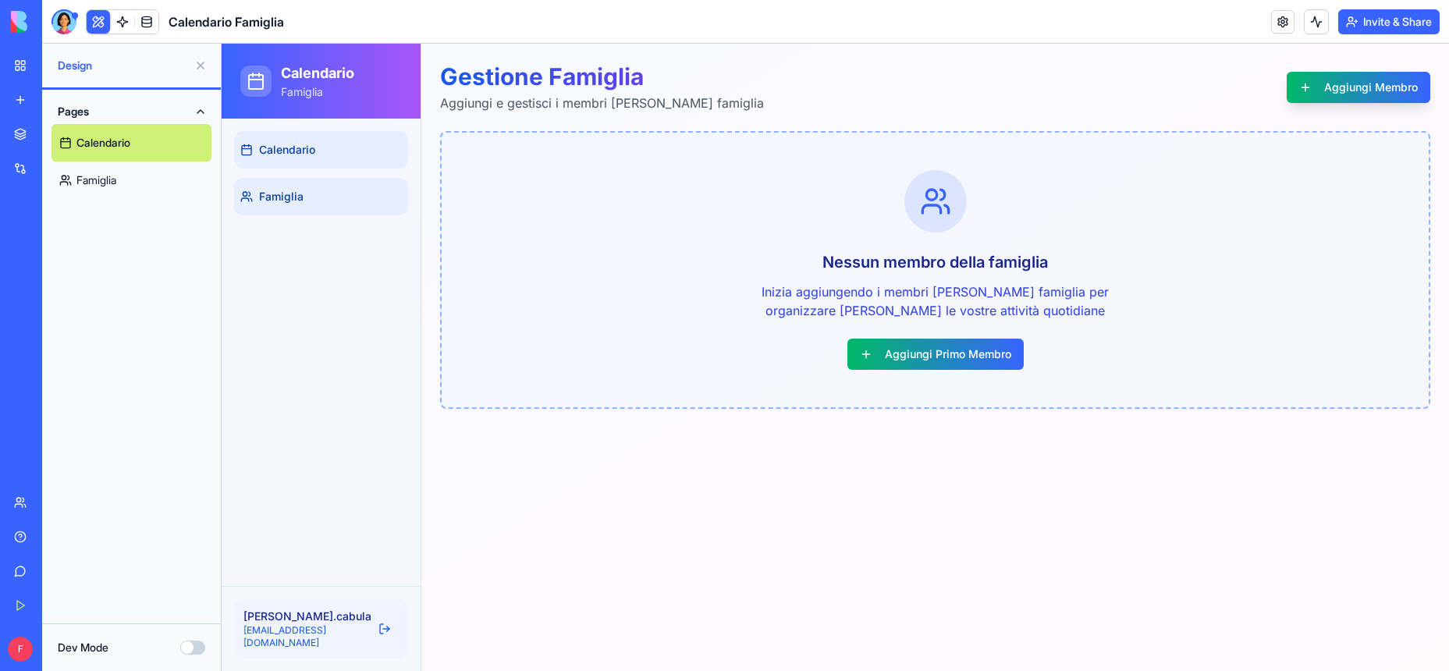
click at [293, 149] on span "Calendario" at bounding box center [287, 150] width 56 height 16
click at [302, 155] on span "Calendario" at bounding box center [287, 150] width 56 height 16
click at [1386, 87] on button "Aggiungi Membro" at bounding box center [1359, 87] width 144 height 31
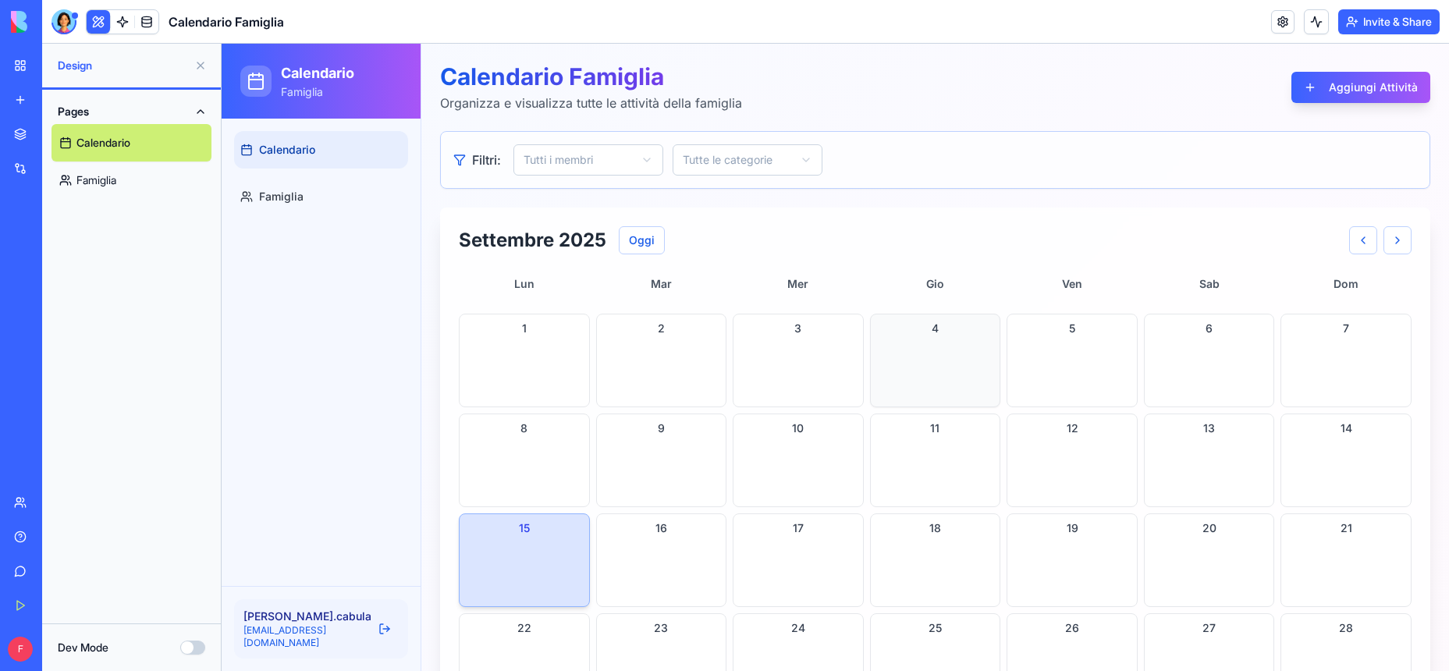
click at [916, 365] on div "4" at bounding box center [935, 361] width 131 height 94
